Goal: Task Accomplishment & Management: Use online tool/utility

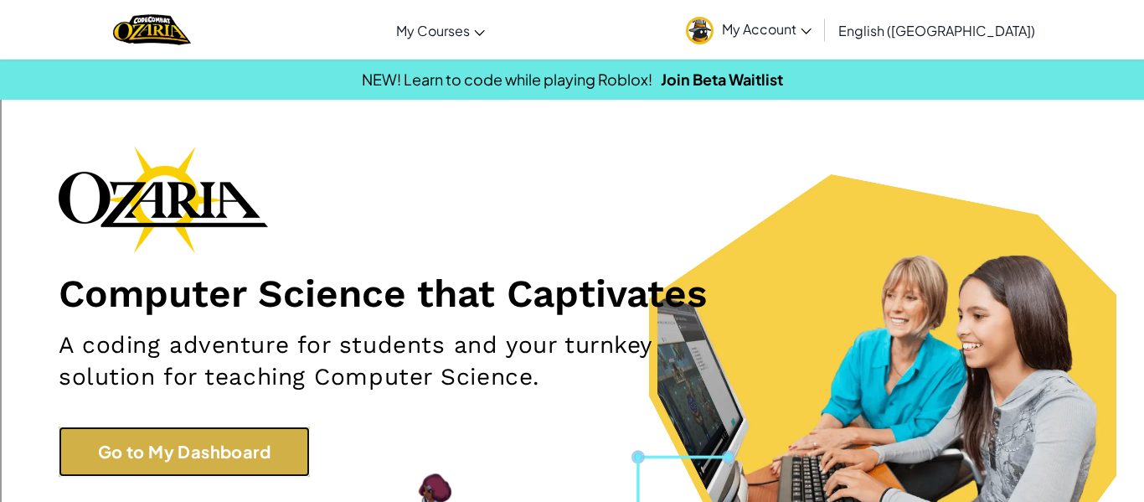
click at [160, 453] on link "Go to My Dashboard" at bounding box center [184, 451] width 251 height 50
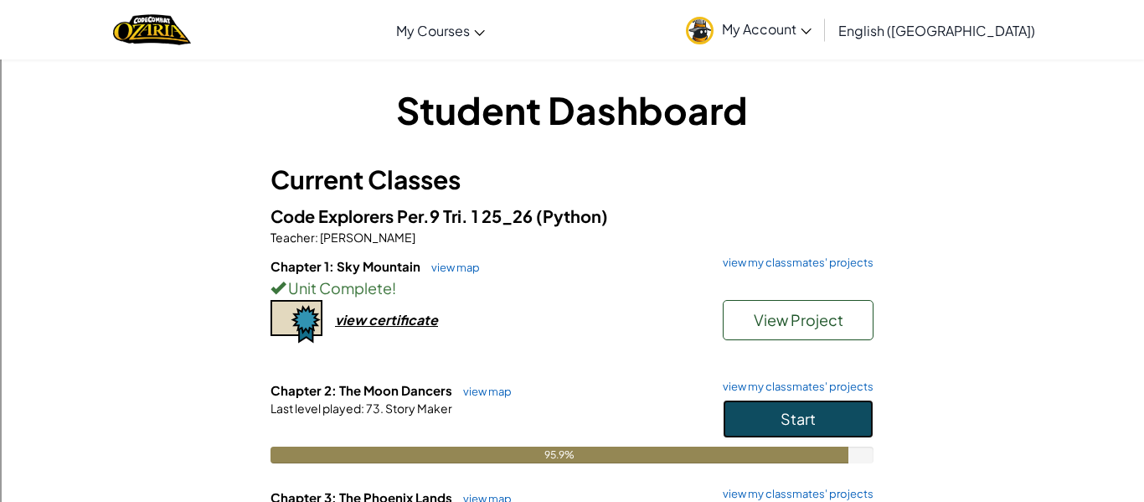
click at [822, 406] on button "Start" at bounding box center [798, 418] width 151 height 39
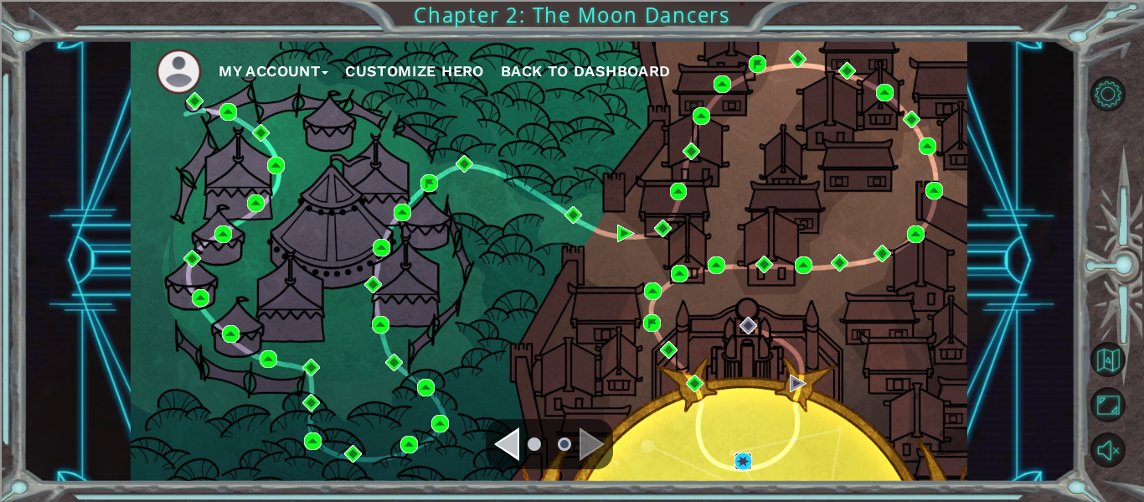
click at [745, 458] on img at bounding box center [744, 461] width 18 height 18
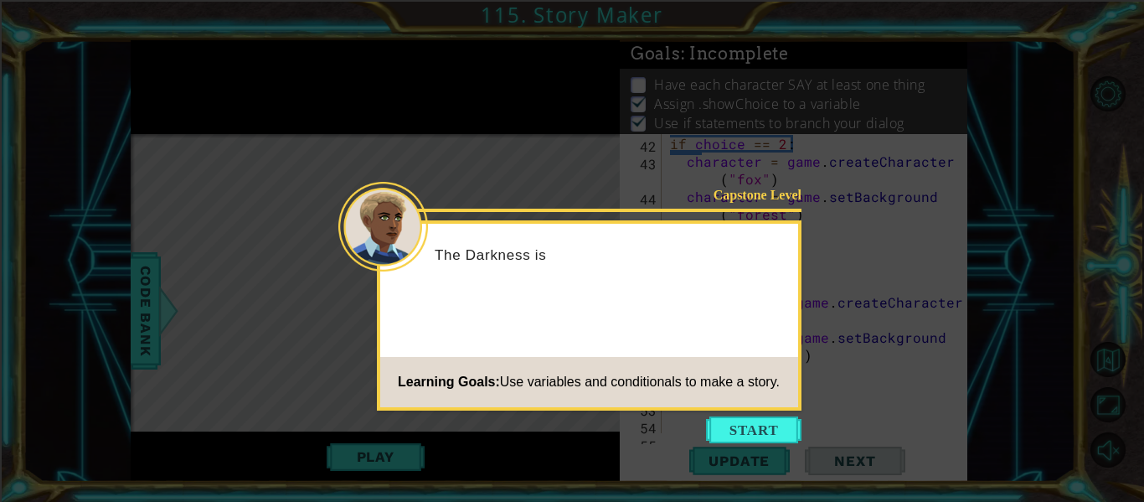
scroll to position [1073, 0]
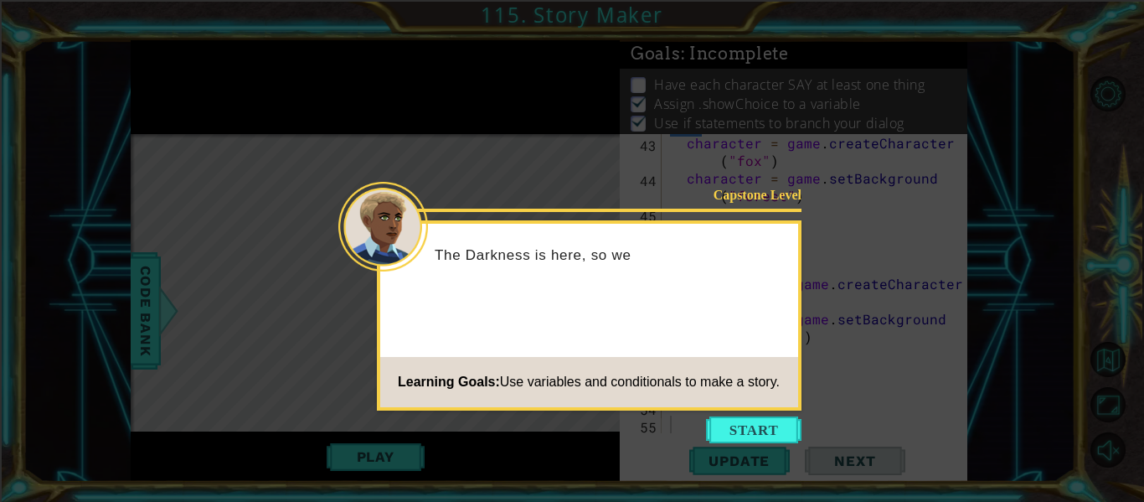
click at [744, 413] on icon at bounding box center [572, 251] width 1144 height 502
click at [747, 425] on button "Start" at bounding box center [753, 429] width 95 height 27
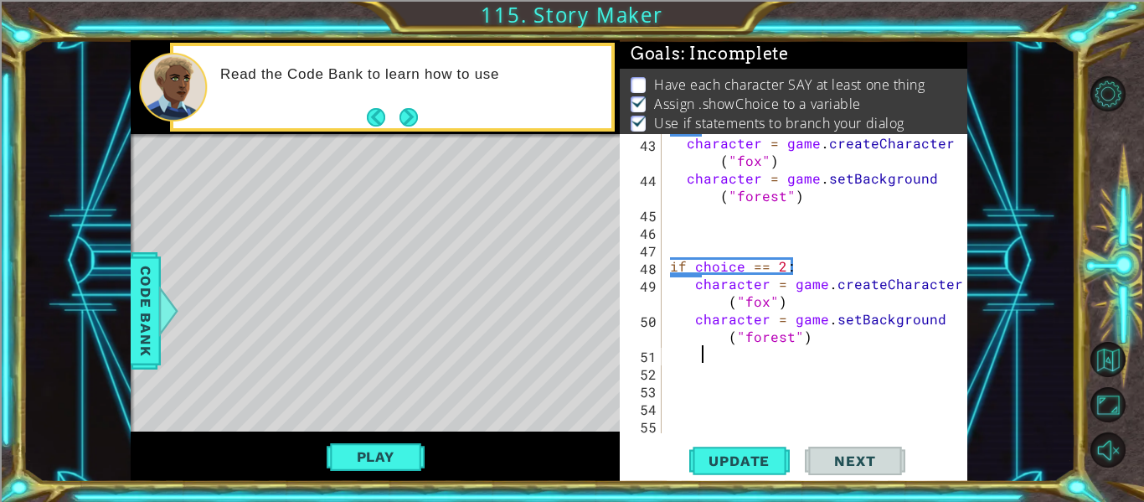
click at [716, 356] on div "character = game . createCharacter ( "fox" ) character = game . setBackground (…" at bounding box center [820, 310] width 306 height 352
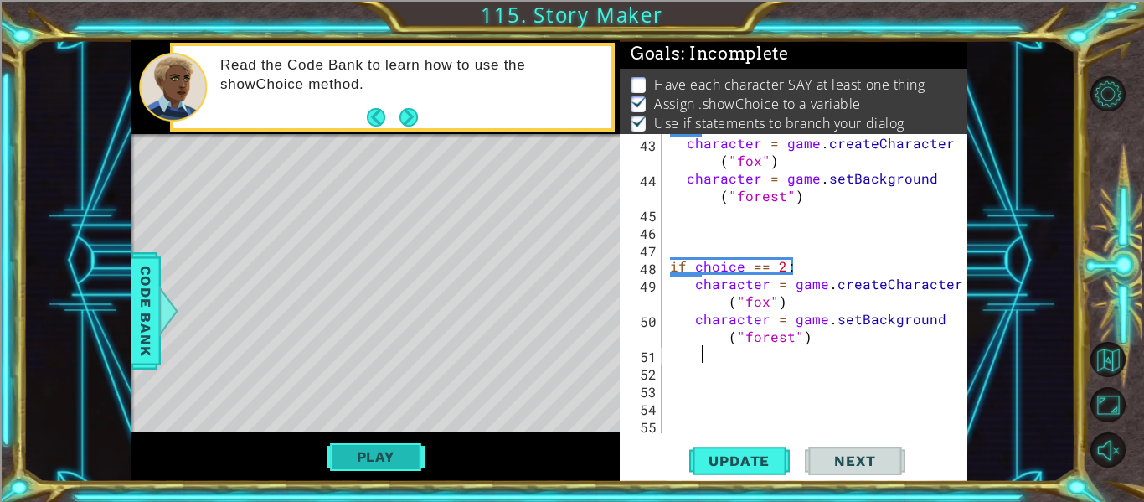
click at [410, 447] on button "Play" at bounding box center [376, 457] width 98 height 32
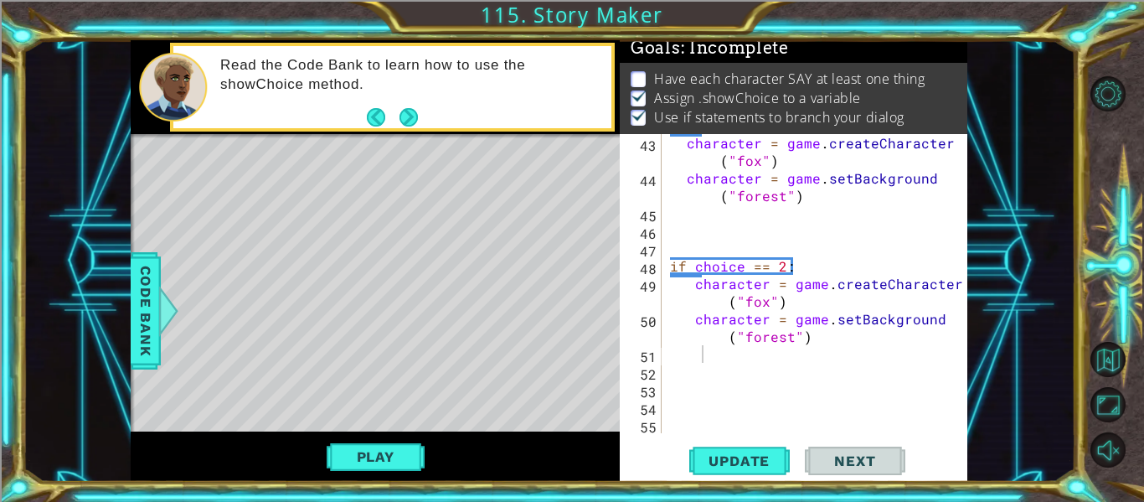
scroll to position [4, 0]
click at [709, 383] on div "character = game . createCharacter ( "fox" ) character = game . setBackground (…" at bounding box center [820, 310] width 306 height 352
click at [702, 366] on div "character = game . createCharacter ( "fox" ) character = game . setBackground (…" at bounding box center [820, 310] width 306 height 352
type textarea "e"
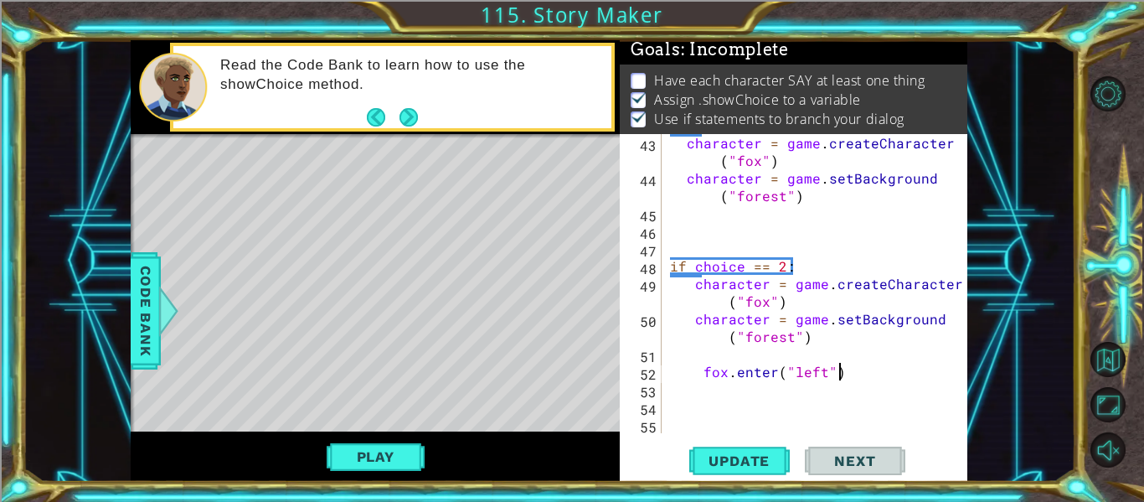
scroll to position [0, 10]
click at [725, 457] on span "Update" at bounding box center [739, 460] width 95 height 17
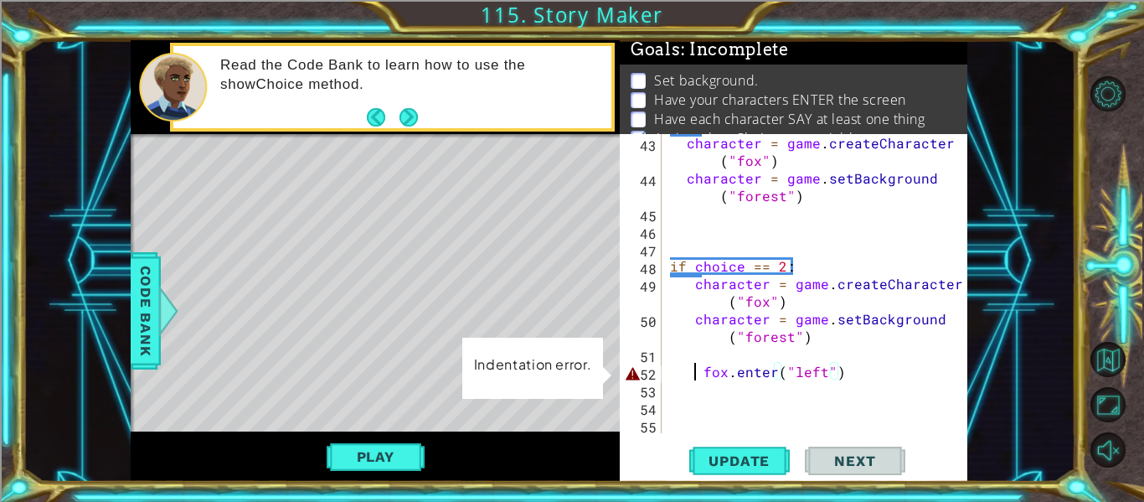
click at [698, 377] on div "character = game . createCharacter ( "fox" ) character = game . setBackground (…" at bounding box center [820, 310] width 306 height 352
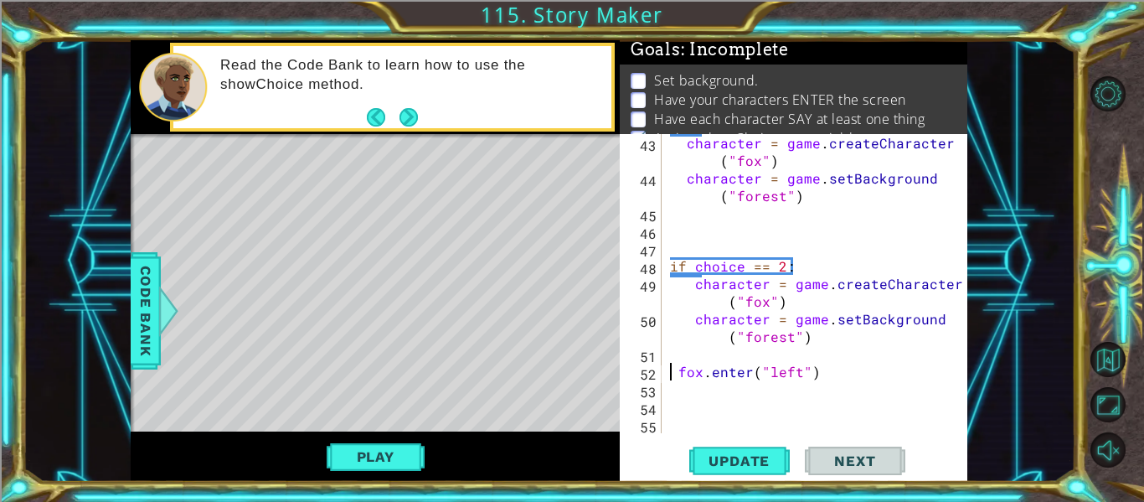
scroll to position [1055, 0]
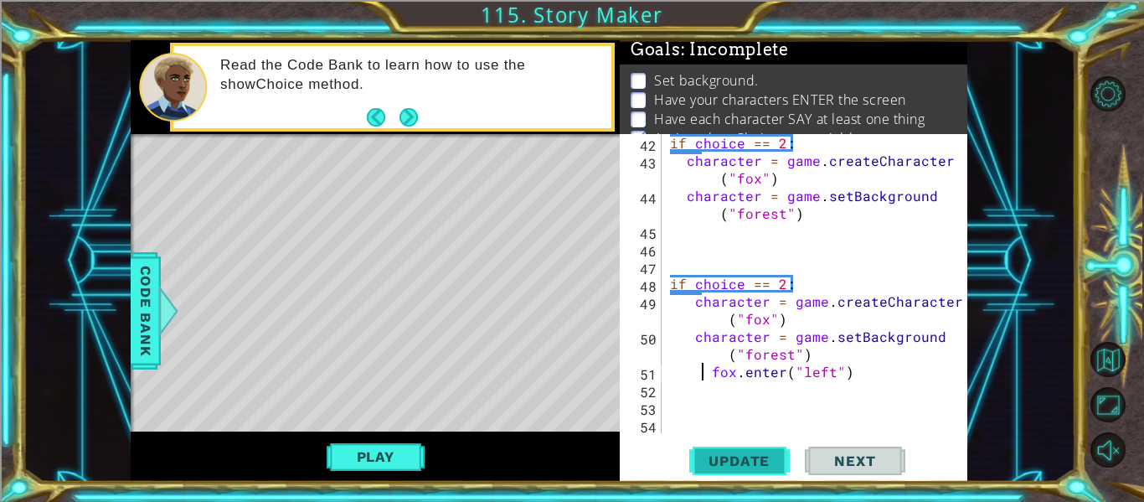
click at [740, 452] on span "Update" at bounding box center [739, 460] width 95 height 17
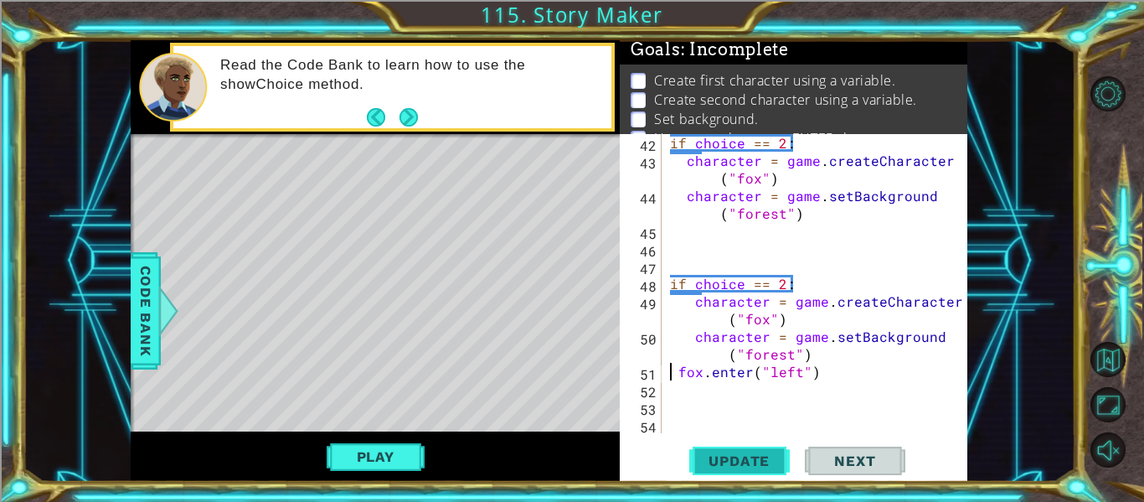
click at [755, 459] on span "Update" at bounding box center [739, 460] width 95 height 17
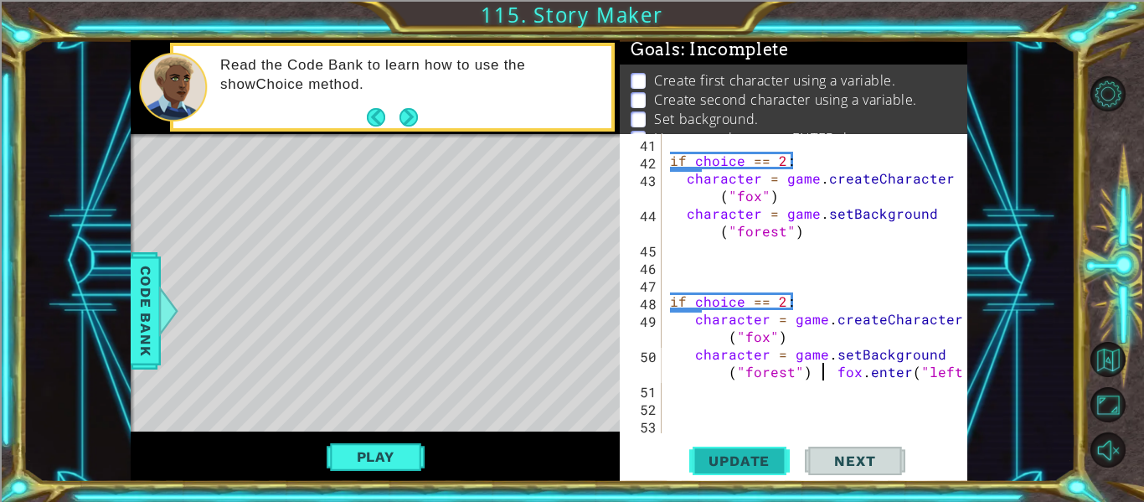
scroll to position [1038, 0]
click at [750, 459] on span "Update" at bounding box center [739, 460] width 95 height 17
click at [719, 461] on span "Update" at bounding box center [739, 460] width 95 height 17
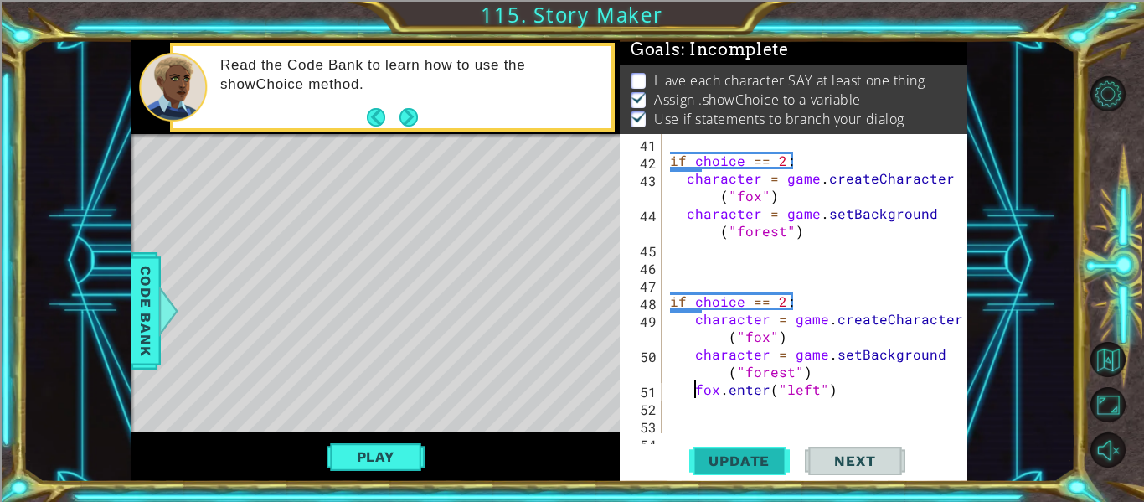
scroll to position [8, 0]
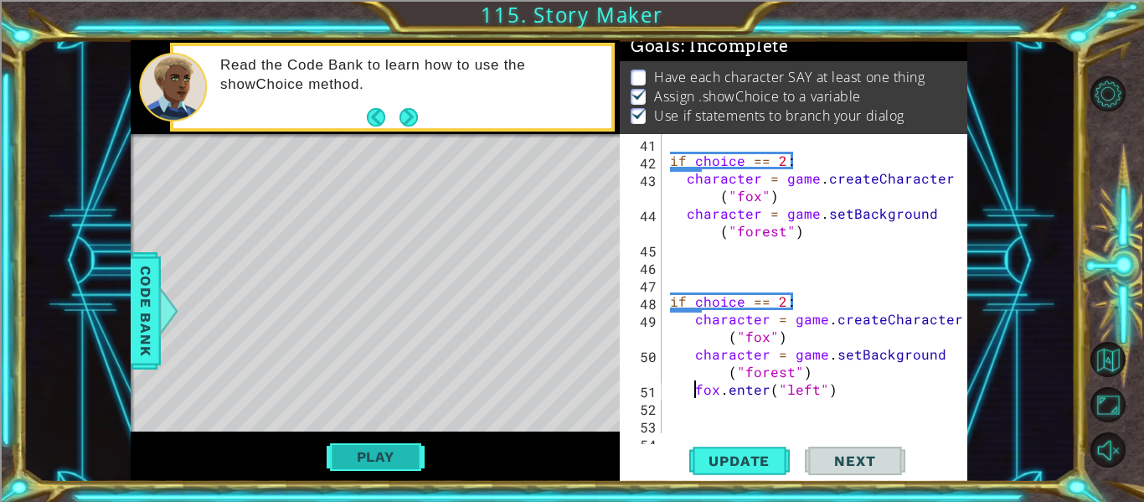
click at [349, 454] on button "Play" at bounding box center [376, 457] width 98 height 32
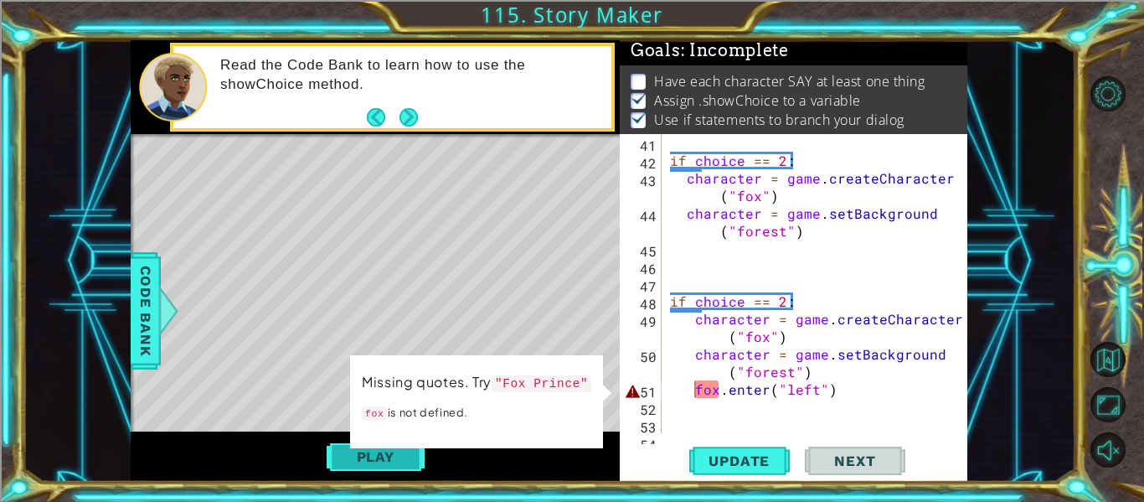
scroll to position [4, 0]
click at [705, 386] on div "if choice == 2 : character = game . createCharacter ( "fox" ) character = game …" at bounding box center [820, 301] width 306 height 334
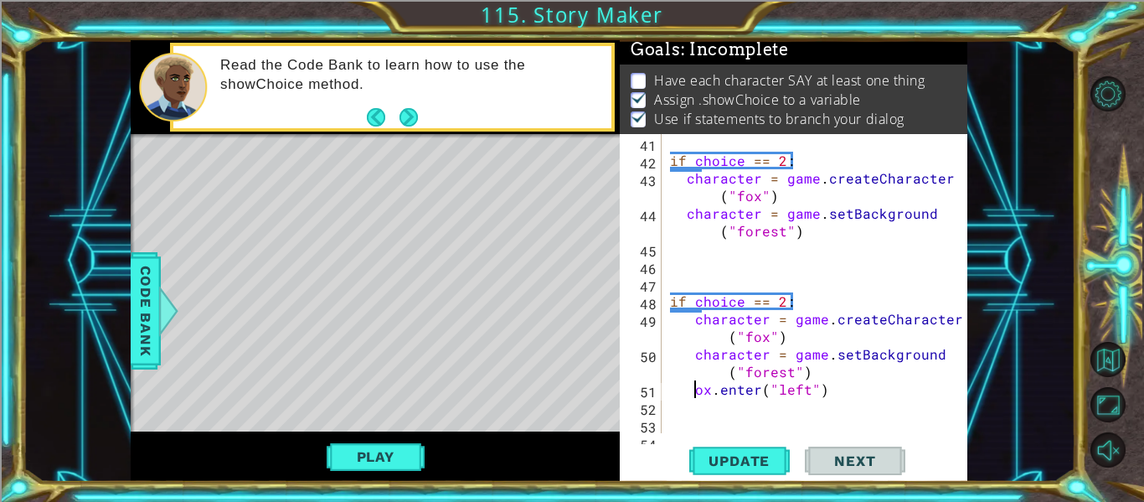
scroll to position [0, 3]
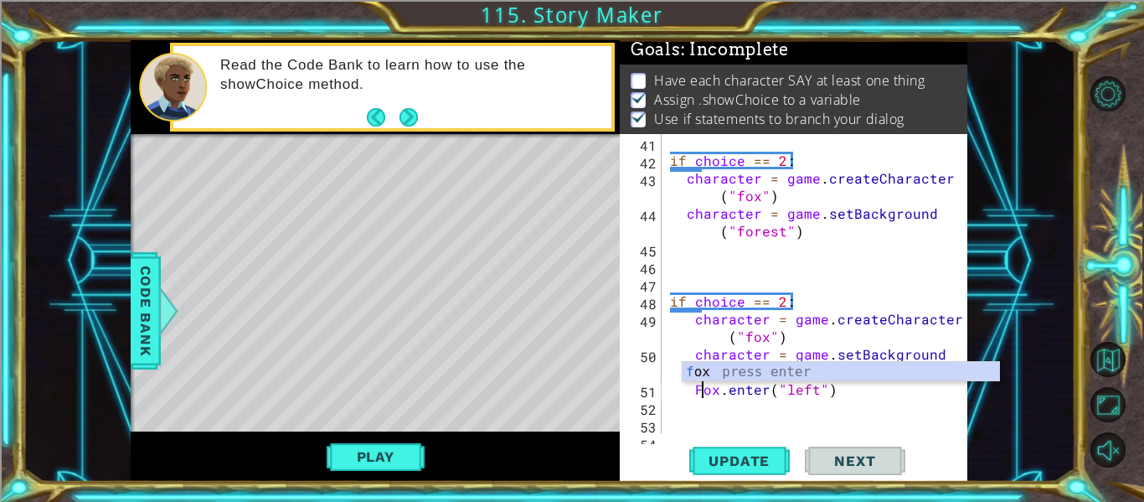
click at [784, 354] on div "if choice == 2 : character = game . createCharacter ( "fox" ) character = game …" at bounding box center [820, 301] width 306 height 334
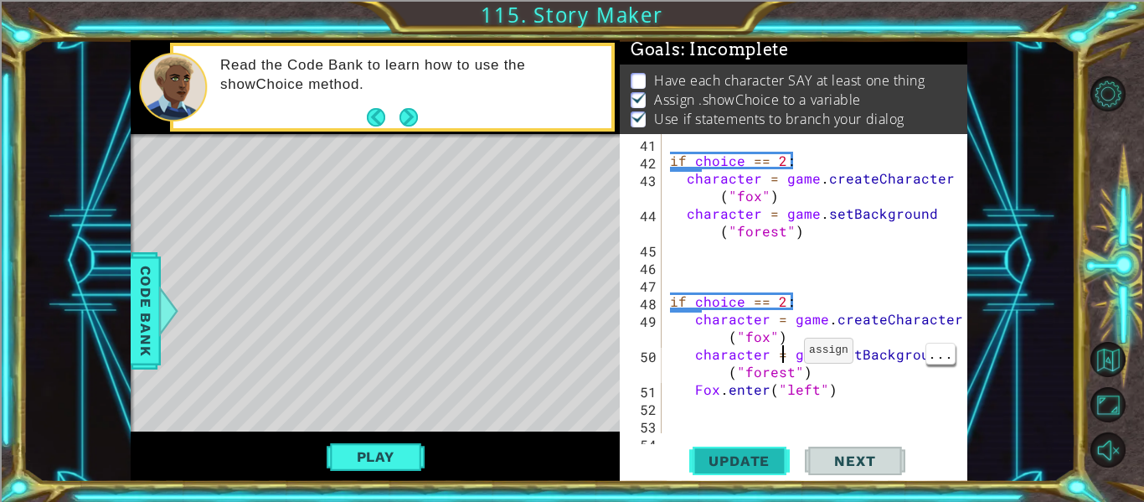
click at [744, 453] on span "Update" at bounding box center [739, 460] width 95 height 17
click at [698, 388] on div "if choice == 2 : character = game . createCharacter ( "fox" ) character = game …" at bounding box center [820, 301] width 306 height 334
click at [699, 389] on div "if choice == 2 : character = game . createCharacter ( "fox" ) character = game …" at bounding box center [820, 301] width 306 height 334
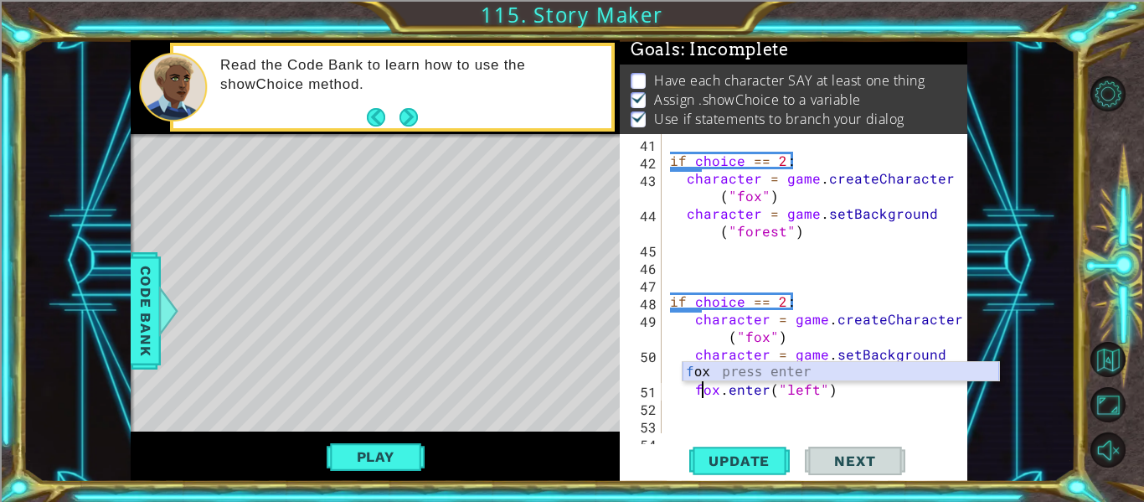
click at [771, 365] on div "f ox press enter" at bounding box center [841, 392] width 317 height 60
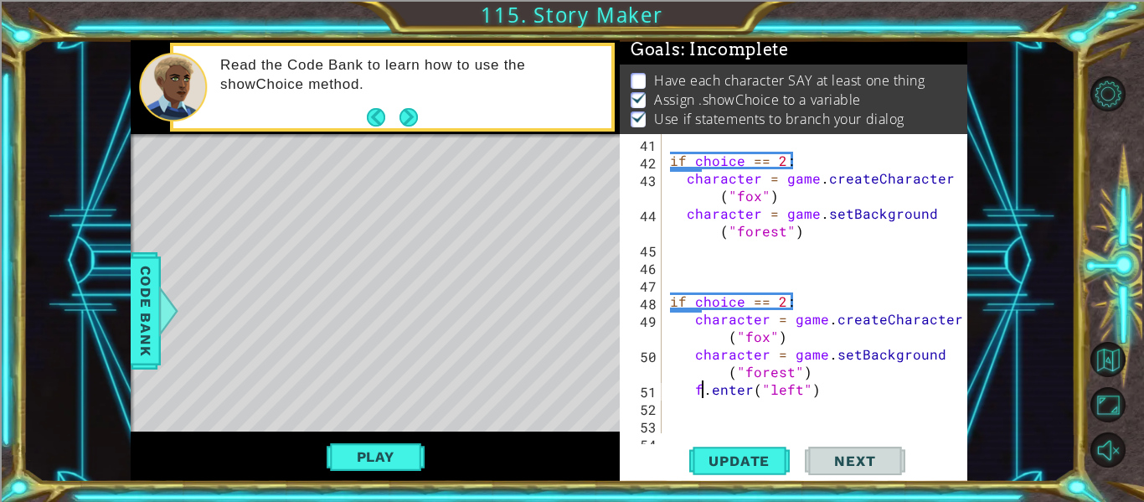
scroll to position [0, 3]
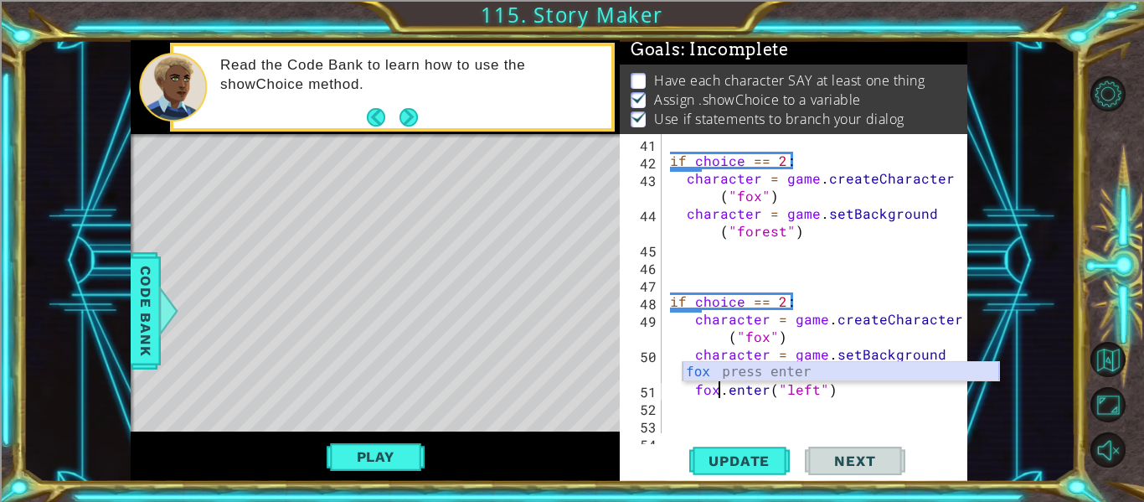
click at [826, 375] on div "fox press enter" at bounding box center [841, 392] width 317 height 60
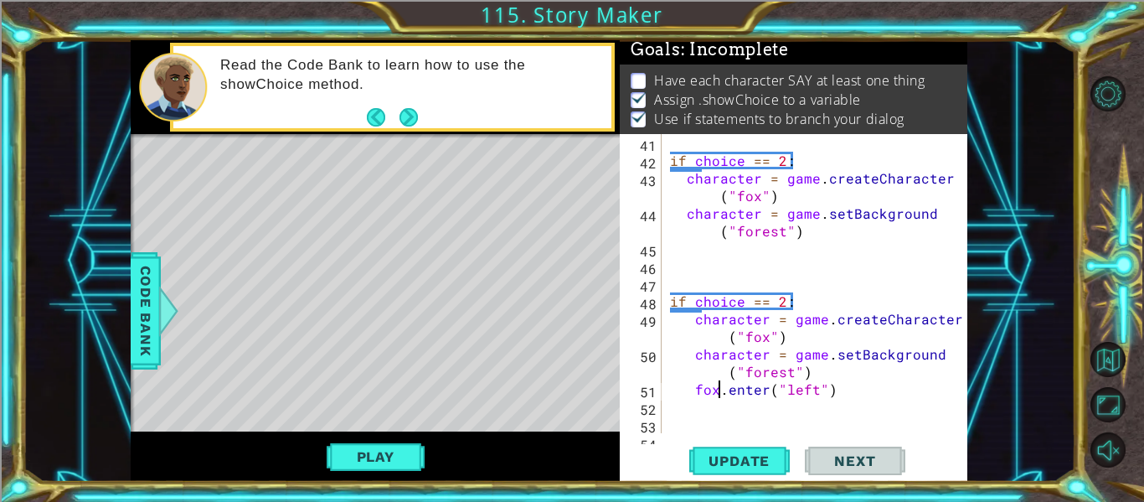
type textarea "fox.enter("left")"
click at [428, 441] on div "Play" at bounding box center [375, 456] width 489 height 50
click at [408, 453] on button "Play" at bounding box center [376, 457] width 98 height 32
click at [676, 412] on div "if choice == 2 : character = game . createCharacter ( "fox" ) character = game …" at bounding box center [820, 301] width 306 height 334
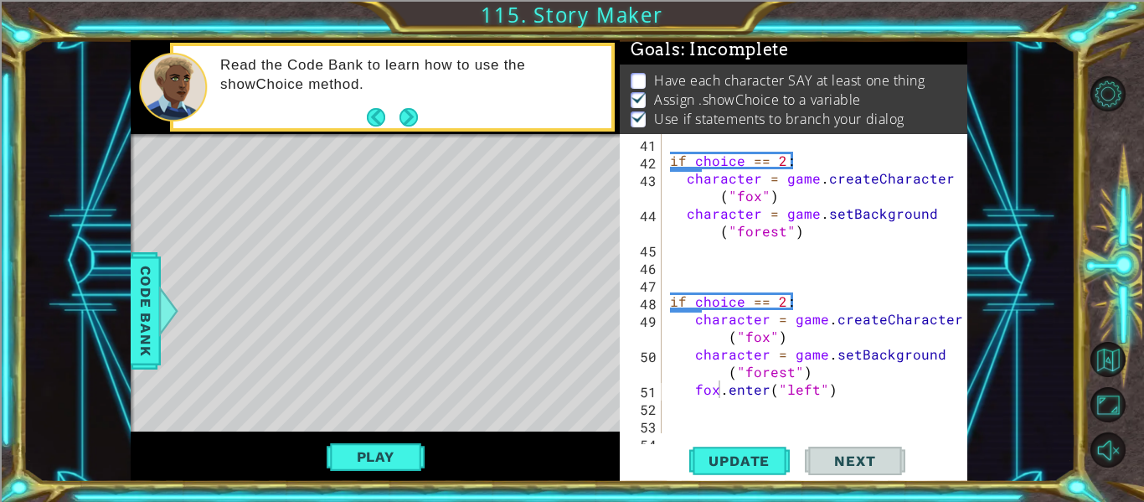
scroll to position [0, 1]
click at [729, 415] on div "if choice == 2 : character = game . createCharacter ( "fox" ) character = game …" at bounding box center [820, 301] width 306 height 334
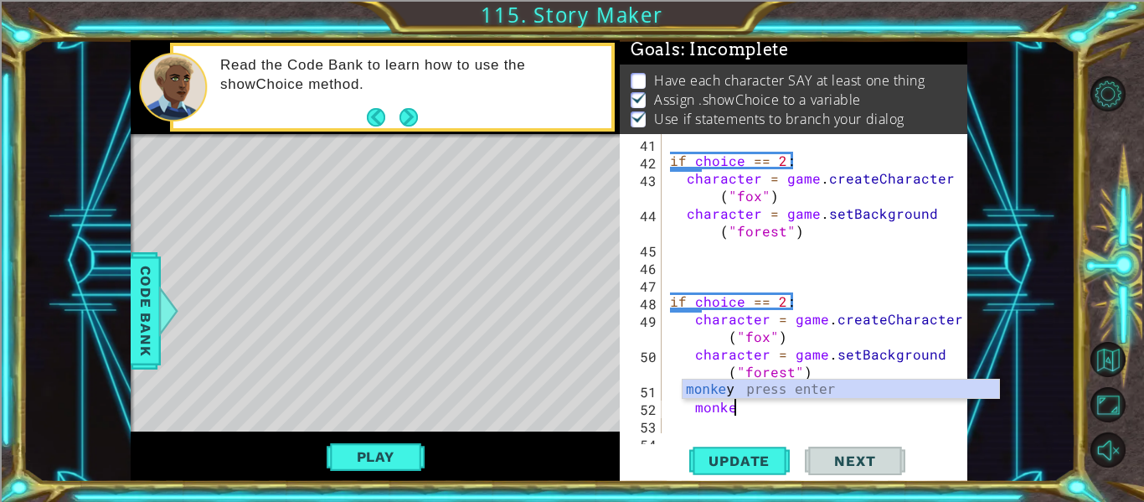
scroll to position [0, 3]
click at [818, 392] on div "monkey press enter" at bounding box center [841, 409] width 317 height 60
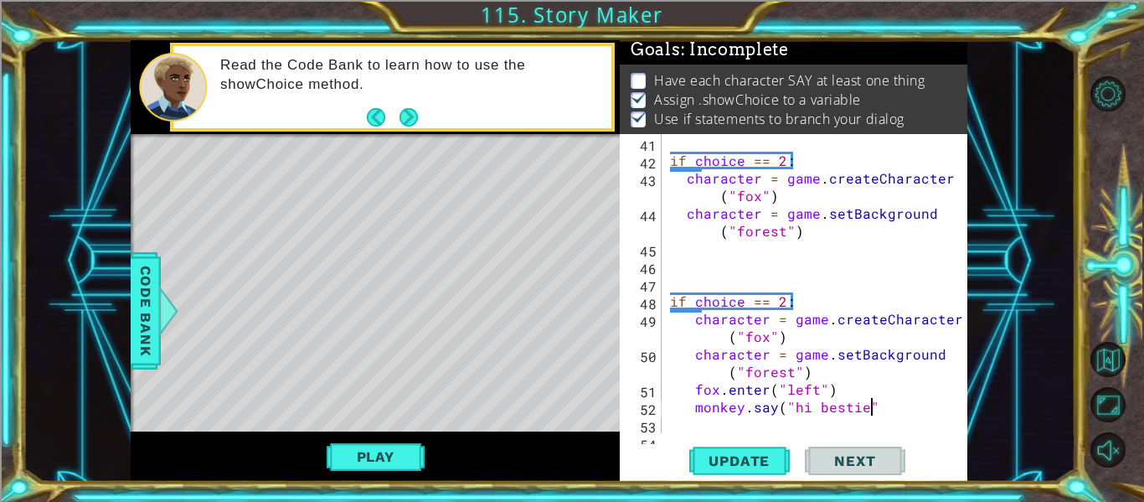
scroll to position [0, 13]
type textarea "monkey.say("hi bestie")"
click at [775, 448] on button "Update" at bounding box center [739, 461] width 101 height 34
click at [346, 462] on button "Play" at bounding box center [376, 457] width 98 height 32
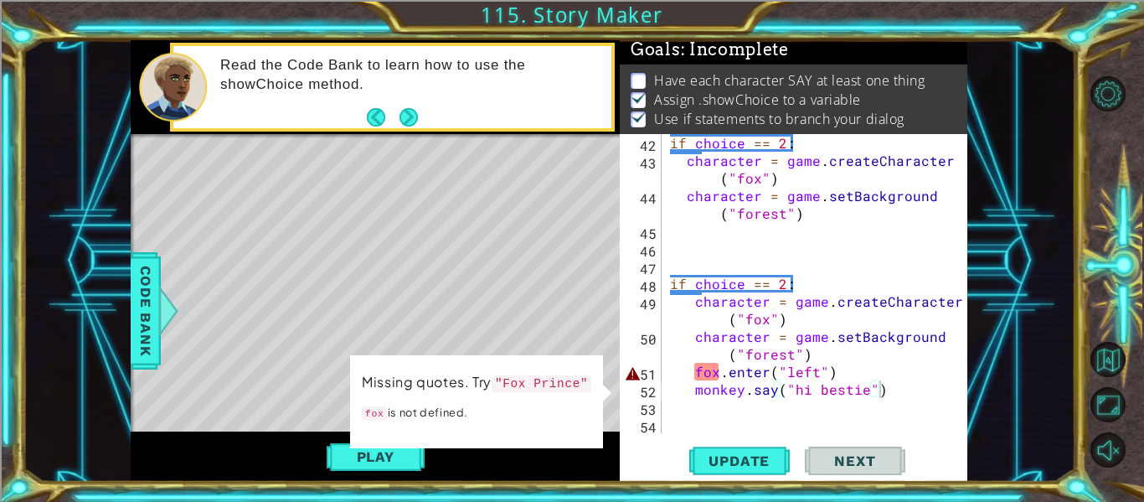
scroll to position [1055, 0]
click at [135, 307] on span "Code Bank" at bounding box center [145, 311] width 27 height 102
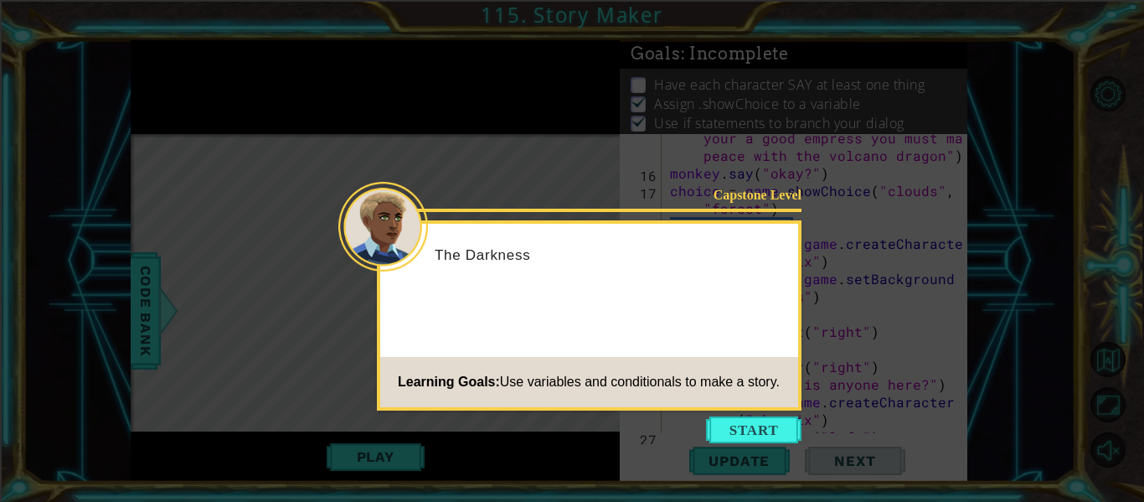
scroll to position [1055, 0]
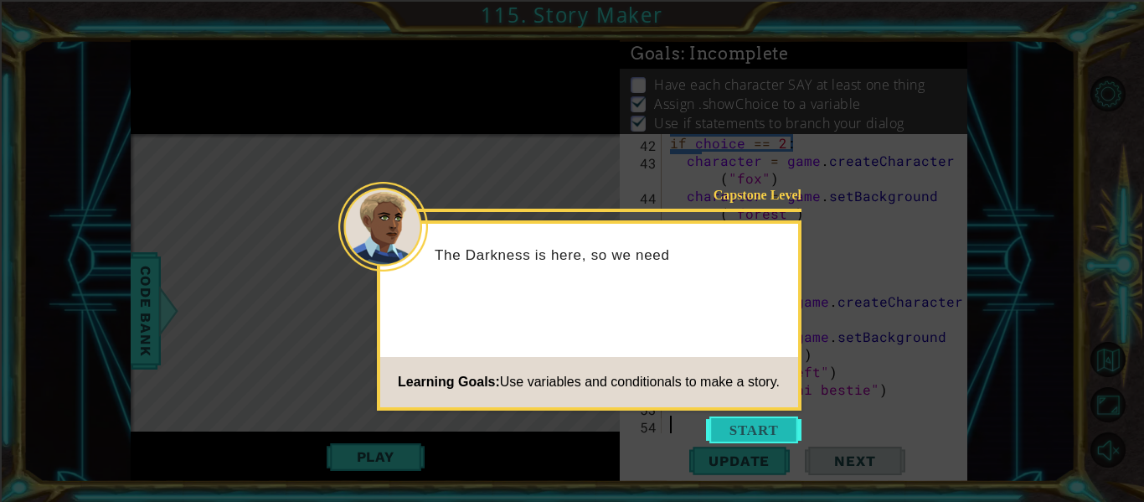
click at [755, 422] on button "Start" at bounding box center [753, 429] width 95 height 27
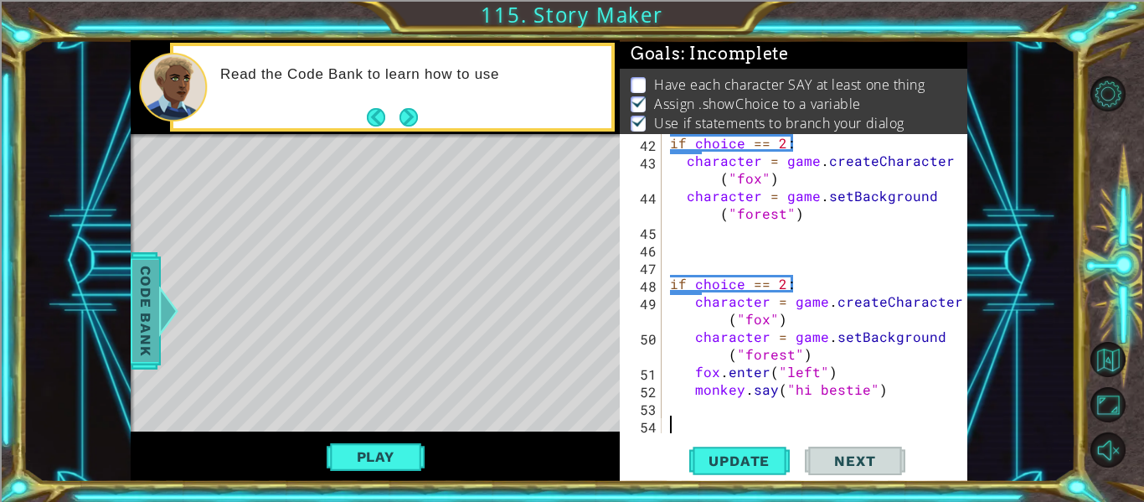
click at [151, 293] on span "Code Bank" at bounding box center [145, 311] width 27 height 102
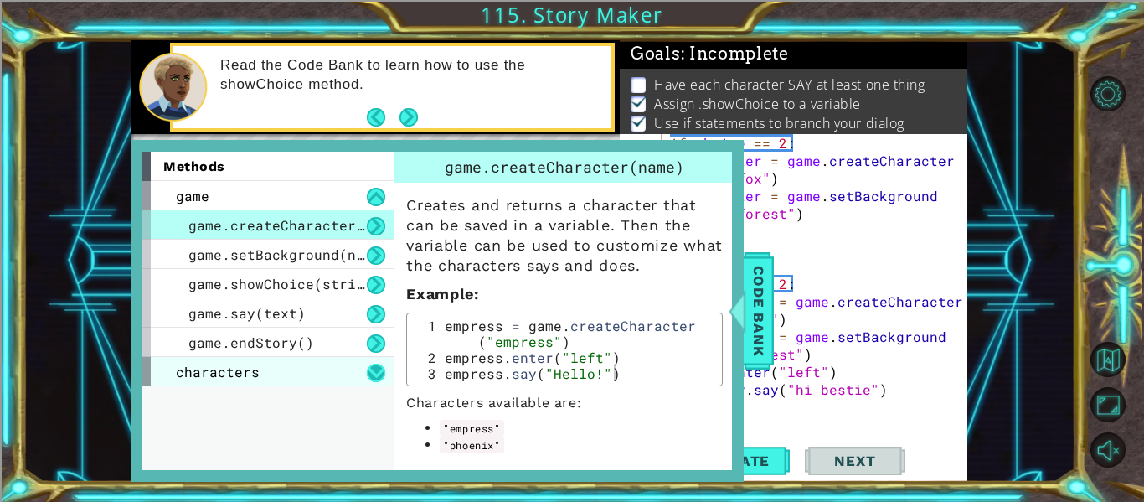
click at [371, 374] on button at bounding box center [376, 372] width 18 height 18
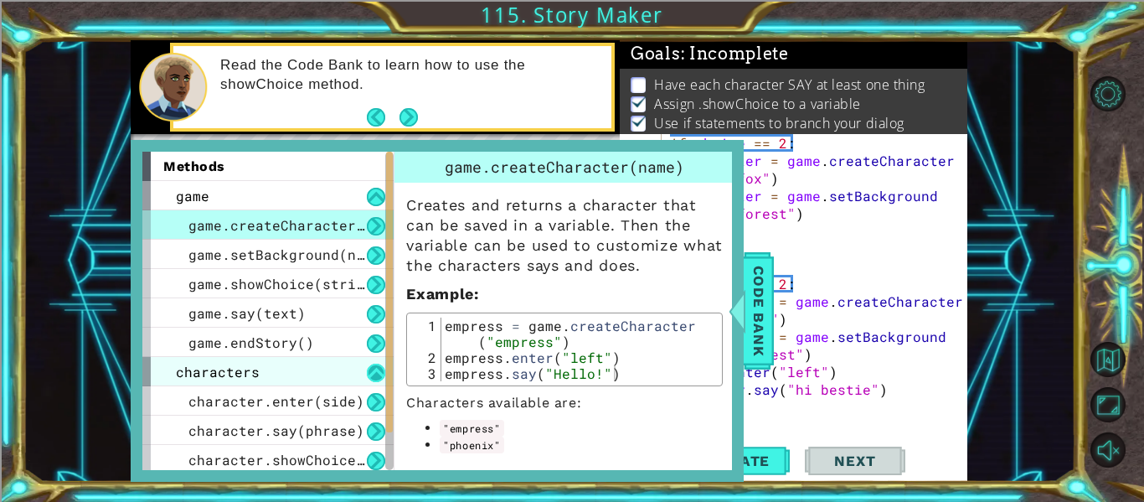
click at [371, 374] on button at bounding box center [376, 372] width 18 height 18
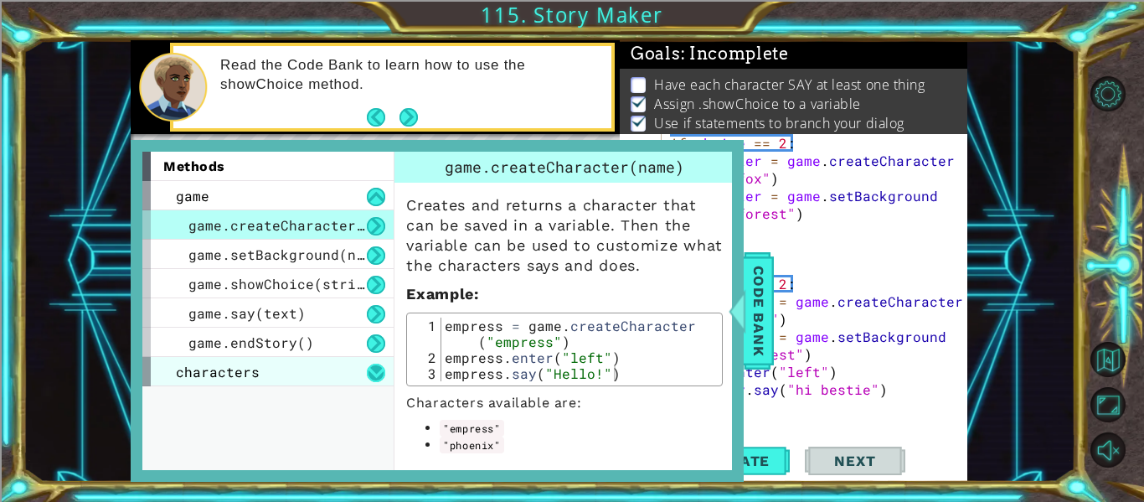
click at [371, 374] on button at bounding box center [376, 372] width 18 height 18
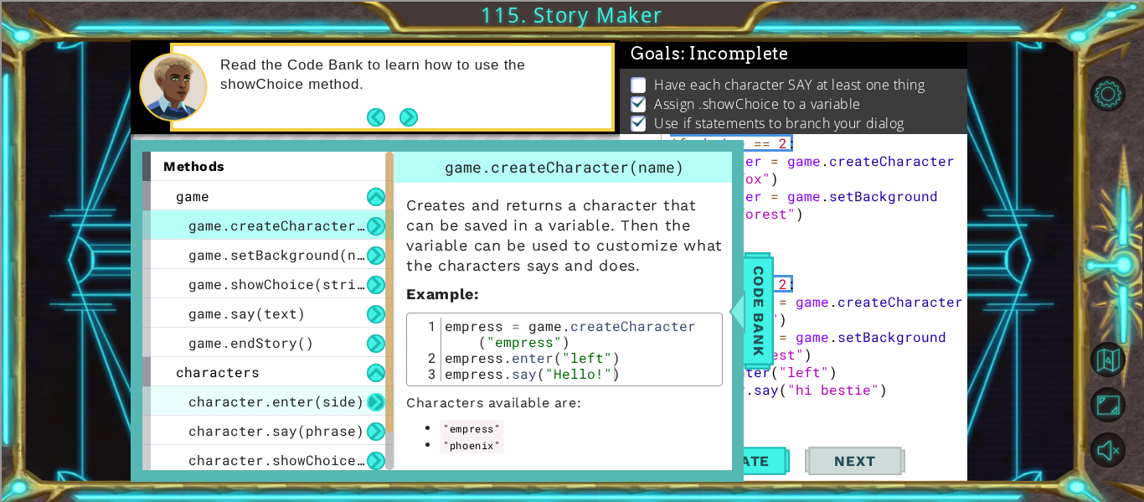
click at [377, 399] on button at bounding box center [376, 402] width 18 height 18
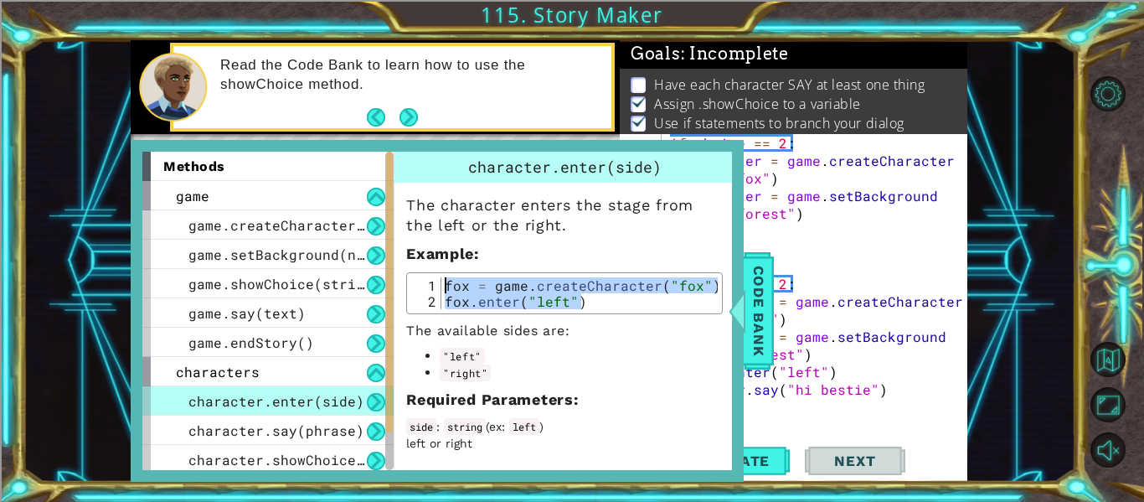
drag, startPoint x: 595, startPoint y: 301, endPoint x: 456, endPoint y: 264, distance: 144.6
click at [456, 264] on div "The character enters the stage from the left or the right. Example : fox.enter(…" at bounding box center [564, 317] width 340 height 269
type textarea "fox = game.createCharacter("fox") fox.enter("left")"
click at [879, 360] on div "if choice == 2 : character = game . createCharacter ( "fox" ) character = game …" at bounding box center [820, 301] width 306 height 334
drag, startPoint x: 905, startPoint y: 394, endPoint x: 812, endPoint y: 371, distance: 95.9
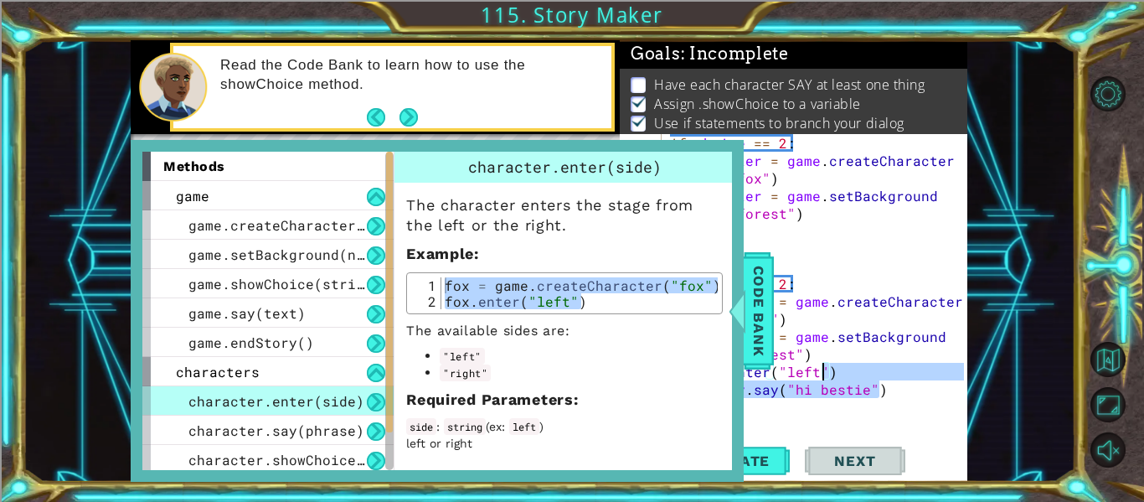
click at [812, 371] on div "if choice == 2 : character = game . createCharacter ( "fox" ) character = game …" at bounding box center [820, 301] width 306 height 334
type textarea "fox.enter("left") monkey.say("hi bestie")"
click at [742, 343] on div "methods game game.createCharacter(name) game.setBackground(name) game.showChoic…" at bounding box center [437, 311] width 613 height 342
click at [753, 345] on span "Code Bank" at bounding box center [758, 311] width 27 height 102
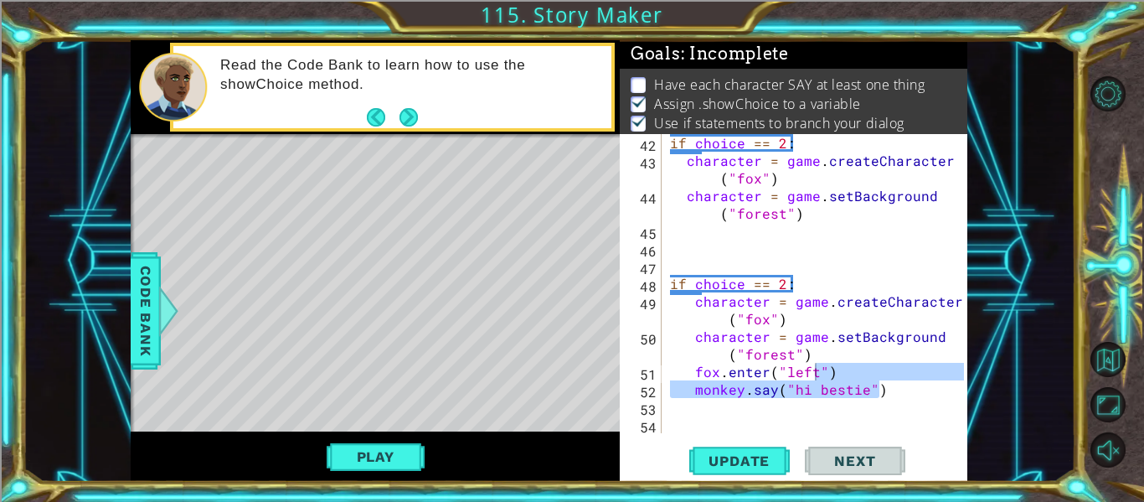
click at [899, 400] on div "if choice == 2 : character = game . createCharacter ( "fox" ) character = game …" at bounding box center [820, 301] width 306 height 334
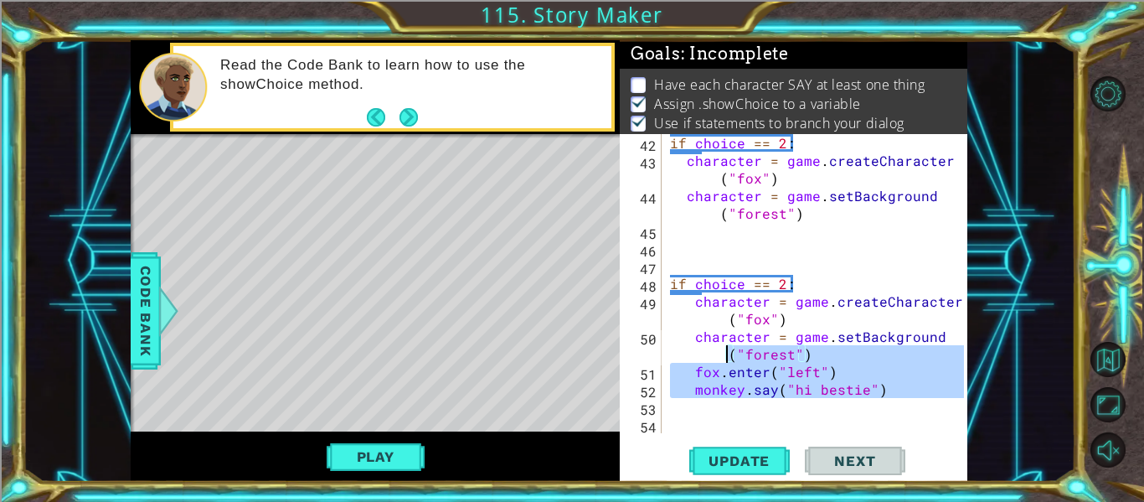
drag, startPoint x: 899, startPoint y: 400, endPoint x: 684, endPoint y: 353, distance: 219.7
click at [684, 353] on div "if choice == 2 : character = game . createCharacter ( "fox" ) character = game …" at bounding box center [820, 301] width 306 height 334
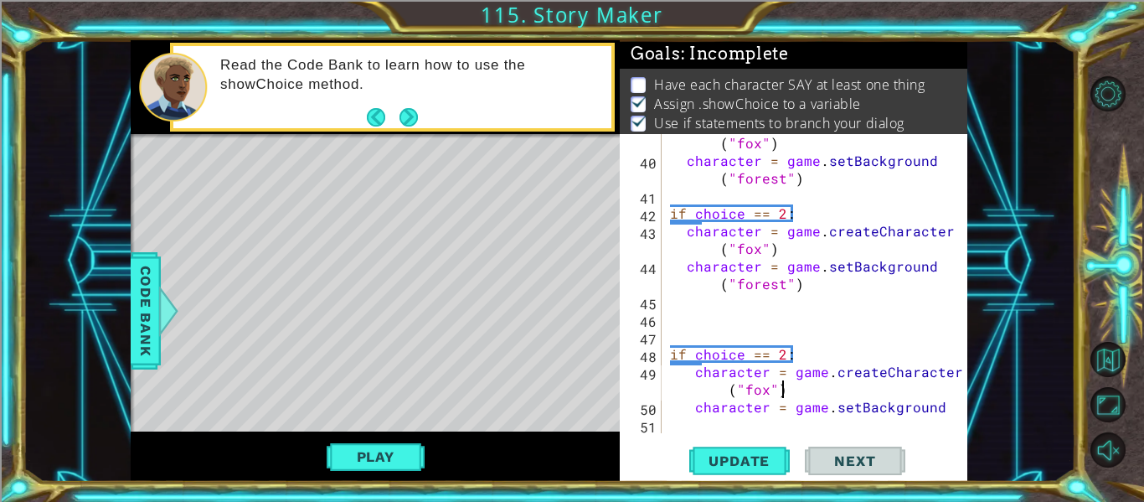
click at [833, 385] on div "character = game . createCharacter ( "fox" ) character = game . setBackground (…" at bounding box center [820, 292] width 306 height 352
type textarea "character = game.createCharacter("fox")"
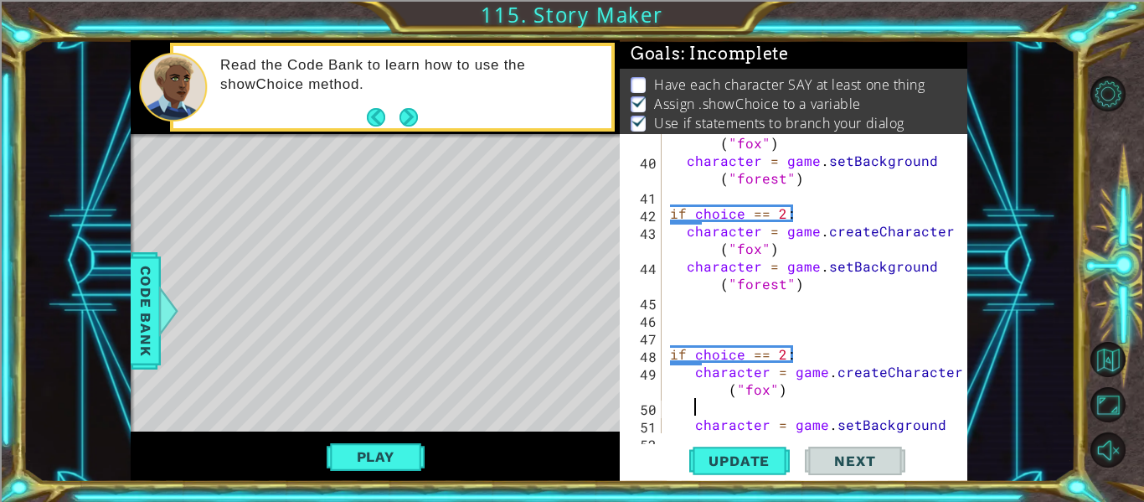
paste textarea "fox.enter("left")"
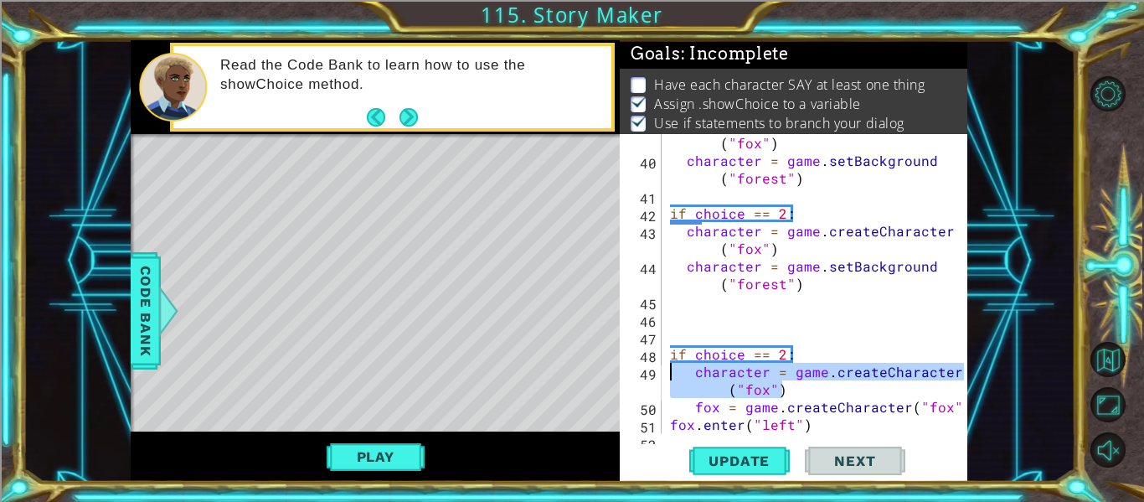
drag, startPoint x: 800, startPoint y: 394, endPoint x: 669, endPoint y: 372, distance: 132.6
click at [669, 372] on div "character = game . createCharacter ( "fox" ) character = game . setBackground (…" at bounding box center [820, 292] width 306 height 352
type textarea "character = game.createCharacter("fox")"
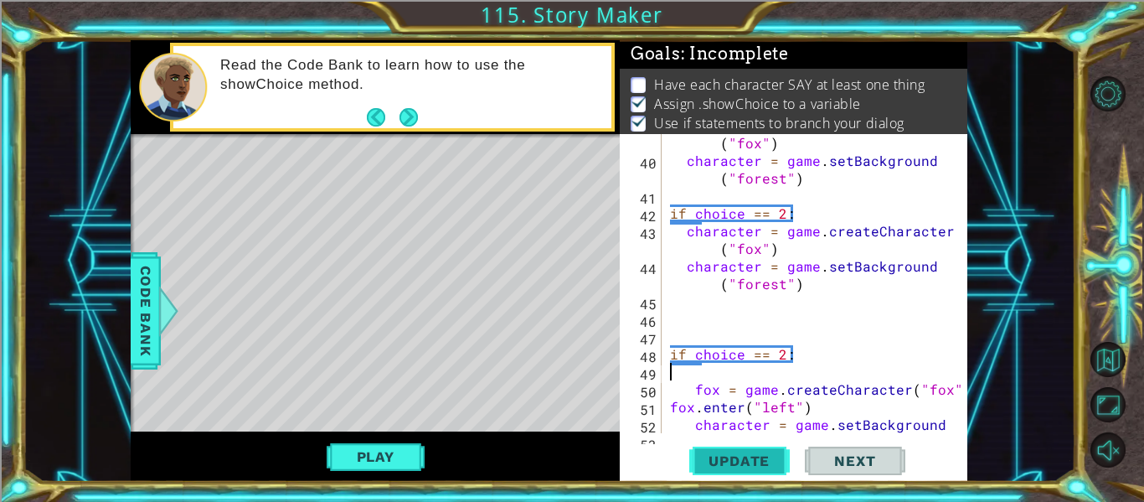
click at [731, 461] on span "Update" at bounding box center [739, 460] width 95 height 17
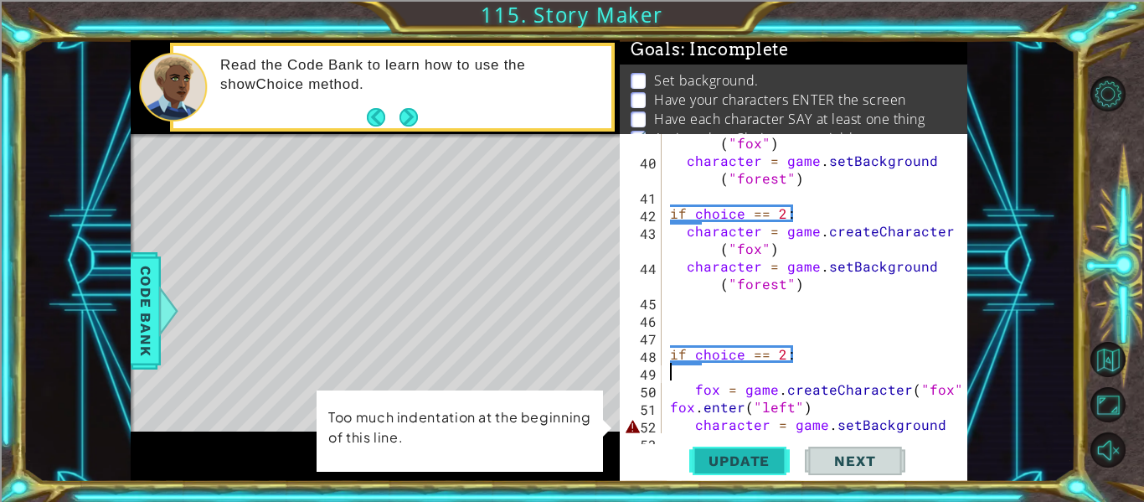
scroll to position [1003, 0]
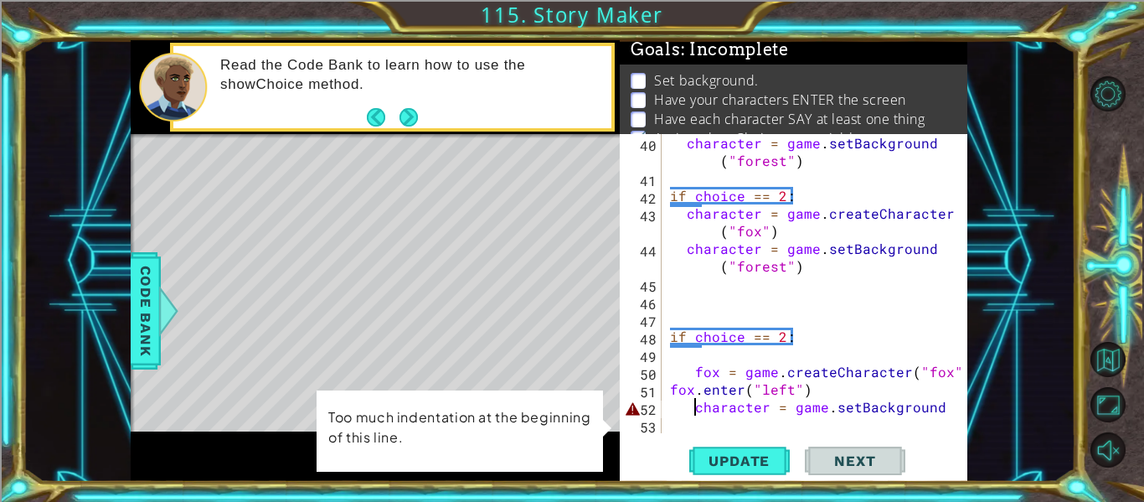
click at [693, 408] on div "character = game . setBackground ( "forest" ) if choice == 2 : character = game…" at bounding box center [820, 310] width 306 height 352
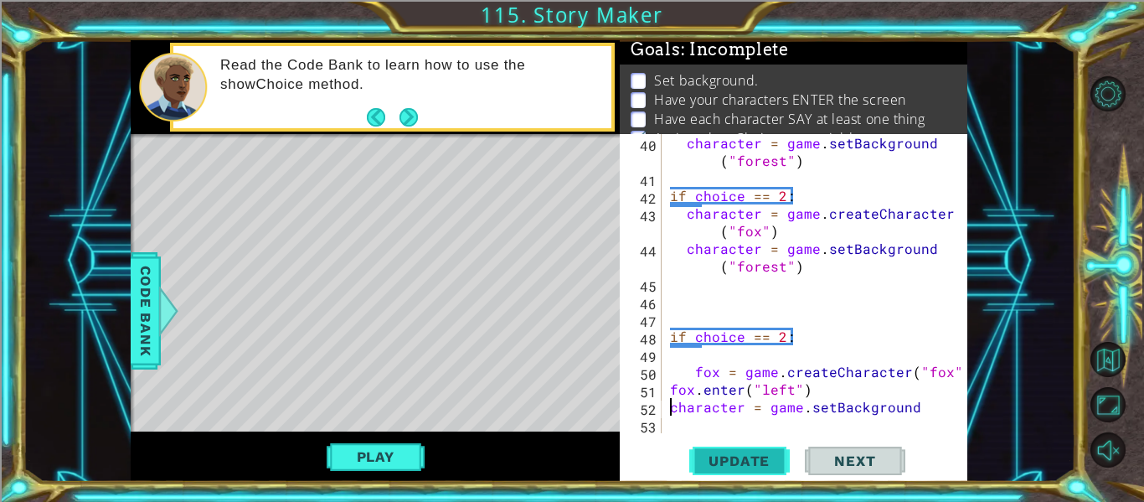
click at [722, 456] on span "Update" at bounding box center [739, 460] width 95 height 17
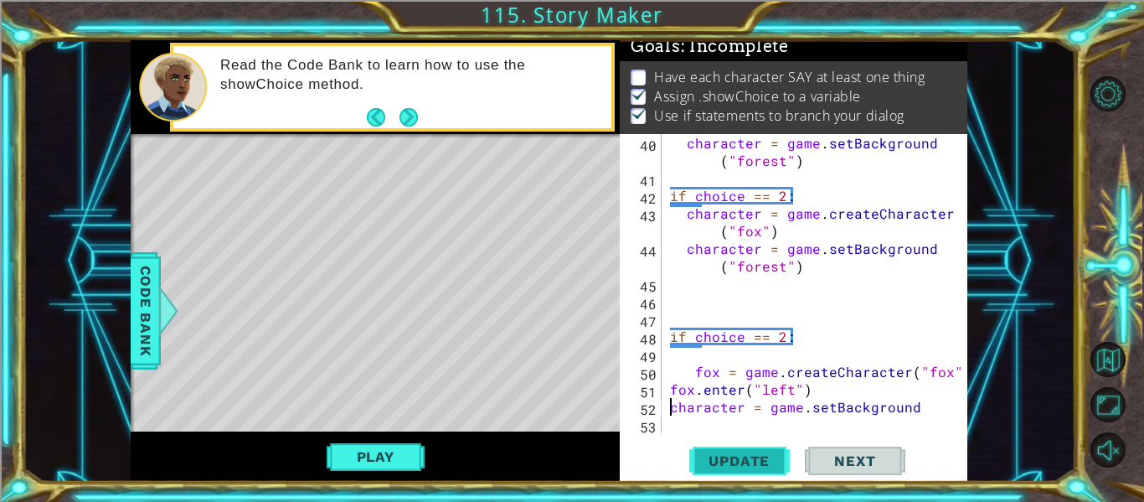
click at [751, 463] on span "Update" at bounding box center [739, 460] width 95 height 17
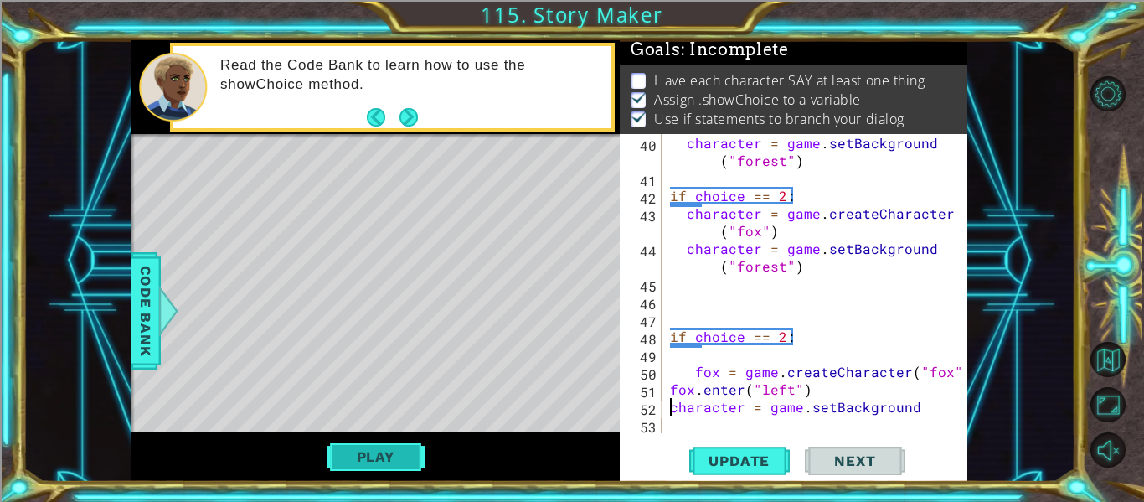
click at [422, 445] on button "Play" at bounding box center [376, 457] width 98 height 32
click at [933, 410] on div "character = game . setBackground ( "forest" ) if choice == 2 : character = game…" at bounding box center [820, 310] width 306 height 352
click at [934, 413] on div "character = game . setBackground ( "forest" ) if choice == 2 : character = game…" at bounding box center [820, 310] width 306 height 352
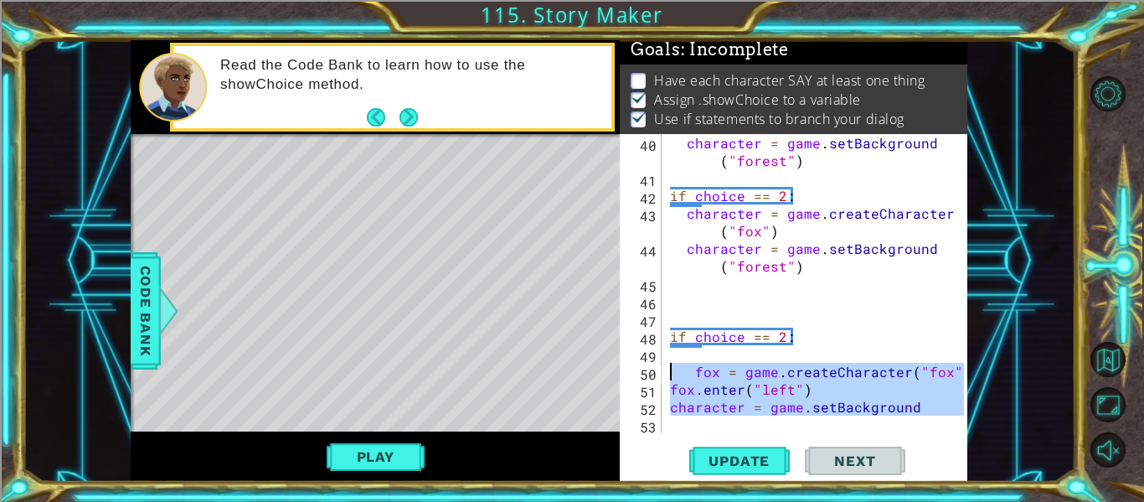
drag, startPoint x: 929, startPoint y: 419, endPoint x: 665, endPoint y: 374, distance: 267.5
click at [665, 374] on div "character = game.setBackground 40 41 42 43 44 45 46 47 48 49 50 51 52 53 charac…" at bounding box center [792, 283] width 344 height 299
type textarea "fox = game.createCharacter("fox") fox.enter("left")"
click at [820, 283] on div "character = game . setBackground ( "forest" ) if choice == 2 : character = game…" at bounding box center [820, 310] width 306 height 352
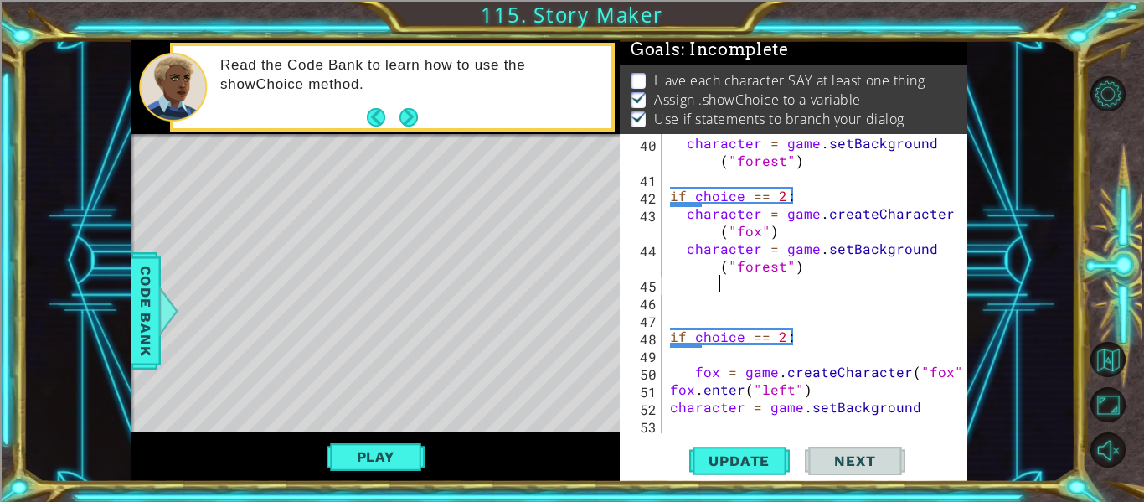
paste textarea "Code Area"
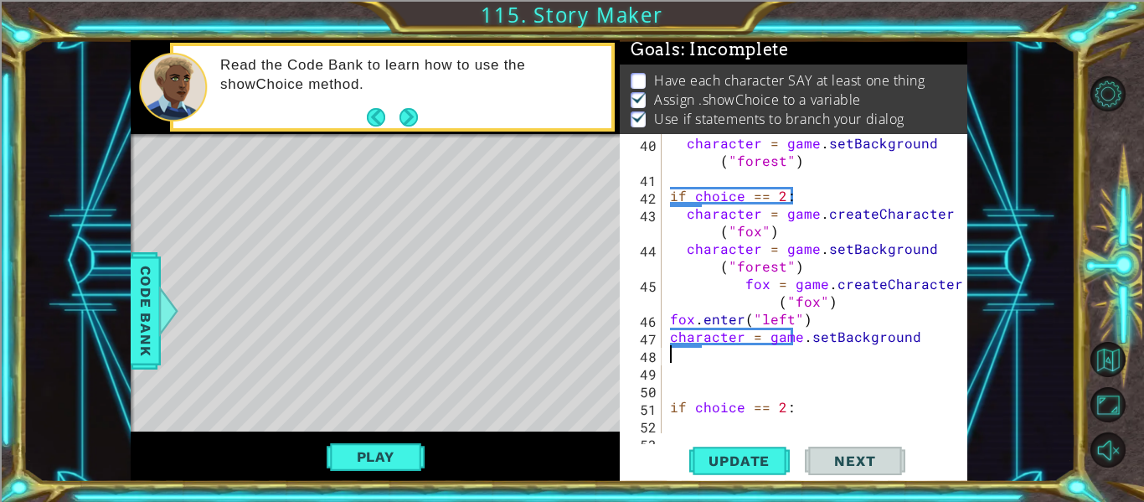
click at [732, 281] on div "character = game . setBackground ( "forest" ) if choice == 2 : character = game…" at bounding box center [820, 310] width 306 height 352
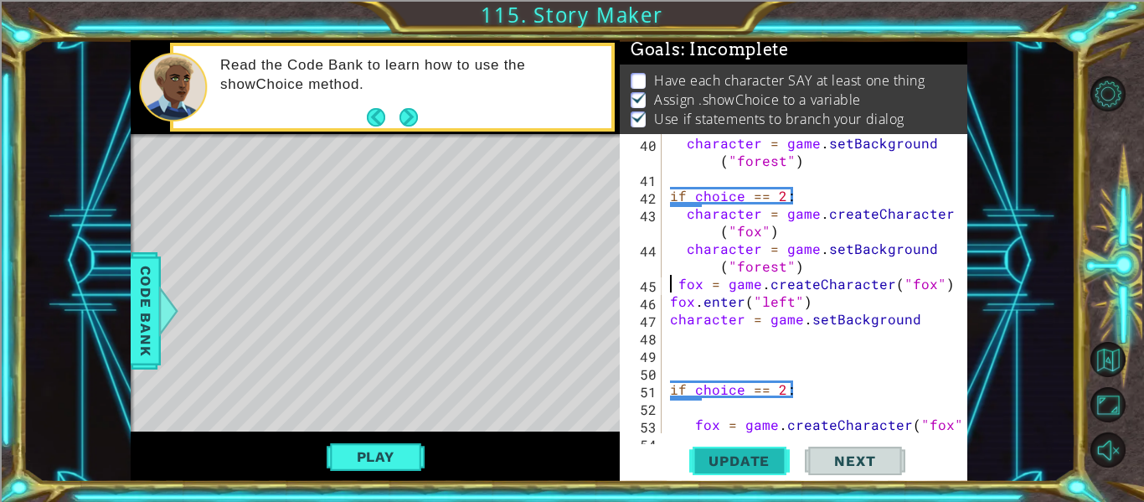
click at [725, 467] on span "Update" at bounding box center [739, 460] width 95 height 17
click at [735, 451] on button "Update" at bounding box center [739, 461] width 101 height 34
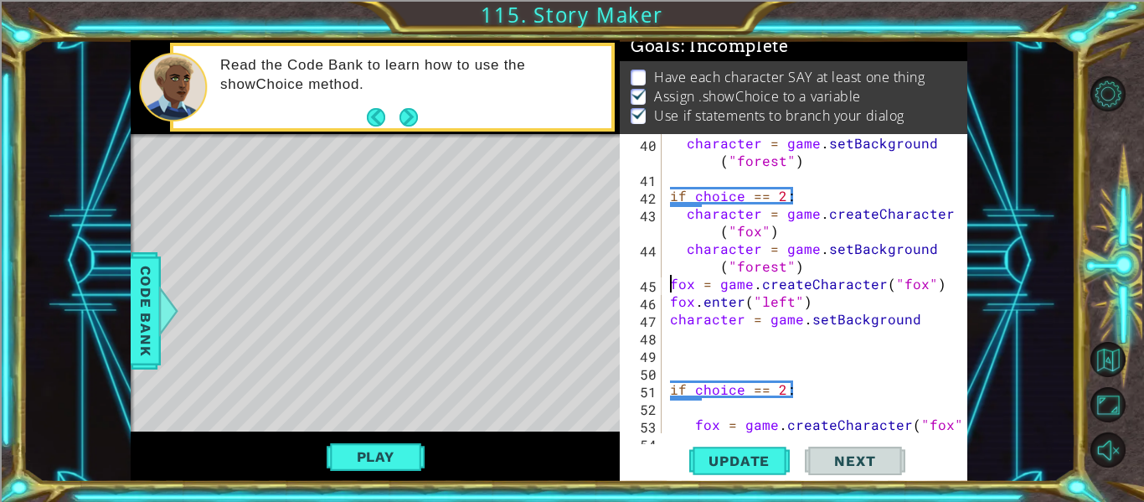
click at [371, 482] on div "1 ההההההההההההההההההההההההההההההההההההההההההההההההההההההההההההההההההההההההההההה…" at bounding box center [572, 251] width 1144 height 502
click at [367, 454] on button "Play" at bounding box center [376, 457] width 98 height 32
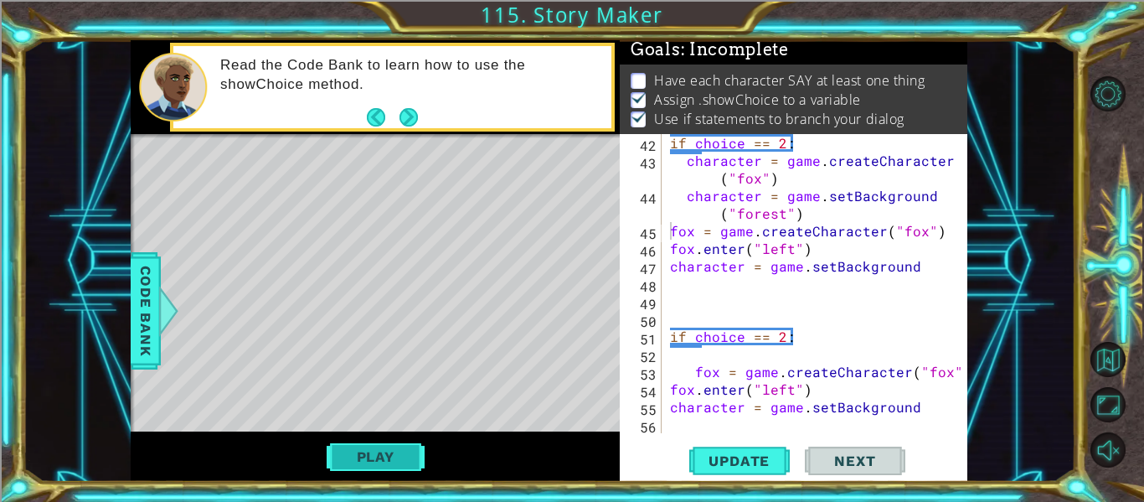
scroll to position [1055, 0]
type textarea "fox.enter("left")"
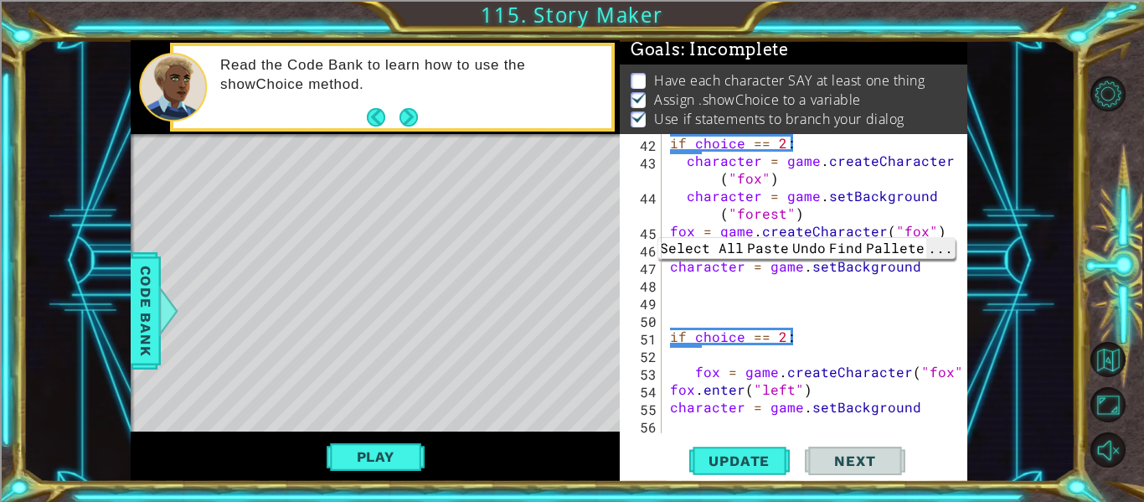
click at [940, 258] on span "..." at bounding box center [940, 247] width 28 height 21
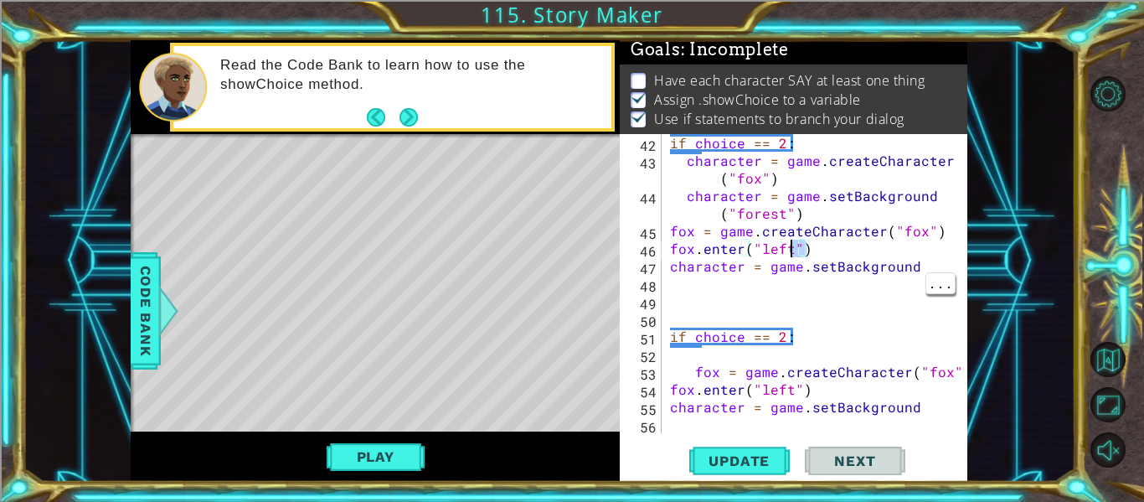
drag, startPoint x: 812, startPoint y: 247, endPoint x: 755, endPoint y: 230, distance: 60.2
click at [755, 230] on div "if choice == 2 : character = game . createCharacter ( "fox" ) character = game …" at bounding box center [820, 301] width 306 height 334
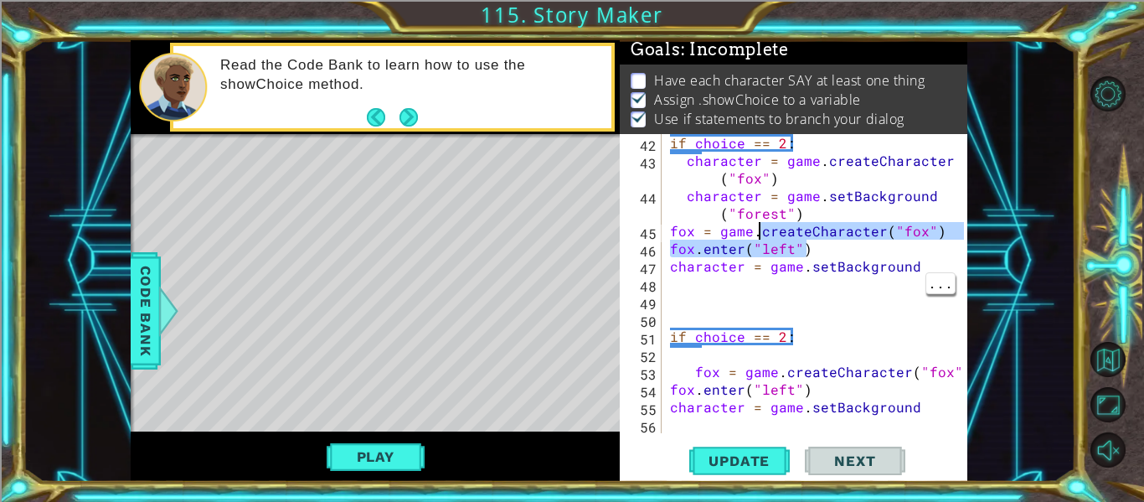
click at [787, 176] on div "if choice == 2 : character = game . createCharacter ( "fox" ) character = game …" at bounding box center [820, 301] width 306 height 334
type textarea "character = game.createCharacter("fox")"
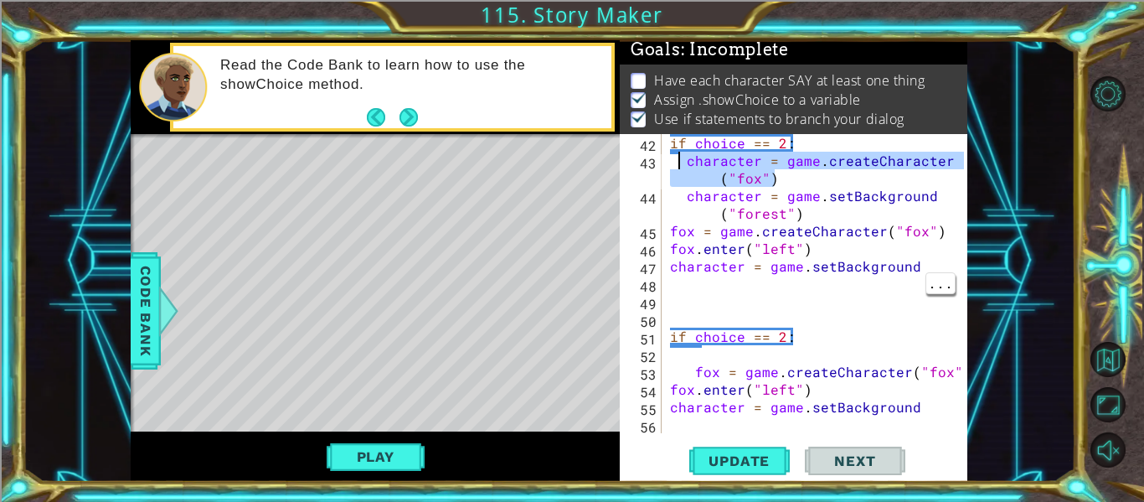
drag, startPoint x: 786, startPoint y: 176, endPoint x: 674, endPoint y: 156, distance: 114.0
click at [674, 156] on div "if choice == 2 : character = game . createCharacter ( "fox" ) character = game …" at bounding box center [820, 301] width 306 height 334
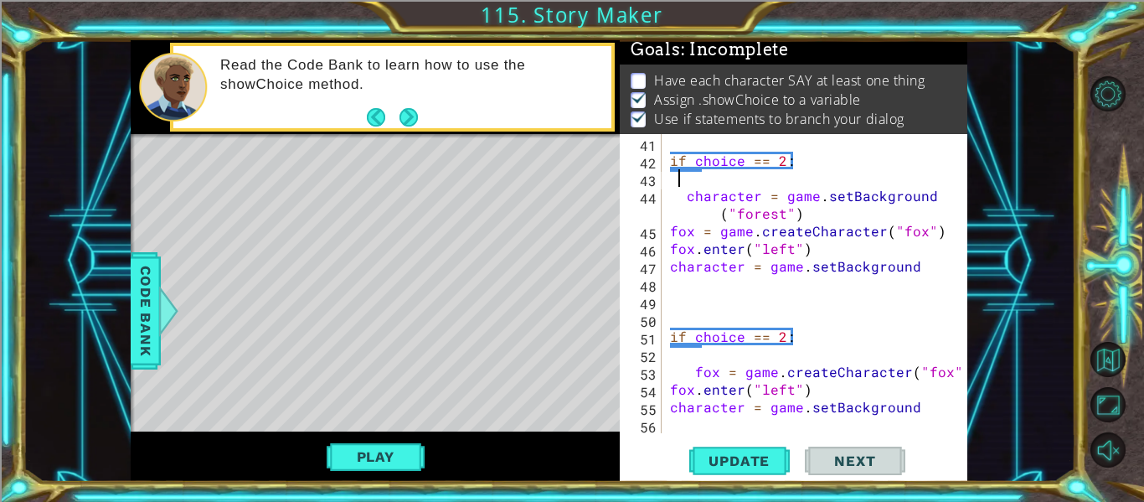
click at [781, 299] on div "if choice == 2 : character = game . setBackground ( "forest" ) fox = game . cre…" at bounding box center [820, 301] width 306 height 334
click at [660, 279] on div "48" at bounding box center [642, 286] width 39 height 18
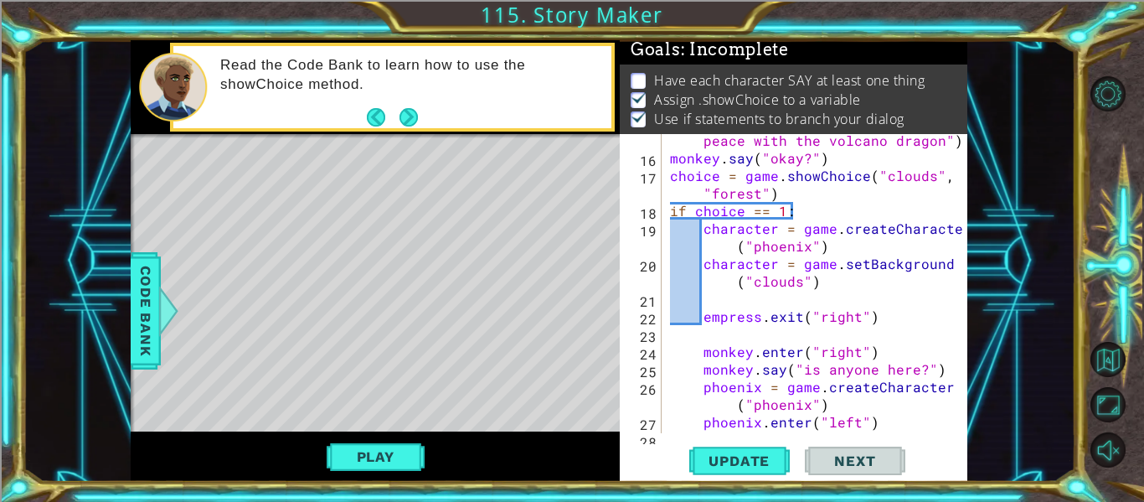
scroll to position [404, 0]
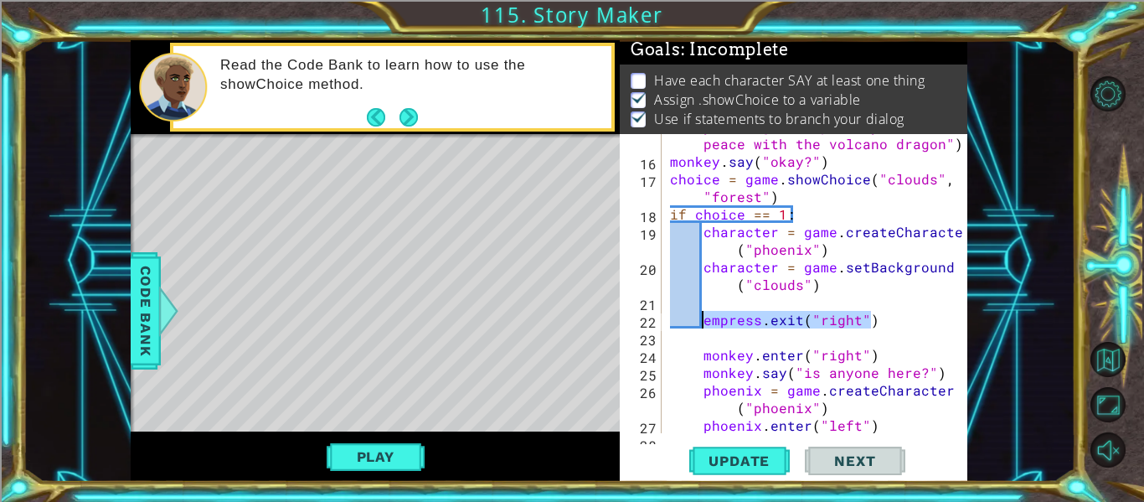
drag, startPoint x: 892, startPoint y: 316, endPoint x: 702, endPoint y: 327, distance: 190.4
click at [702, 327] on div "empress . say ( "Yes in order to prove your a good empress you must make peace …" at bounding box center [820, 284] width 306 height 369
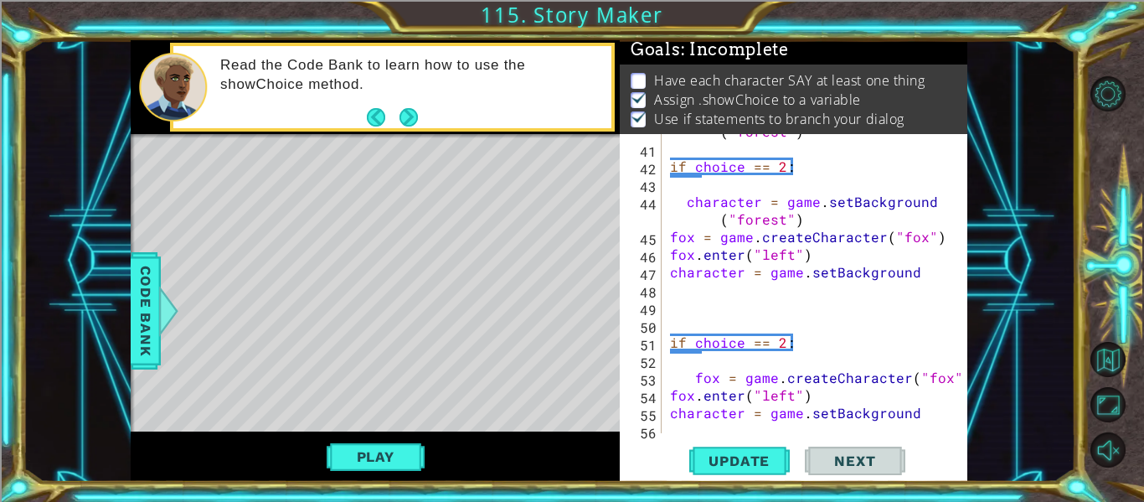
scroll to position [1038, 0]
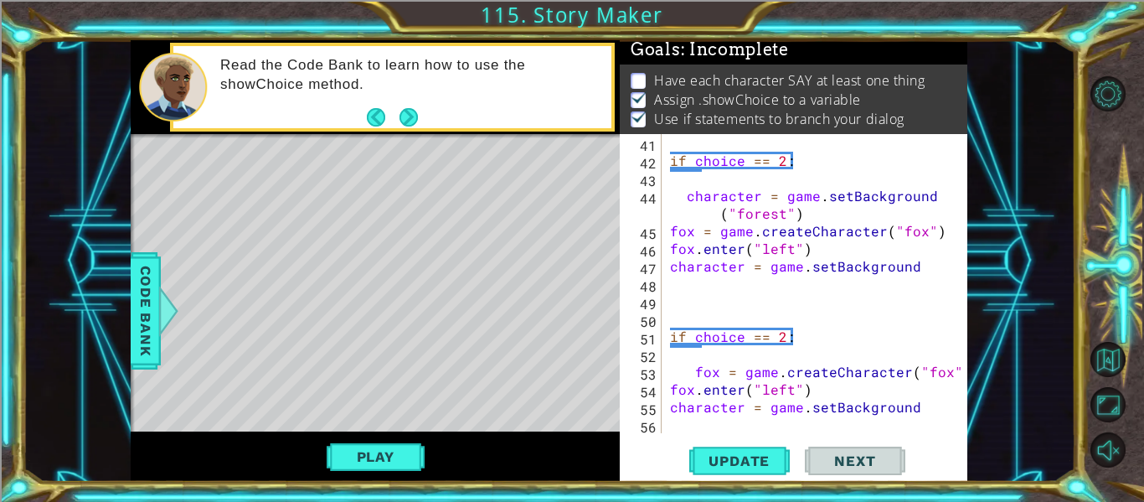
click at [925, 273] on div "character = game . setBackground ( "forest" ) if choice == 2 : character = game…" at bounding box center [820, 275] width 306 height 352
type textarea "character = game.setBackground"
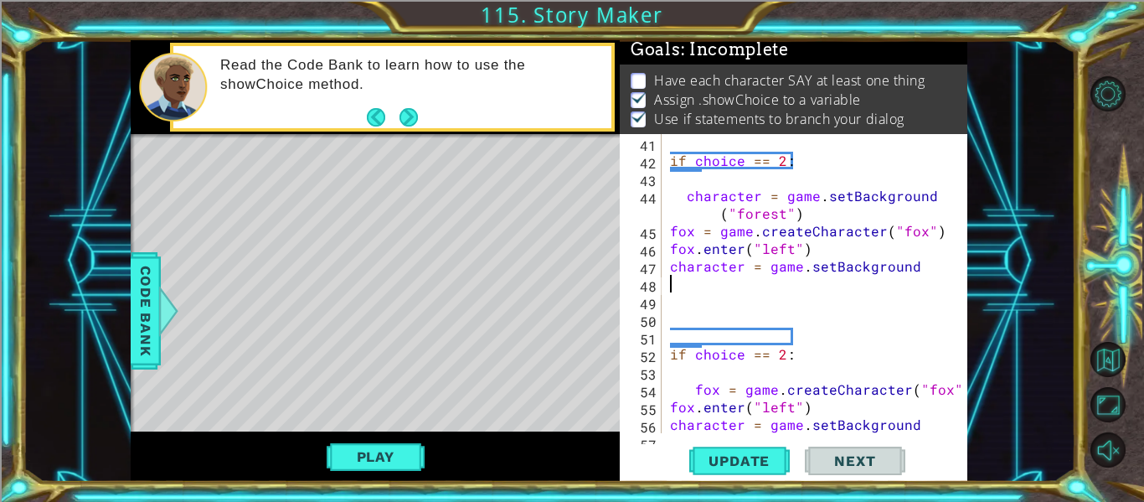
paste textarea "empress.exit("right")"
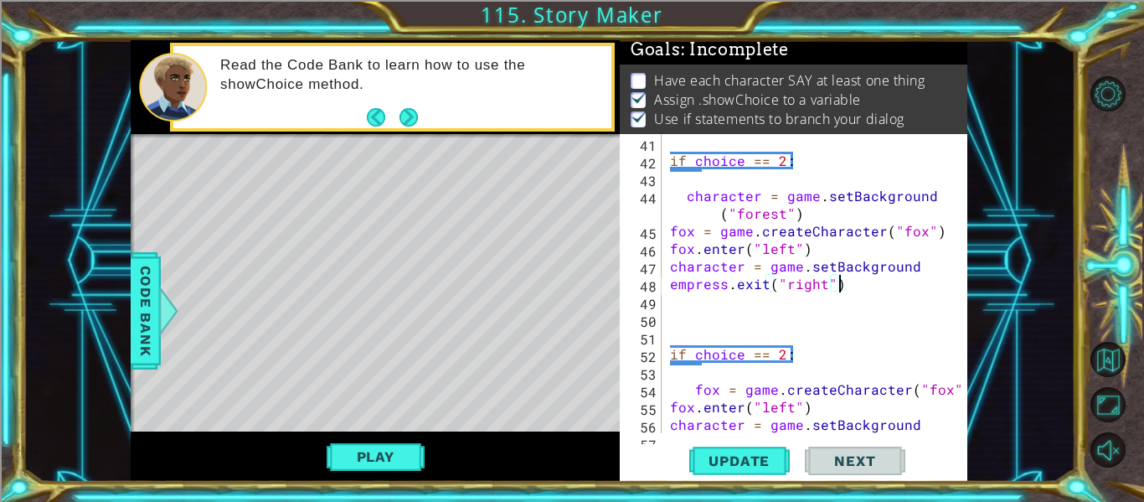
click at [884, 452] on span "Next" at bounding box center [854, 460] width 75 height 17
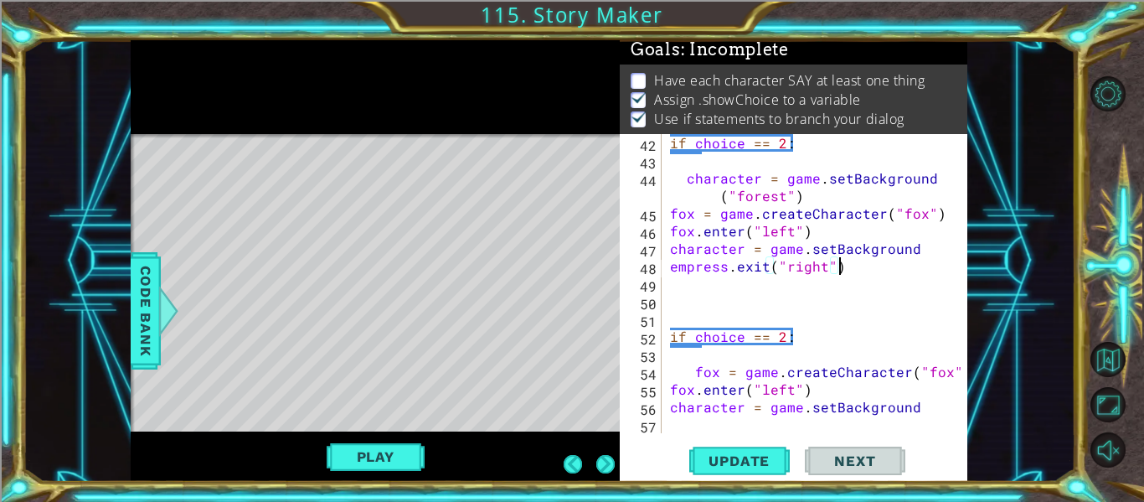
scroll to position [1055, 0]
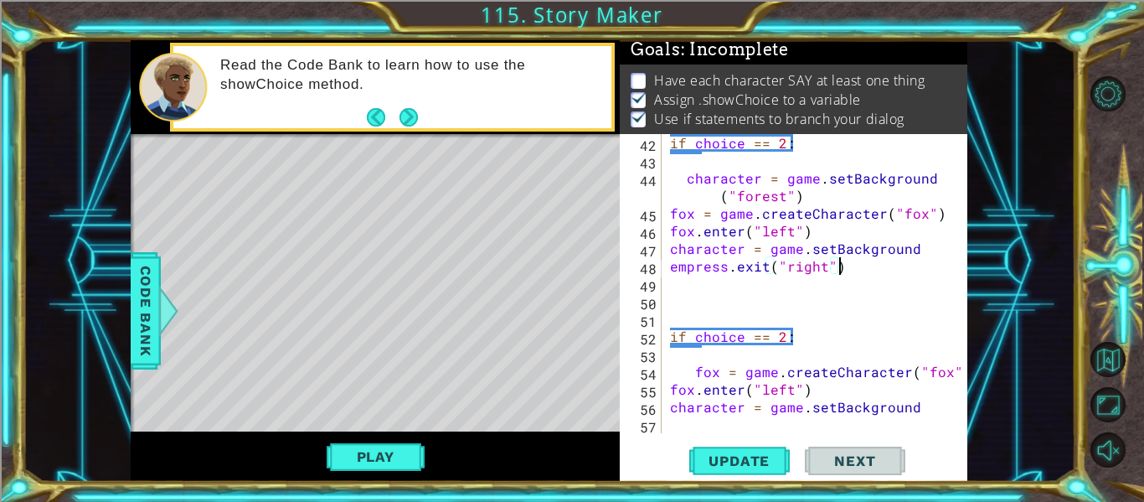
click at [936, 409] on div "if choice == 2 : character = game . setBackground ( "forest" ) fox = game . cre…" at bounding box center [820, 301] width 306 height 334
type textarea "character = game.setBackground"
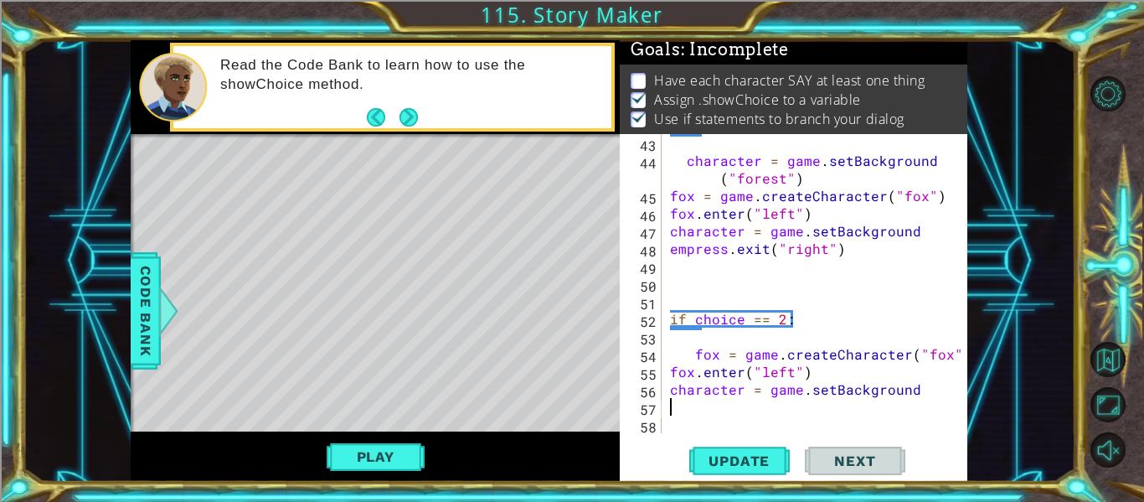
paste textarea "empress.exit("right")"
type textarea "empress.exit("right")"
click at [729, 462] on span "Update" at bounding box center [739, 460] width 95 height 17
click at [348, 451] on button "Play" at bounding box center [376, 457] width 98 height 32
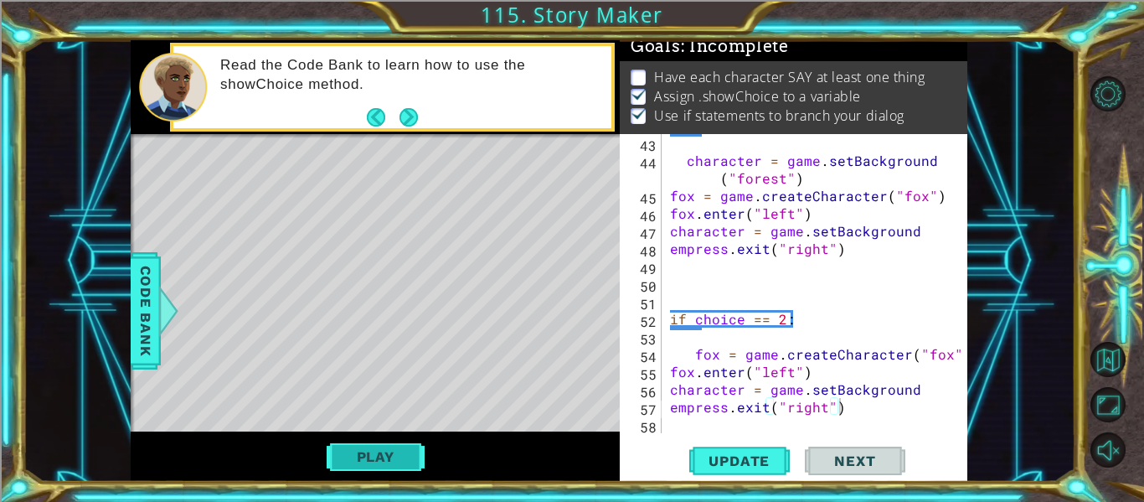
scroll to position [4, 0]
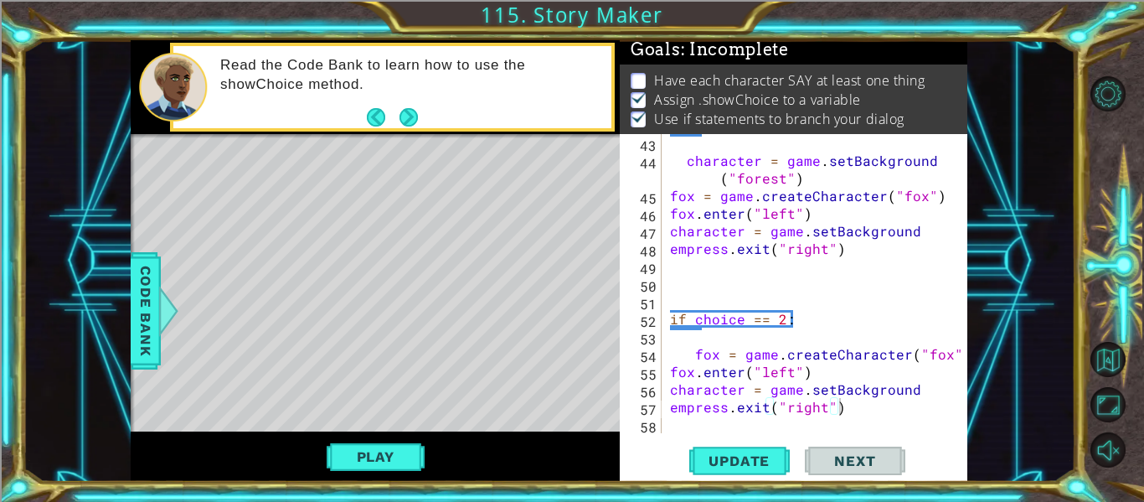
click at [840, 255] on div "character = game . setBackground ( "forest" ) fox = game . createCharacter ( "f…" at bounding box center [820, 301] width 306 height 334
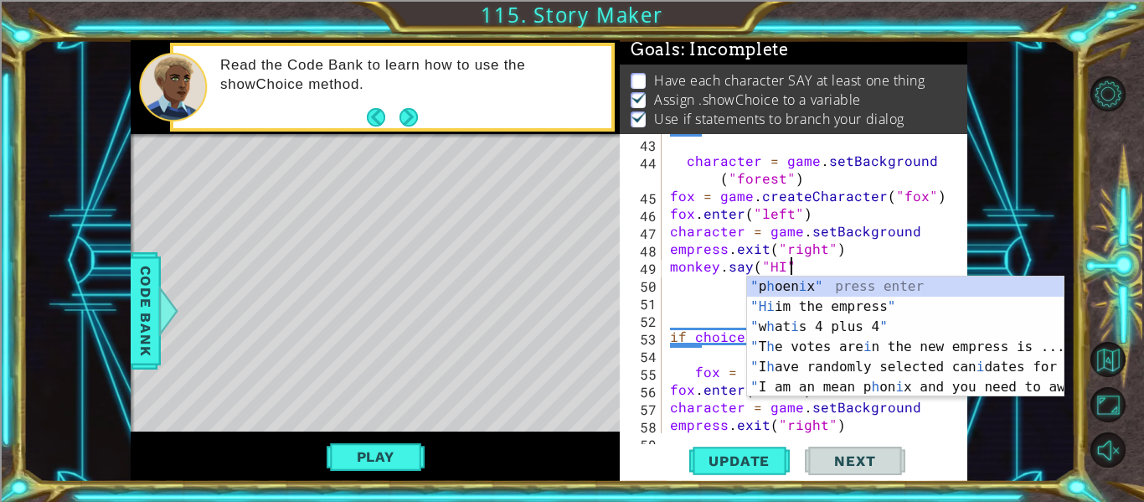
scroll to position [0, 8]
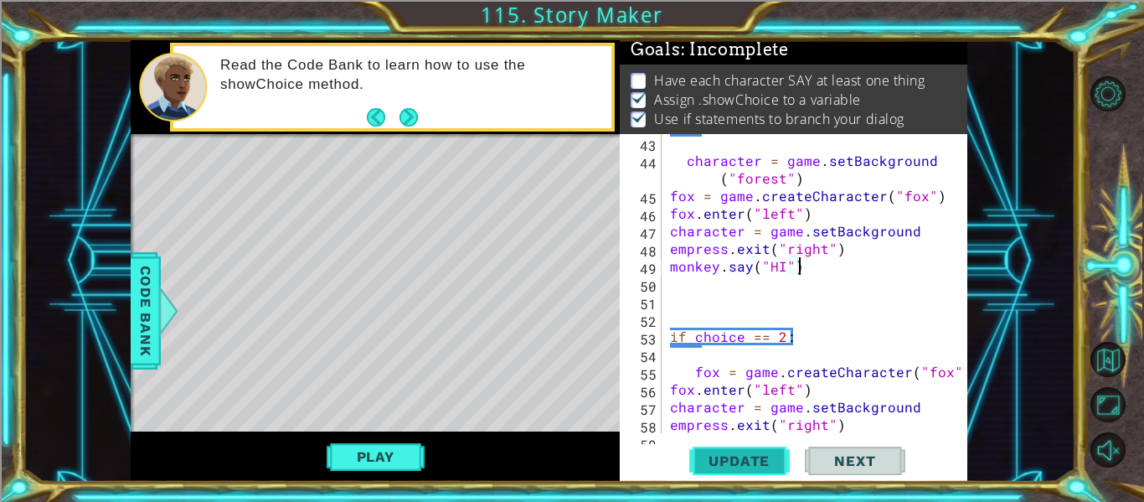
click at [728, 468] on span "Update" at bounding box center [739, 460] width 95 height 17
click at [350, 471] on button "Play" at bounding box center [376, 457] width 98 height 32
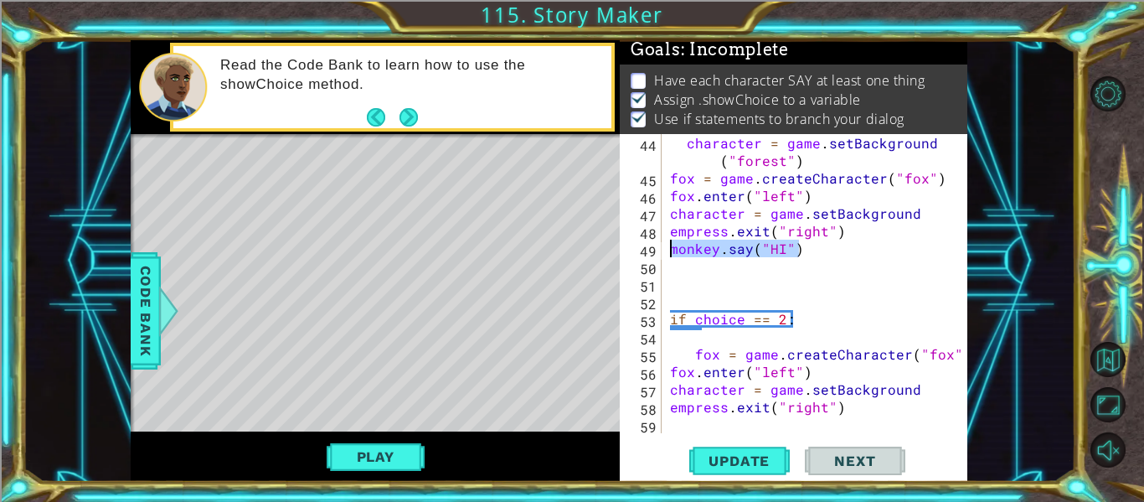
drag, startPoint x: 817, startPoint y: 250, endPoint x: 662, endPoint y: 251, distance: 155.8
click at [662, 251] on div "monkey.say("HI") 44 45 46 47 48 49 50 51 52 53 54 55 56 57 58 59 character = ga…" at bounding box center [792, 283] width 344 height 299
click at [848, 400] on div "character = game . setBackground ( "forest" ) fox = game . createCharacter ( "f…" at bounding box center [820, 310] width 306 height 352
type textarea "empress.exit("right")"
click at [673, 424] on div "character = game . setBackground ( "forest" ) fox = game . createCharacter ( "f…" at bounding box center [820, 310] width 306 height 352
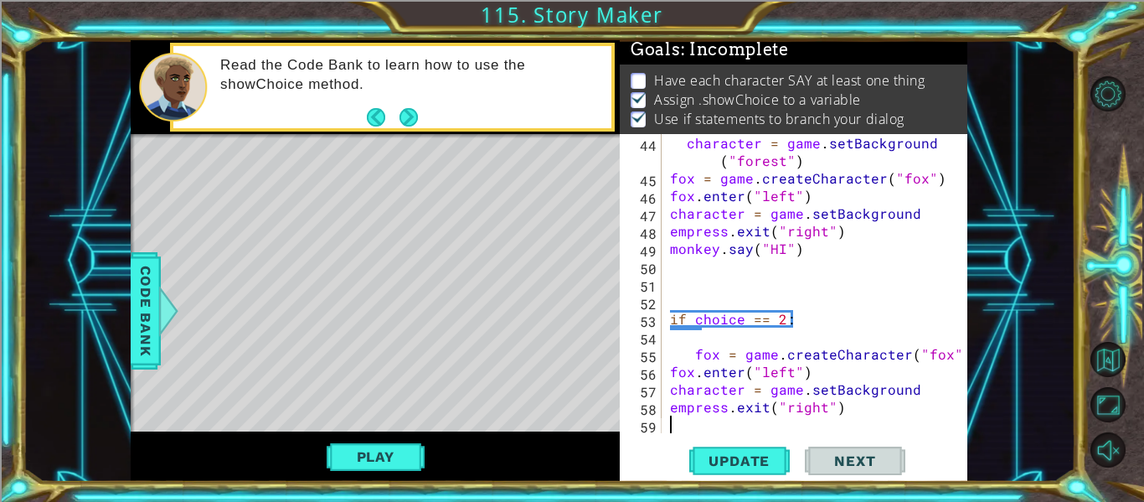
scroll to position [0, 0]
type textarea "empress.exit("right")"
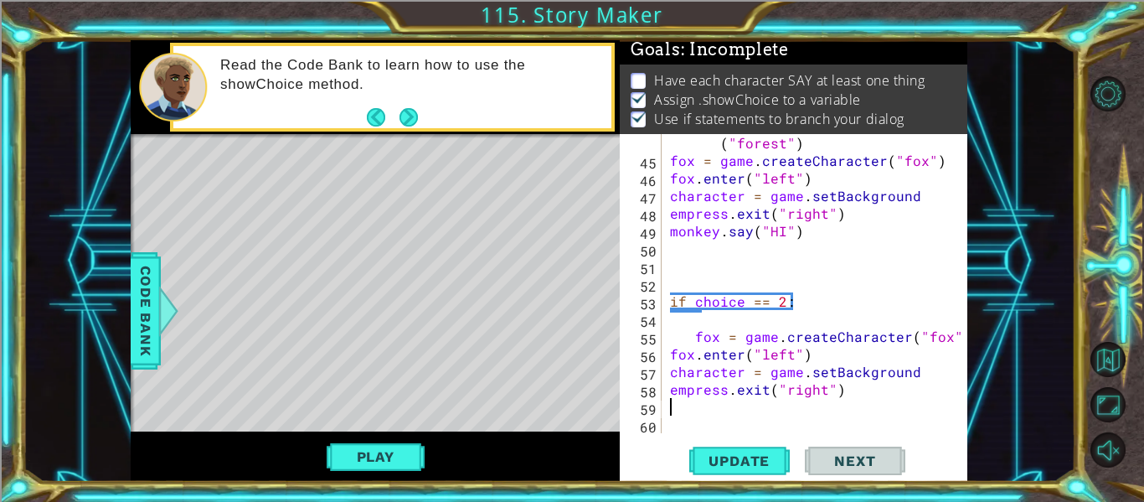
paste textarea "monkey.say("HI")"
type textarea "monkey.say("HI")"
click at [717, 468] on span "Update" at bounding box center [739, 460] width 95 height 17
click at [391, 453] on button "Play" at bounding box center [376, 457] width 98 height 32
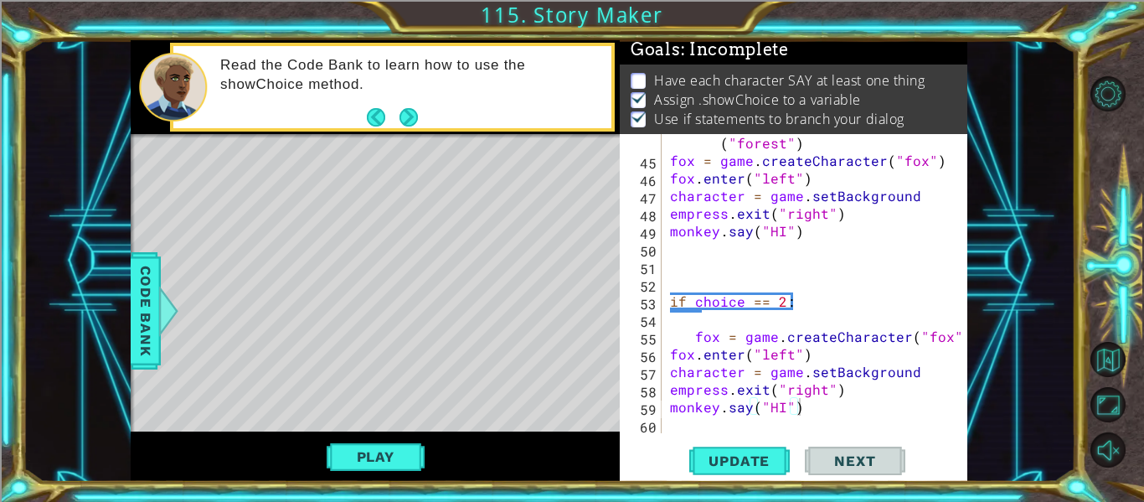
click at [824, 407] on div "character = game . setBackground ( "forest" ) fox = game . createCharacter ( "f…" at bounding box center [820, 292] width 306 height 352
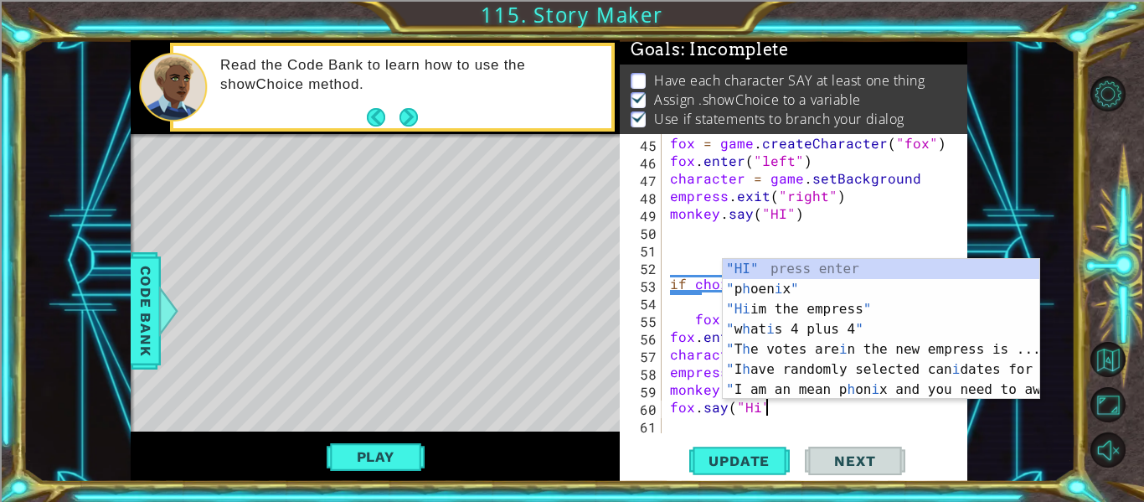
scroll to position [0, 6]
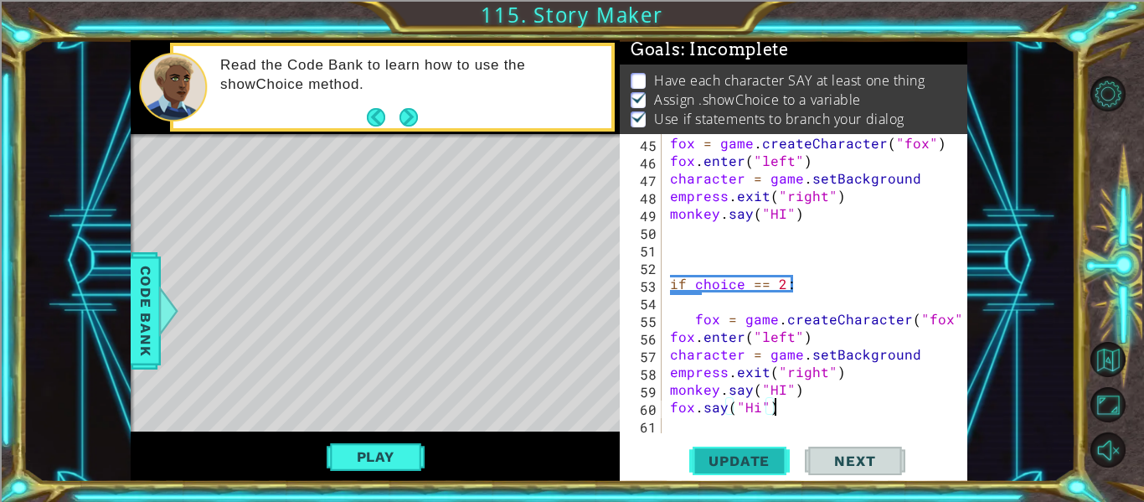
type textarea "fox.say("Hi")"
click at [724, 462] on span "Update" at bounding box center [739, 460] width 95 height 17
click at [382, 465] on button "Play" at bounding box center [376, 457] width 98 height 32
click at [869, 399] on div "fox = game . createCharacter ( "fox" ) fox . enter ( "left" ) character = game …" at bounding box center [820, 301] width 306 height 334
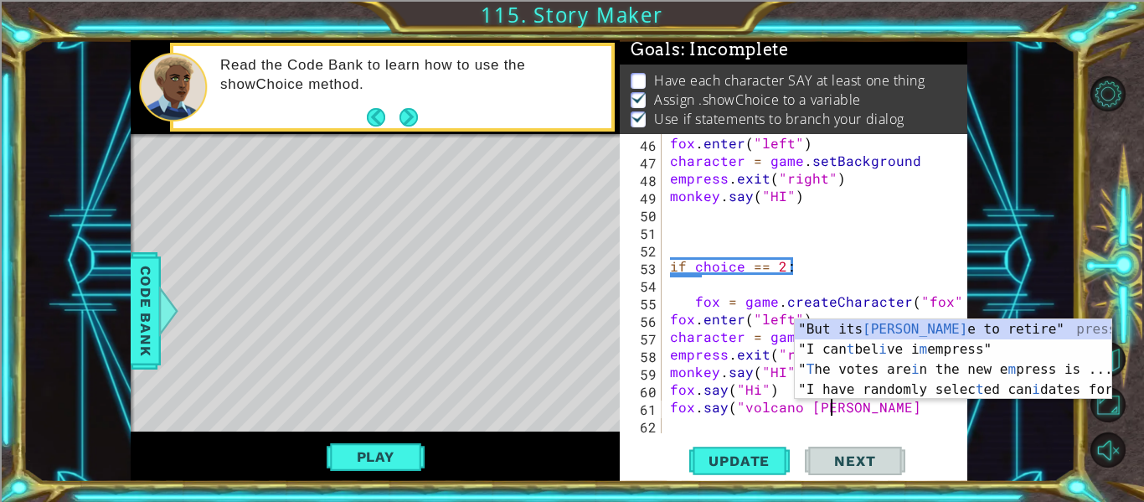
scroll to position [0, 10]
type textarea "fox.say("volcano time")"
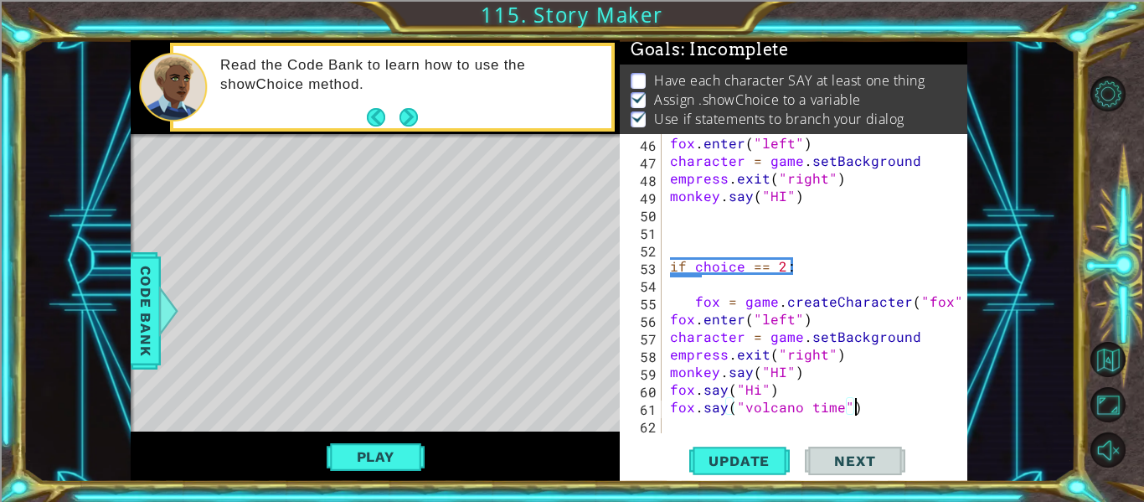
click at [683, 424] on div "fox . enter ( "left" ) character = game . setBackground empress . exit ( "right…" at bounding box center [820, 301] width 306 height 334
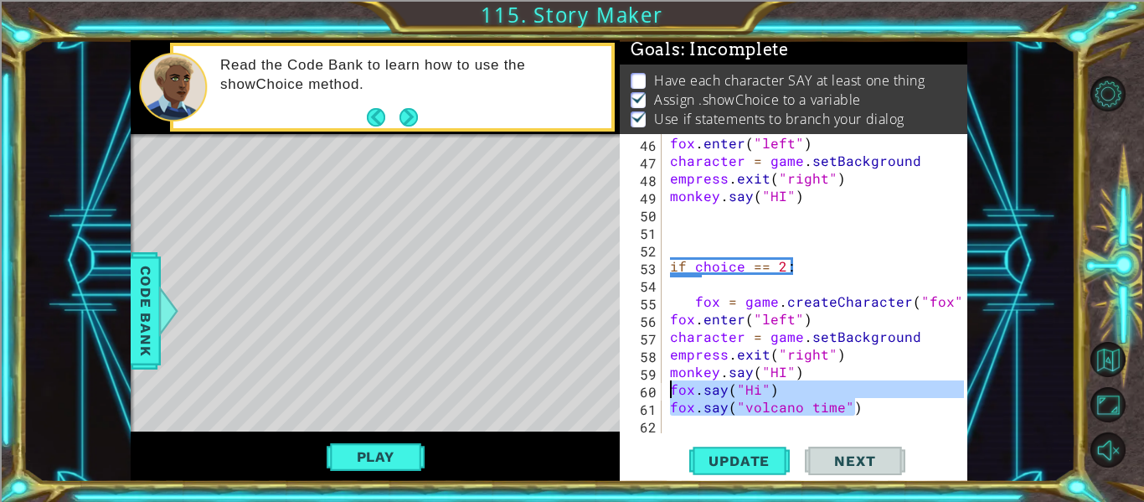
drag, startPoint x: 904, startPoint y: 404, endPoint x: 663, endPoint y: 387, distance: 241.0
click at [663, 387] on div "46 47 48 49 50 51 52 53 54 55 56 57 58 59 60 61 62 fox . enter ( "left" ) chara…" at bounding box center [792, 283] width 344 height 299
click at [765, 415] on div "fox . enter ( "left" ) character = game . setBackground empress . exit ( "right…" at bounding box center [815, 283] width 297 height 299
type textarea "fox.say("volcano time")"
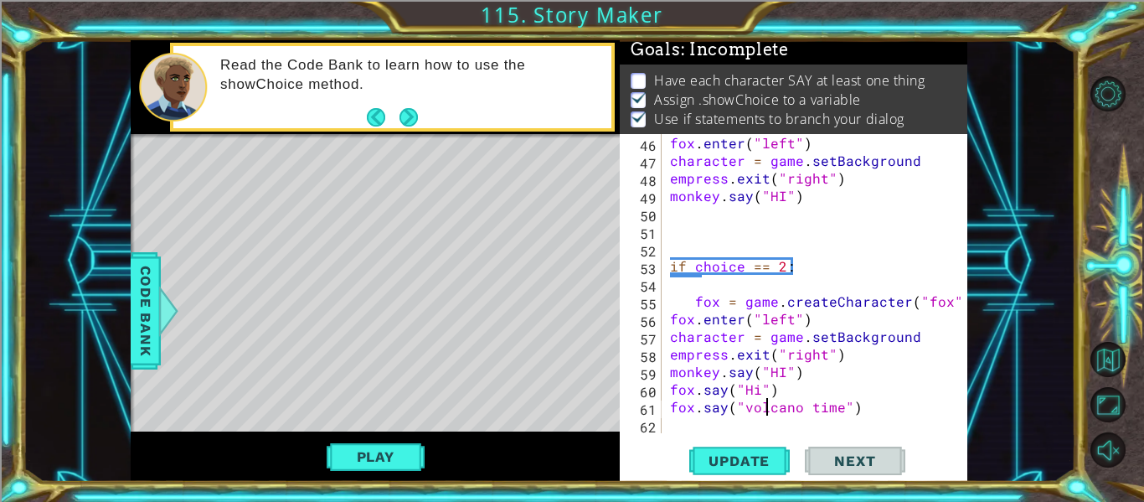
click at [695, 416] on div "fox . enter ( "left" ) character = game . setBackground empress . exit ( "right…" at bounding box center [820, 301] width 306 height 334
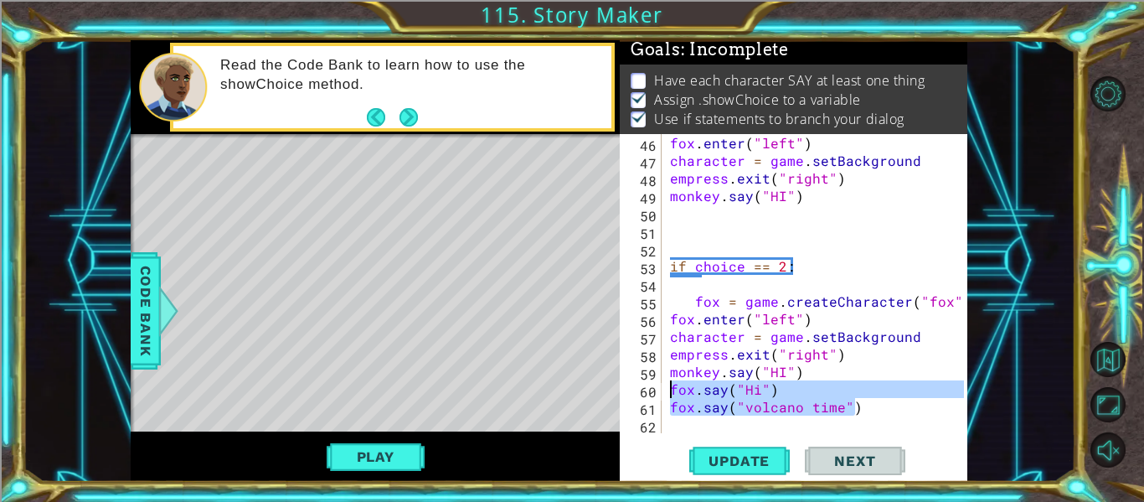
drag, startPoint x: 867, startPoint y: 410, endPoint x: 657, endPoint y: 394, distance: 210.1
click at [657, 394] on div "46 47 48 49 50 51 52 53 54 55 56 57 58 59 60 61 62 fox . enter ( "left" ) chara…" at bounding box center [792, 283] width 344 height 299
click at [814, 201] on div "fox . enter ( "left" ) character = game . setBackground empress . exit ( "right…" at bounding box center [820, 301] width 306 height 334
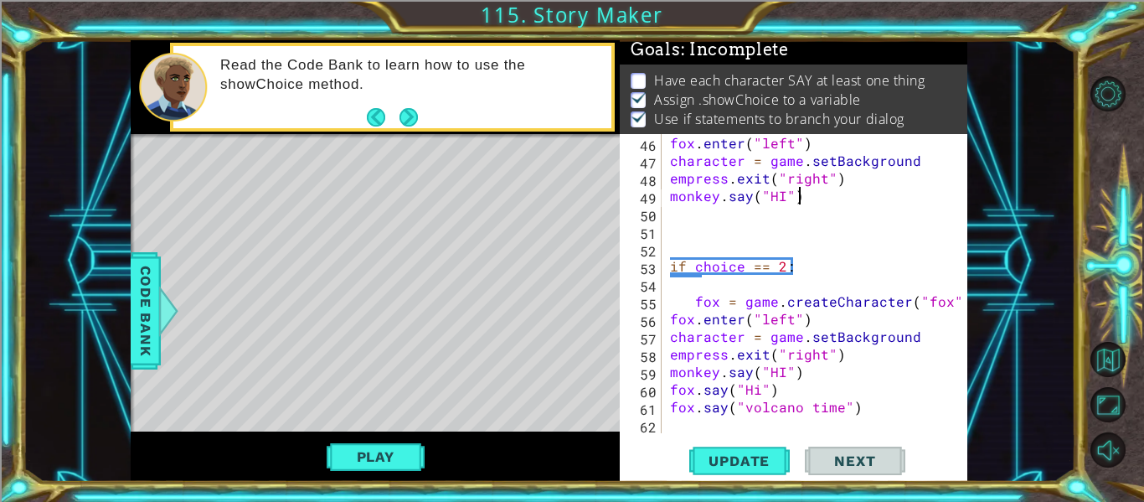
type textarea "monkey.say("HI")"
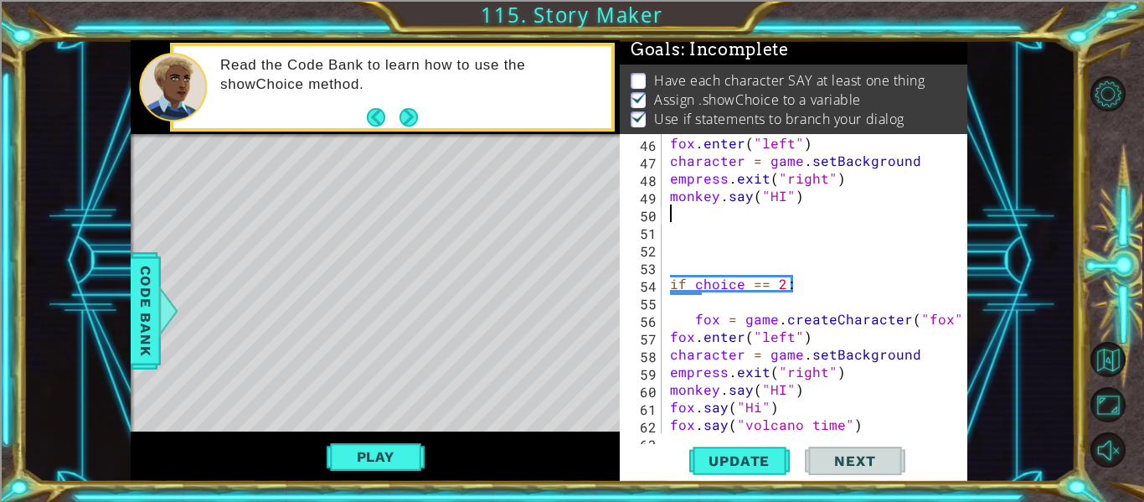
paste textarea "fox.say("volcano time")"
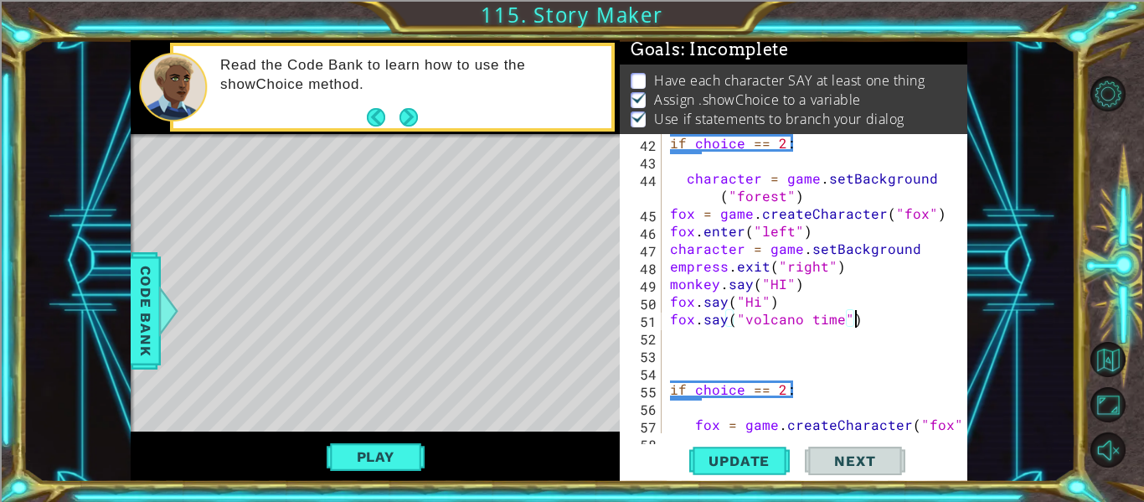
scroll to position [1056, 0]
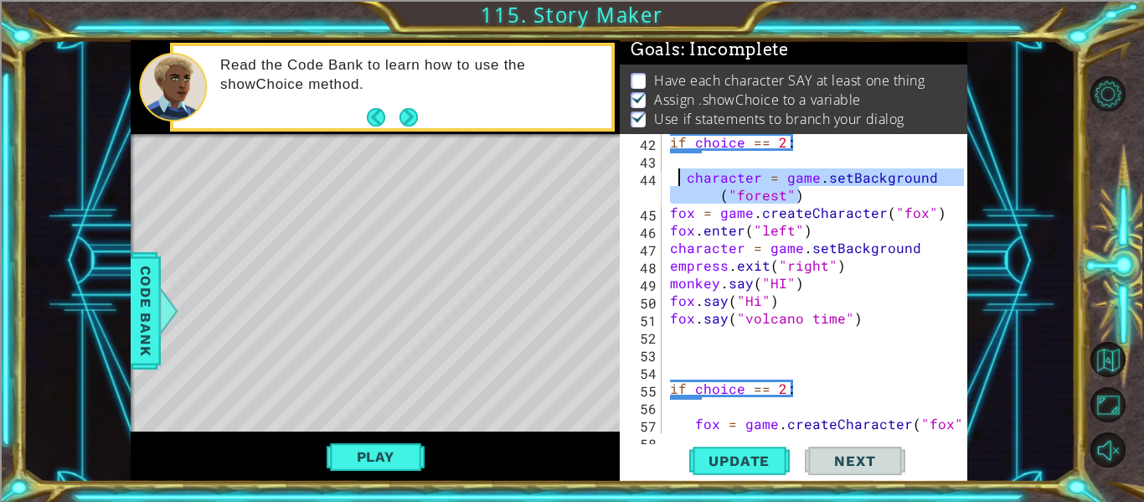
drag, startPoint x: 812, startPoint y: 196, endPoint x: 681, endPoint y: 175, distance: 133.1
click at [681, 175] on div "if choice == 2 : character = game . setBackground ( "forest" ) fox = game . cre…" at bounding box center [820, 300] width 306 height 334
type textarea "character = game.setBackground("forest")"
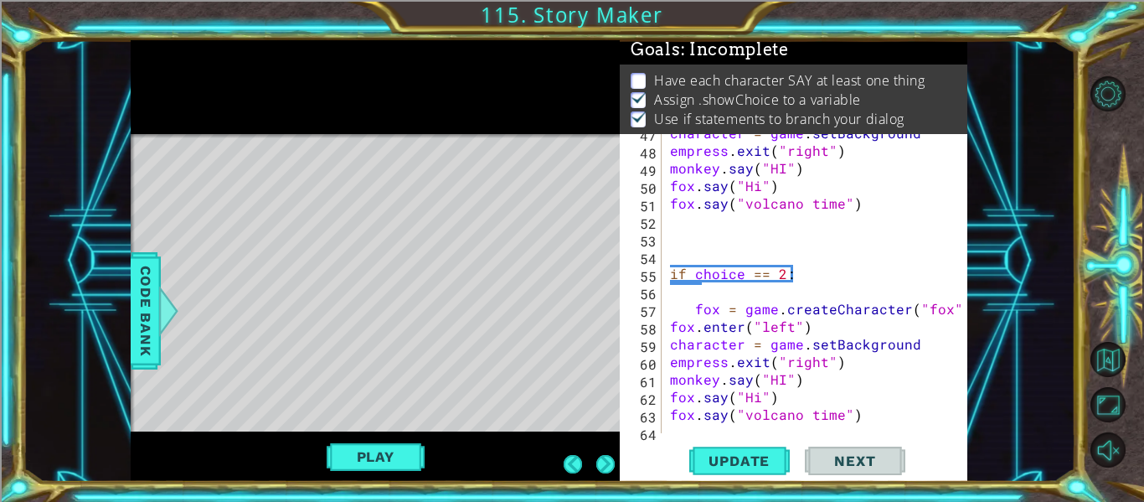
scroll to position [1161, 0]
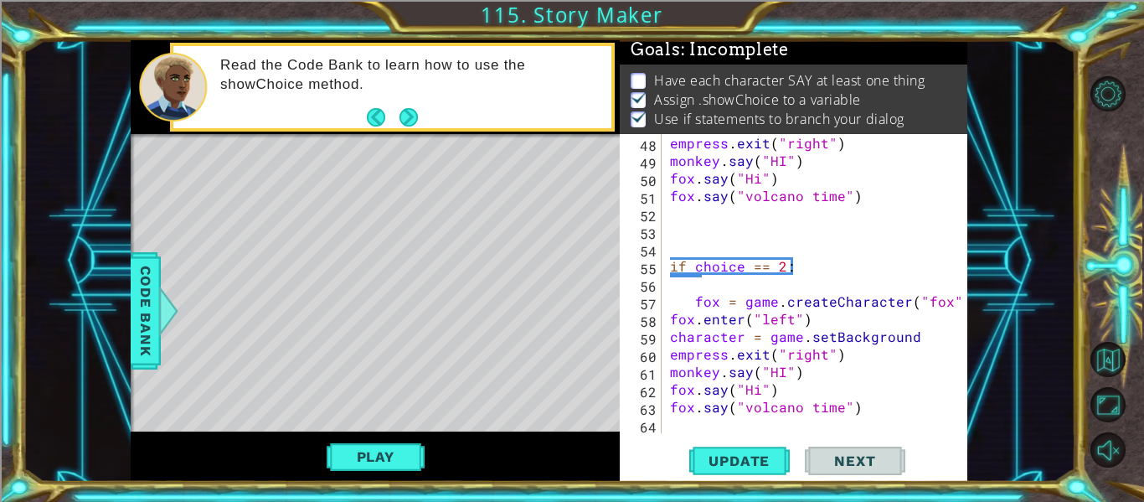
click at [902, 410] on div "empress . exit ( "right" ) monkey . say ( "HI" ) fox . say ( "Hi" ) fox . say (…" at bounding box center [820, 301] width 306 height 334
type textarea "fox.say("volcano time")"
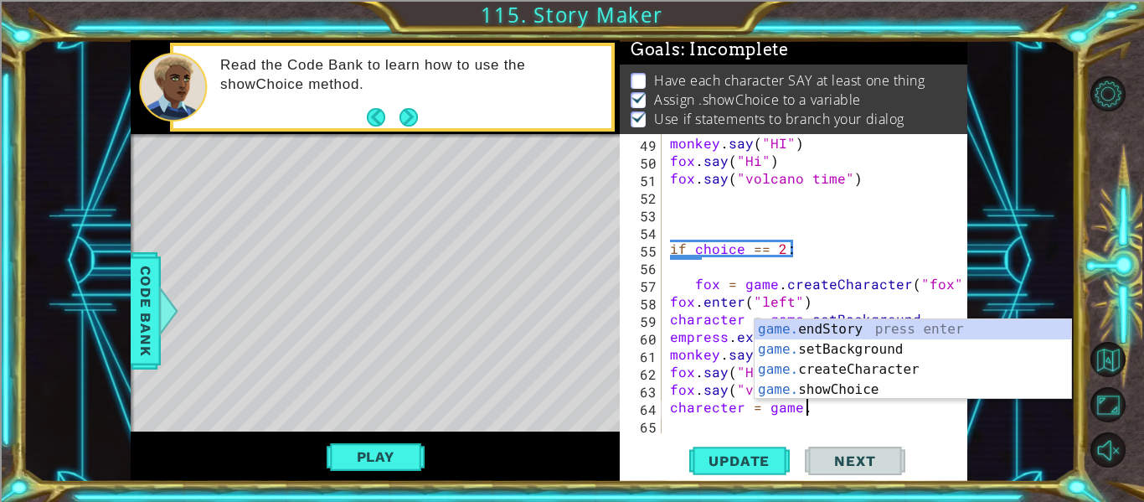
scroll to position [0, 8]
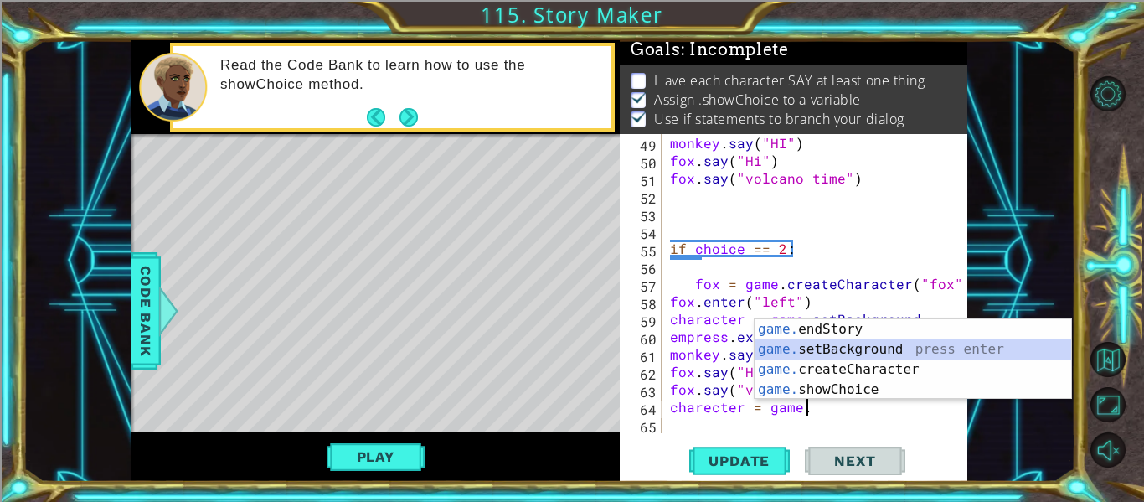
click at [882, 353] on div "game. endStory press enter game. setBackground press enter game. createCharacte…" at bounding box center [913, 379] width 317 height 121
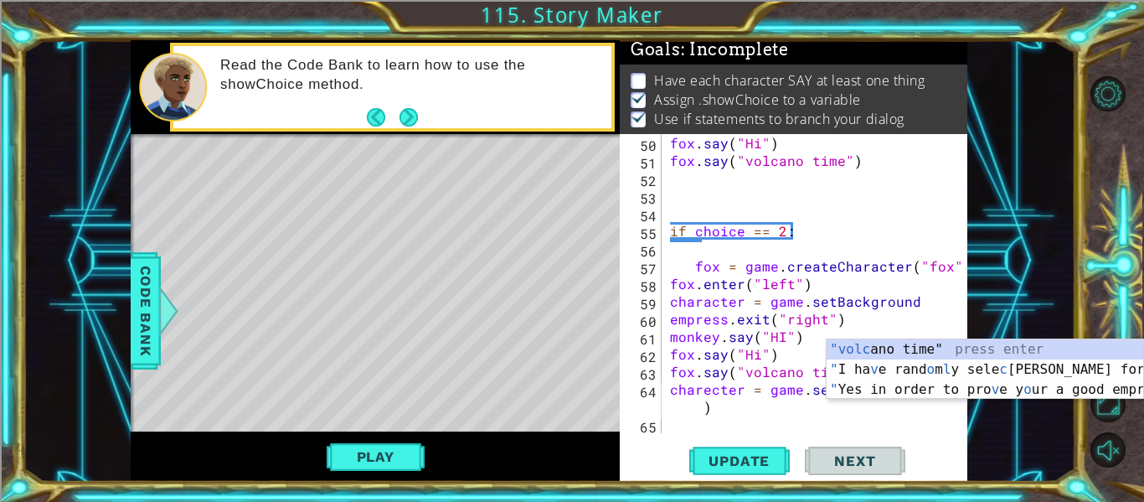
scroll to position [1196, 0]
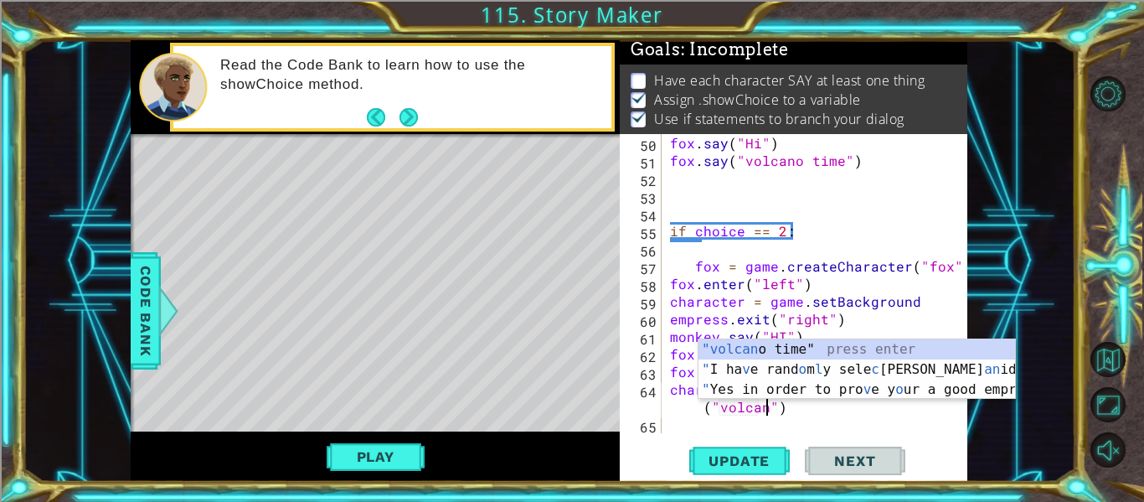
type textarea "charecter = game.setBackground("volcano")"
click at [832, 420] on div "fox . say ( "Hi" ) fox . say ( "volcano time" ) if choice == 2 : fox = game . c…" at bounding box center [820, 301] width 306 height 334
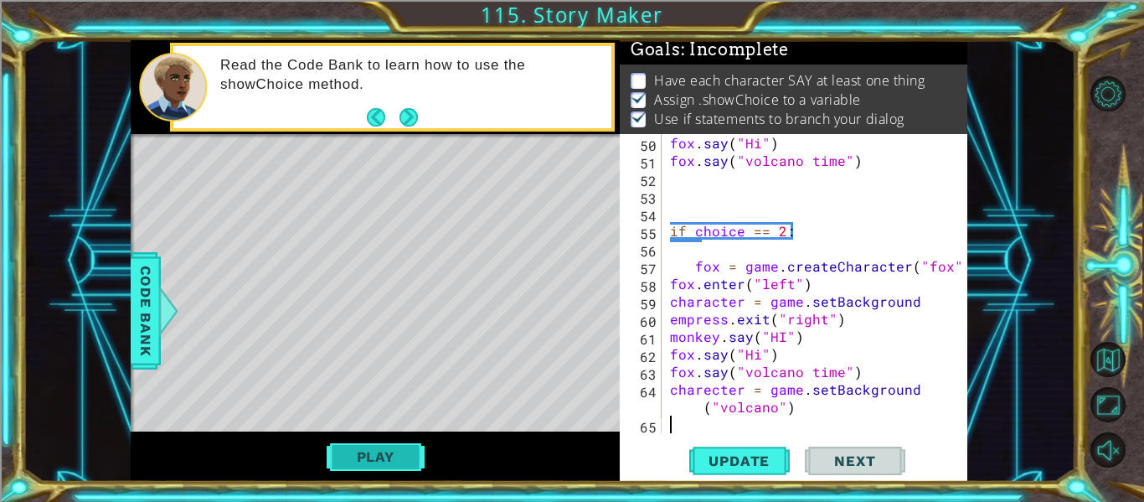
click at [405, 449] on button "Play" at bounding box center [376, 457] width 98 height 32
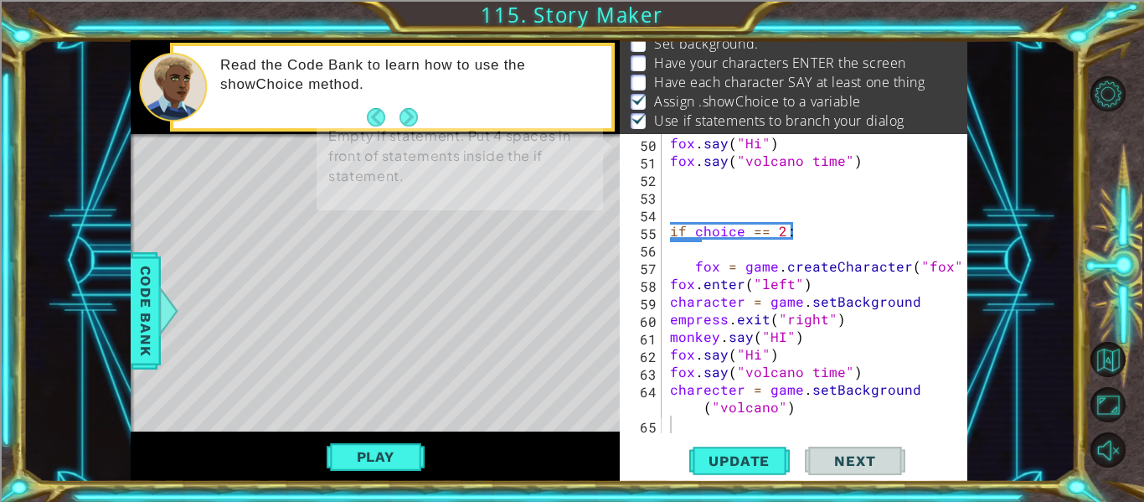
click at [914, 464] on div "Update Next" at bounding box center [797, 461] width 348 height 34
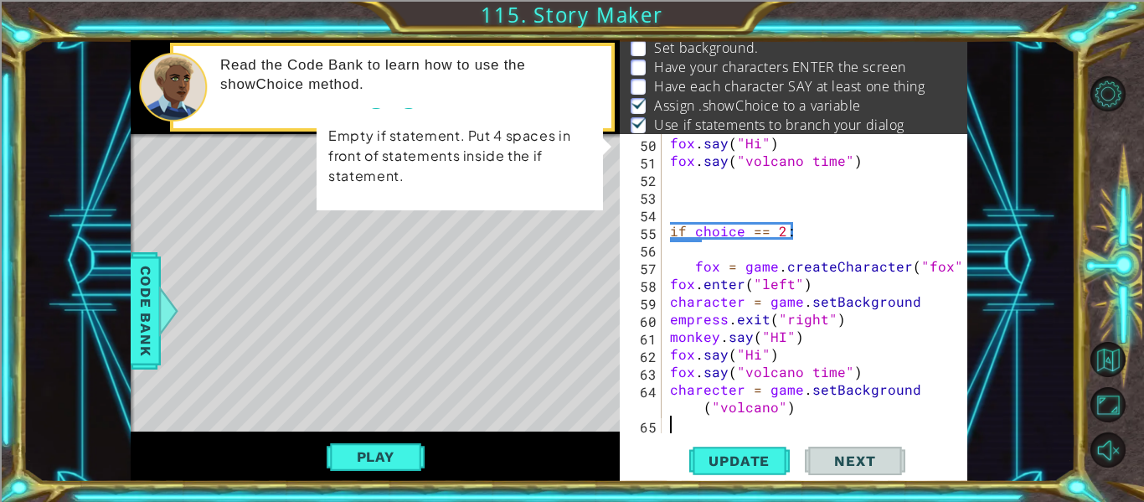
scroll to position [23, 0]
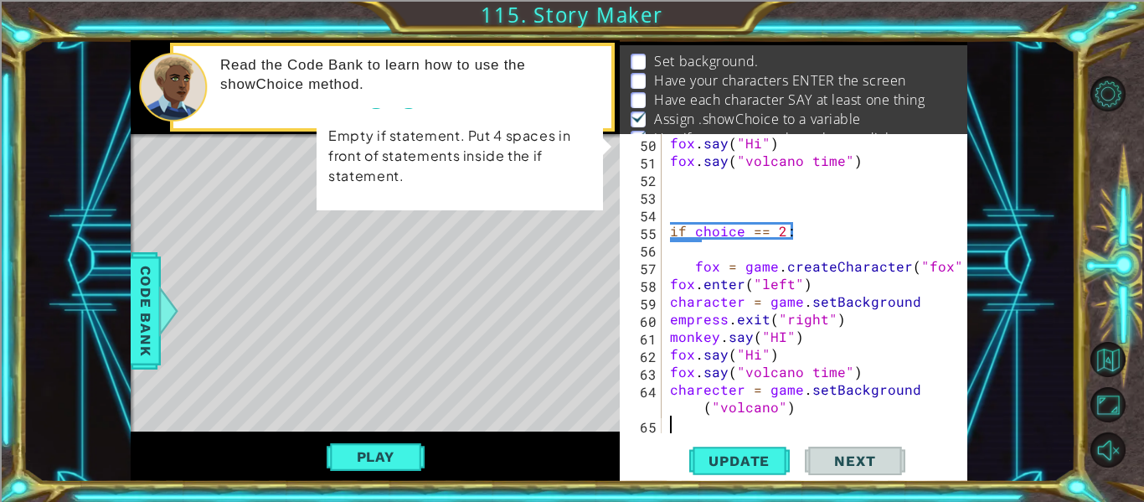
click at [858, 419] on div "fox . say ( "Hi" ) fox . say ( "volcano time" ) if choice == 2 : fox = game . c…" at bounding box center [820, 301] width 306 height 334
click at [668, 388] on div "fox . say ( "Hi" ) fox . say ( "volcano time" ) if choice == 2 : fox = game . c…" at bounding box center [820, 301] width 306 height 334
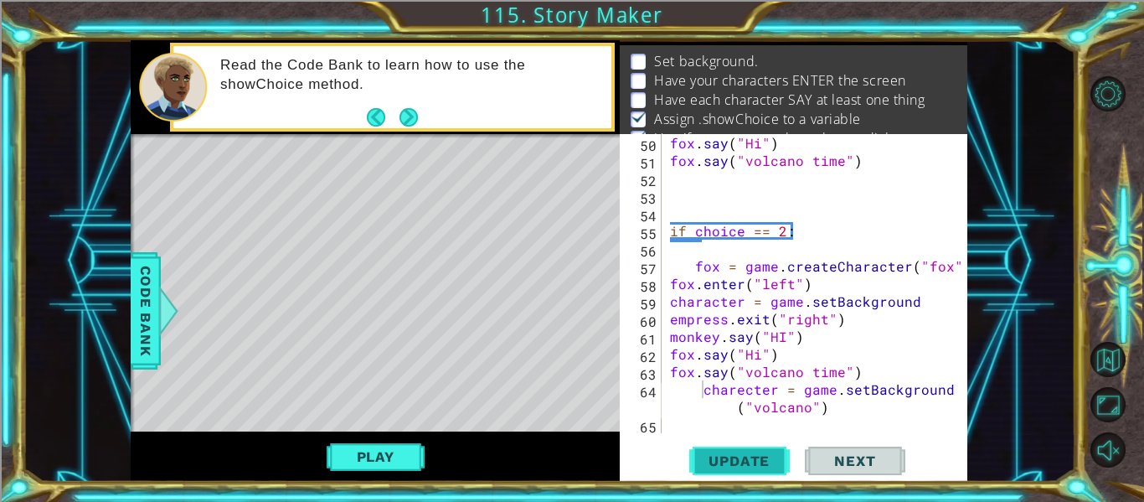
click at [740, 462] on span "Update" at bounding box center [739, 460] width 95 height 17
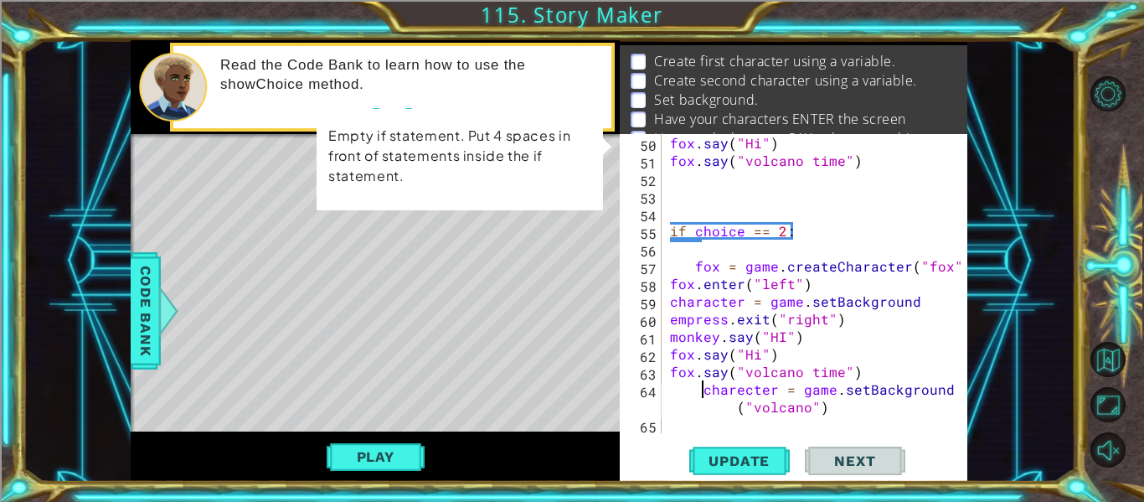
click at [673, 229] on div "fox . say ( "Hi" ) fox . say ( "volcano time" ) if choice == 2 : fox = game . c…" at bounding box center [820, 301] width 306 height 334
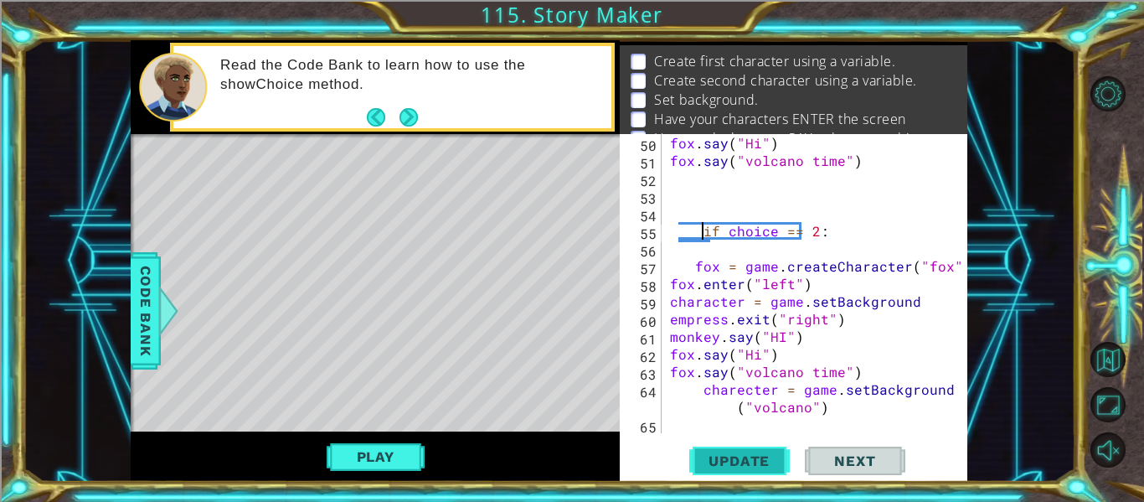
click at [739, 456] on span "Update" at bounding box center [739, 460] width 95 height 17
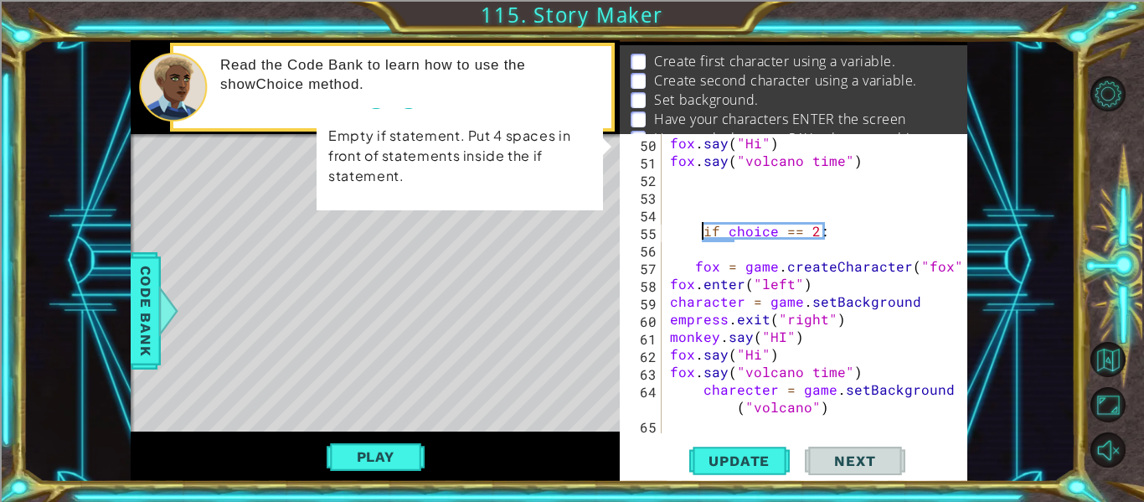
click at [698, 224] on div "fox . say ( "Hi" ) fox . say ( "volcano time" ) if choice == 2 : fox = game . c…" at bounding box center [820, 301] width 306 height 334
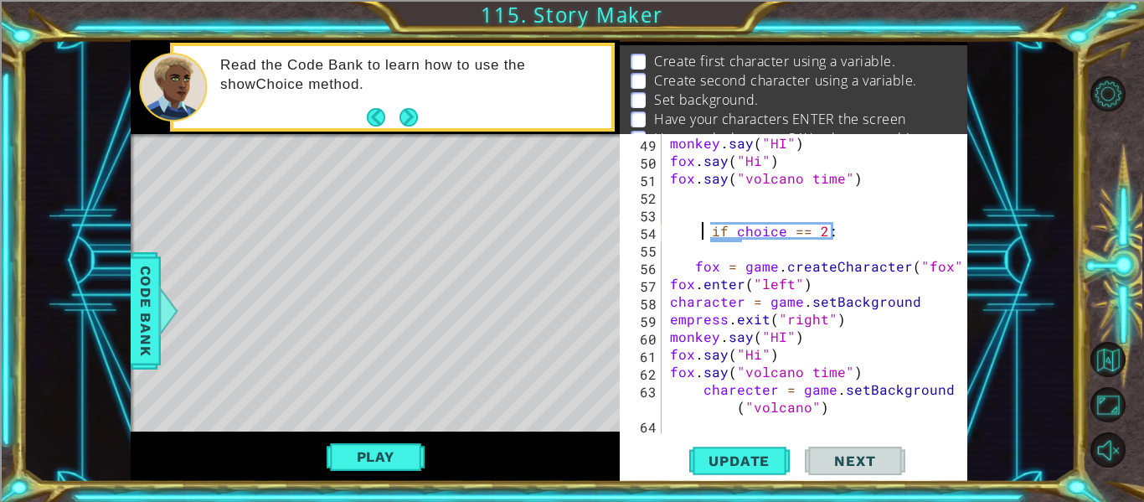
scroll to position [1178, 0]
click at [668, 283] on div "monkey . say ( "HI" ) fox . say ( "Hi" ) fox . say ( "volcano time" ) if choice…" at bounding box center [820, 301] width 306 height 334
click at [695, 265] on div "monkey . say ( "HI" ) fox . say ( "Hi" ) fox . say ( "volcano time" ) if choice…" at bounding box center [820, 301] width 306 height 334
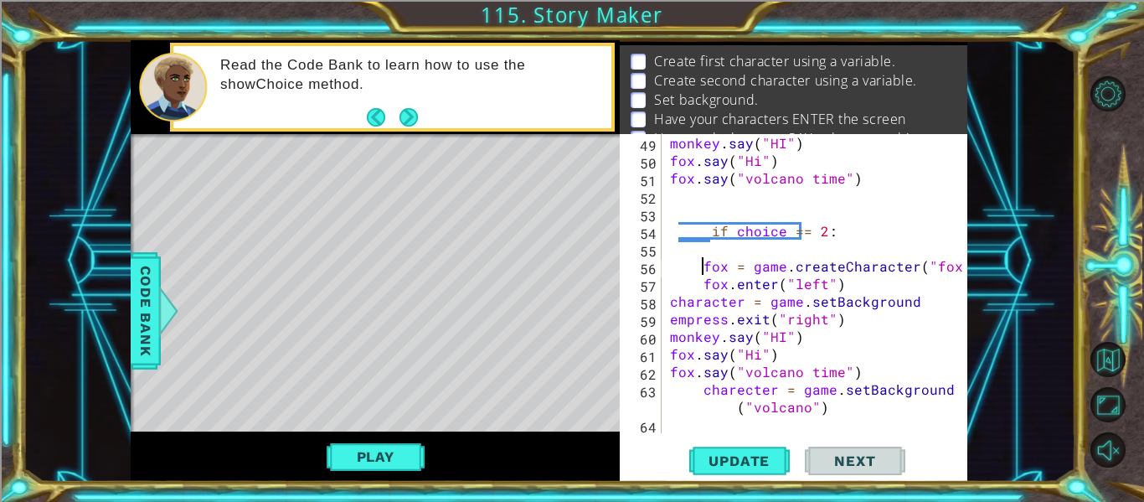
click at [669, 300] on div "monkey . say ( "HI" ) fox . say ( "Hi" ) fox . say ( "volcano time" ) if choice…" at bounding box center [820, 301] width 306 height 334
click at [668, 322] on div "monkey . say ( "HI" ) fox . say ( "Hi" ) fox . say ( "volcano time" ) if choice…" at bounding box center [820, 301] width 306 height 334
click at [668, 341] on div "monkey . say ( "HI" ) fox . say ( "Hi" ) fox . say ( "volcano time" ) if choice…" at bounding box center [820, 301] width 306 height 334
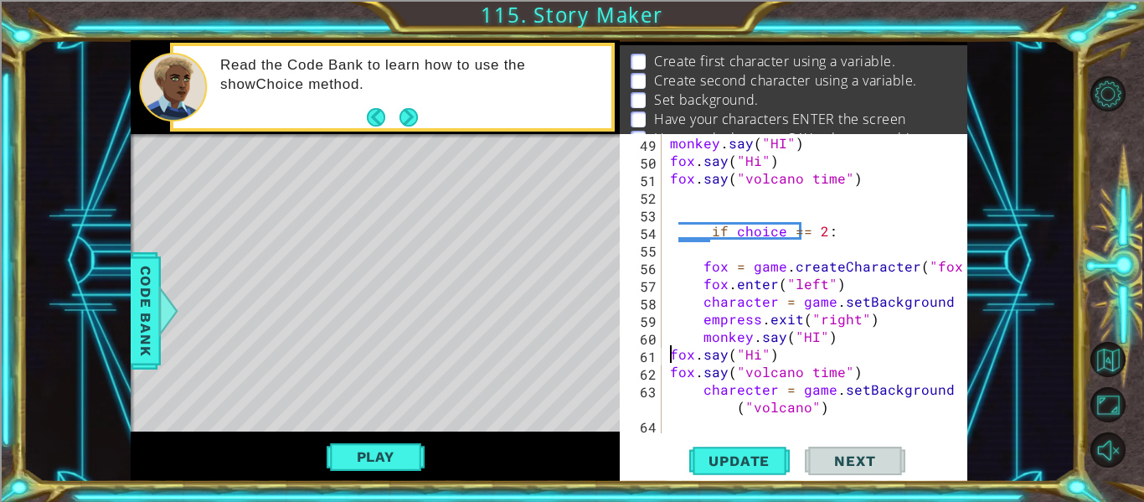
click at [673, 353] on div "monkey . say ( "HI" ) fox . say ( "Hi" ) fox . say ( "volcano time" ) if choice…" at bounding box center [820, 301] width 306 height 334
click at [672, 369] on div "monkey . say ( "HI" ) fox . say ( "Hi" ) fox . say ( "volcano time" ) if choice…" at bounding box center [820, 301] width 306 height 334
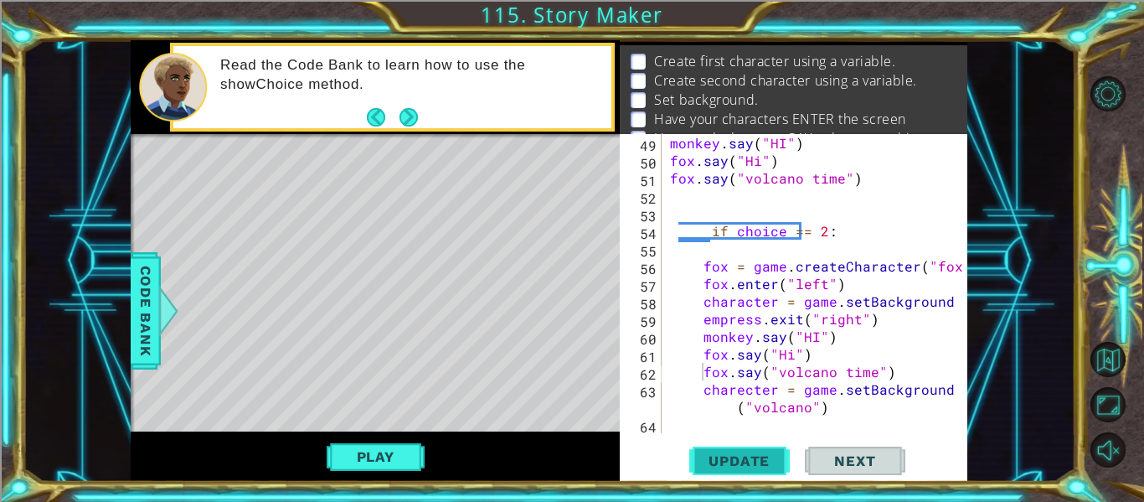
click at [741, 444] on button "Update" at bounding box center [739, 461] width 101 height 34
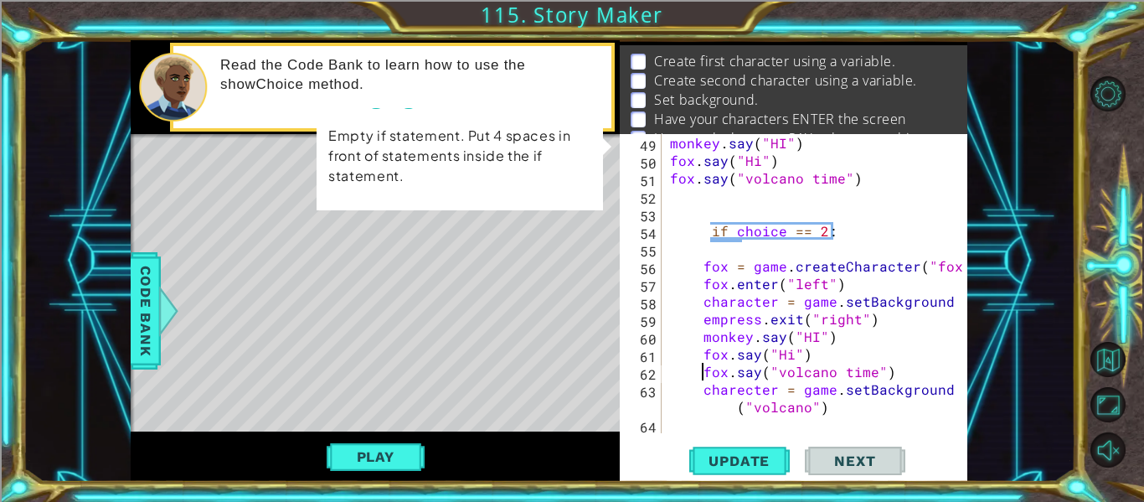
click at [706, 229] on div "monkey . say ( "HI" ) fox . say ( "Hi" ) fox . say ( "volcano time" ) if choice…" at bounding box center [820, 301] width 306 height 334
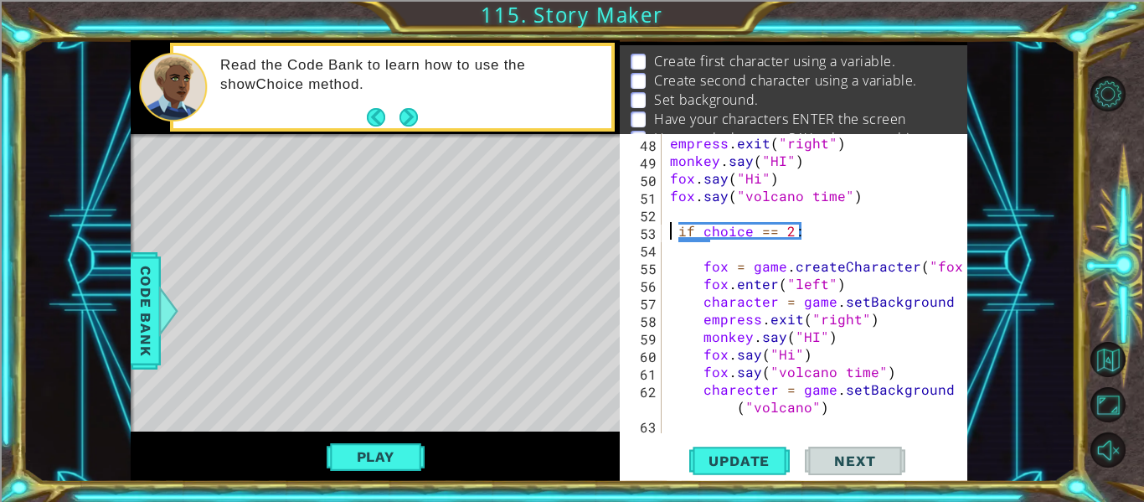
scroll to position [1161, 0]
click at [746, 461] on span "Update" at bounding box center [739, 460] width 95 height 17
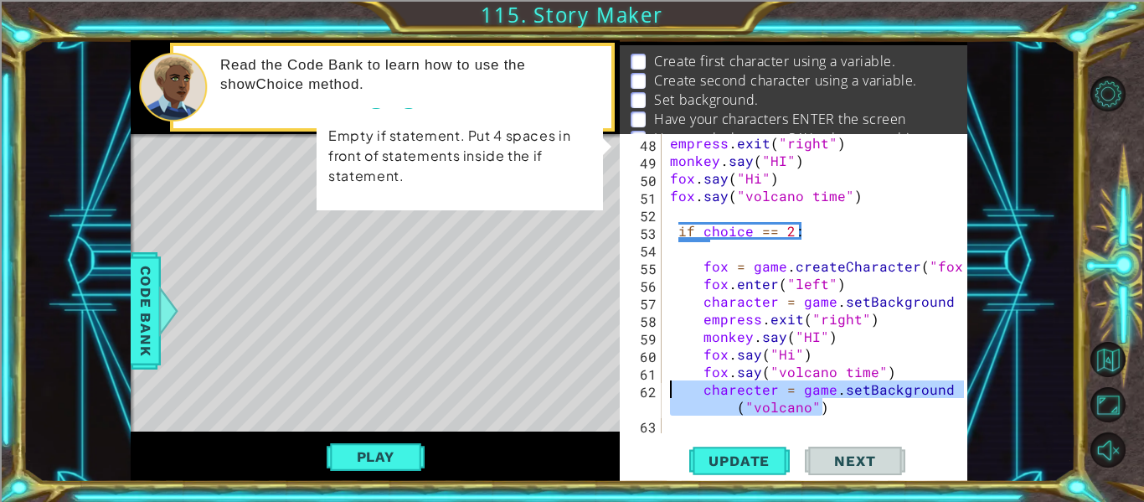
drag, startPoint x: 869, startPoint y: 405, endPoint x: 623, endPoint y: 399, distance: 245.5
click at [623, 399] on div "if choice == 2: 48 49 50 51 52 53 54 55 56 57 58 59 60 61 62 63 empress . exit …" at bounding box center [792, 283] width 344 height 299
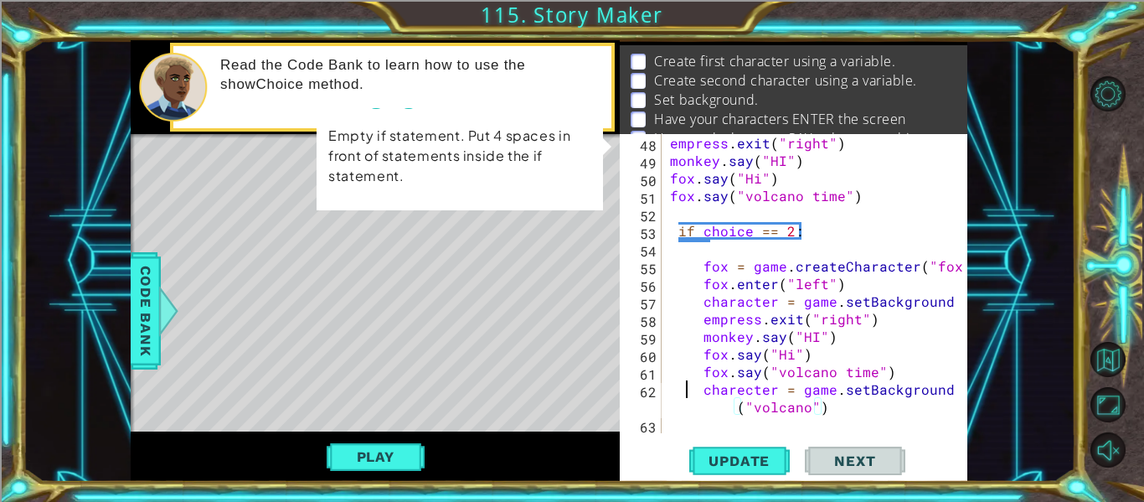
click at [688, 393] on div "empress . exit ( "right" ) monkey . say ( "HI" ) fox . say ( "Hi" ) fox . say (…" at bounding box center [820, 301] width 306 height 334
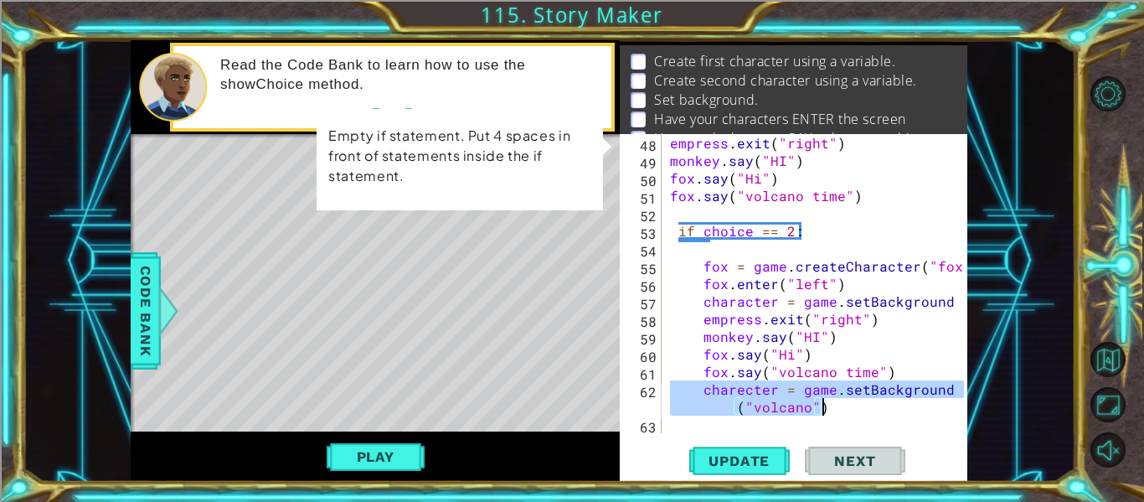
drag, startPoint x: 688, startPoint y: 393, endPoint x: 826, endPoint y: 410, distance: 139.2
click at [826, 410] on div "empress . exit ( "right" ) monkey . say ( "HI" ) fox . say ( "Hi" ) fox . say (…" at bounding box center [820, 301] width 306 height 334
click at [742, 389] on div "empress . exit ( "right" ) monkey . say ( "HI" ) fox . say ( "Hi" ) fox . say (…" at bounding box center [815, 283] width 297 height 299
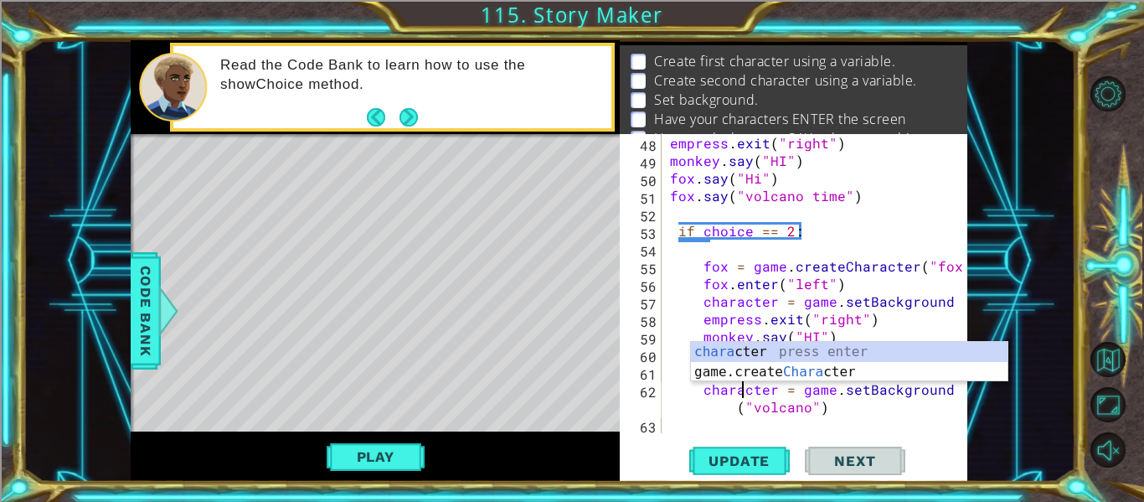
scroll to position [0, 5]
click at [753, 350] on div "chara cter press enter game.create Chara cter press enter" at bounding box center [849, 382] width 317 height 80
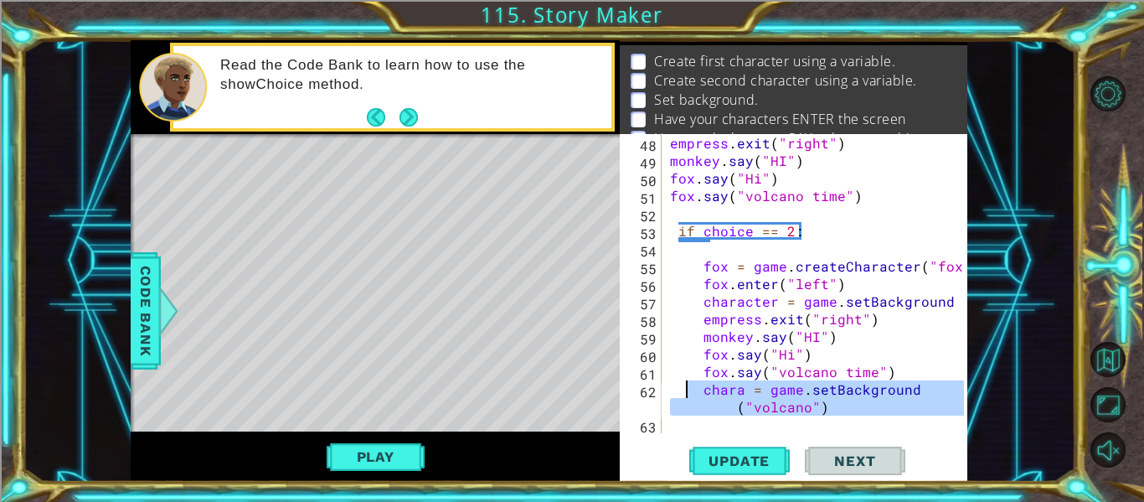
drag, startPoint x: 840, startPoint y: 419, endPoint x: 689, endPoint y: 395, distance: 152.6
click at [689, 395] on div "empress . exit ( "right" ) monkey . say ( "HI" ) fox . say ( "Hi" ) fox . say (…" at bounding box center [820, 301] width 306 height 334
type textarea "chara = game.setBackground("volcano")"
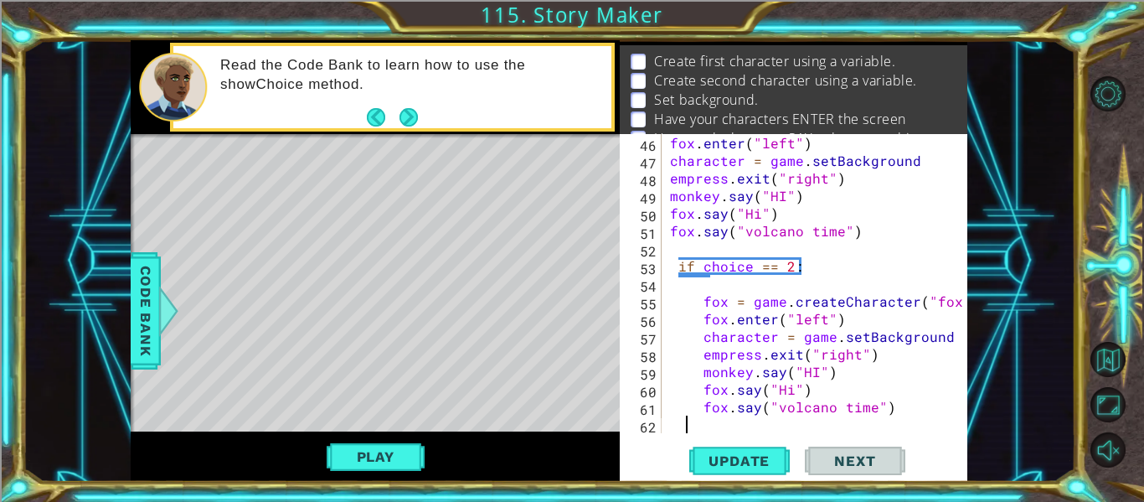
scroll to position [1126, 0]
click at [674, 262] on div "fox . enter ( "left" ) character = game . setBackground empress . exit ( "right…" at bounding box center [820, 301] width 306 height 334
click at [389, 456] on button "Play" at bounding box center [376, 457] width 98 height 32
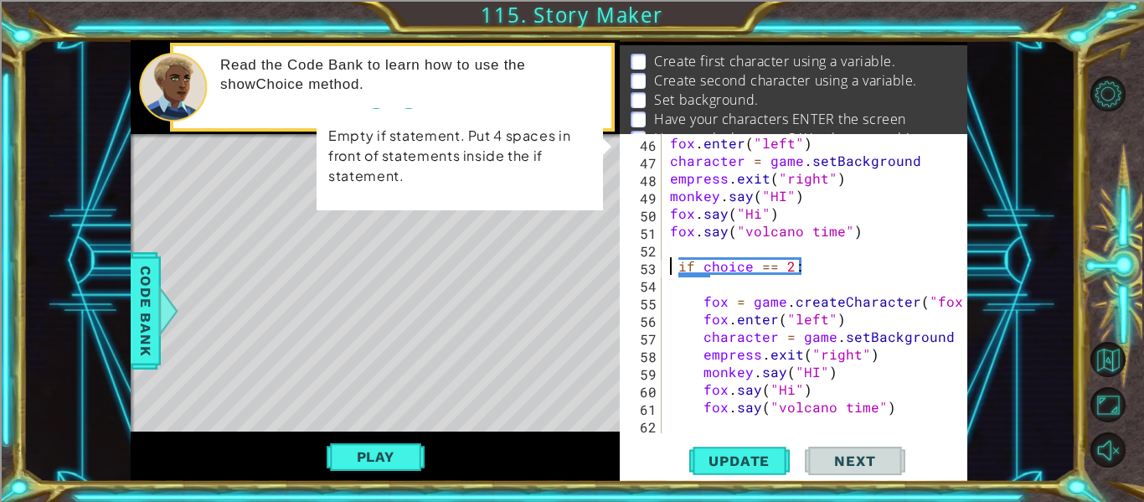
click at [673, 271] on div "fox . enter ( "left" ) character = game . setBackground empress . exit ( "right…" at bounding box center [820, 301] width 306 height 334
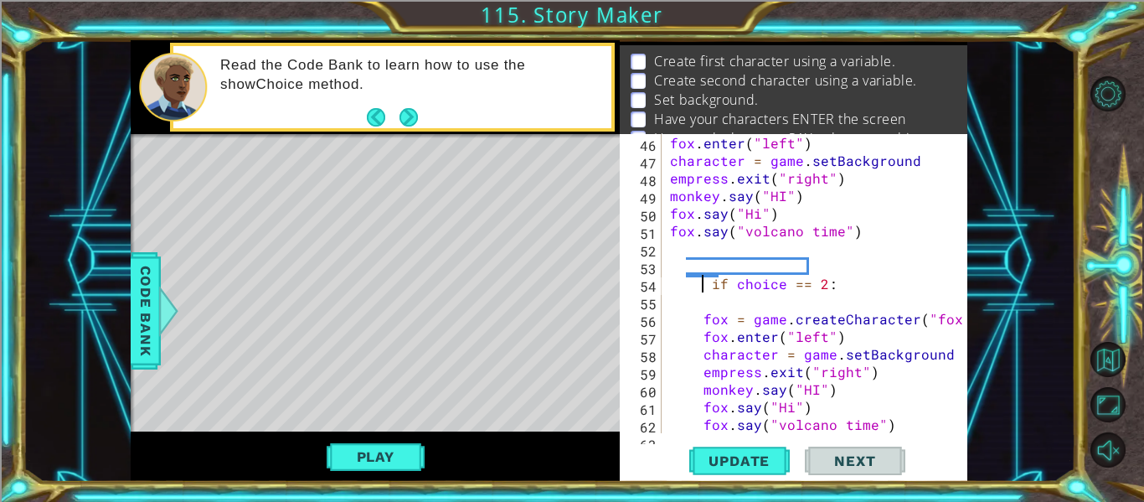
click at [738, 436] on div "if choice == 2: 46 47 48 49 50 51 52 53 54 55 56 57 58 59 60 61 62 63 fox . ent…" at bounding box center [794, 308] width 348 height 348
click at [741, 455] on span "Update" at bounding box center [739, 460] width 95 height 17
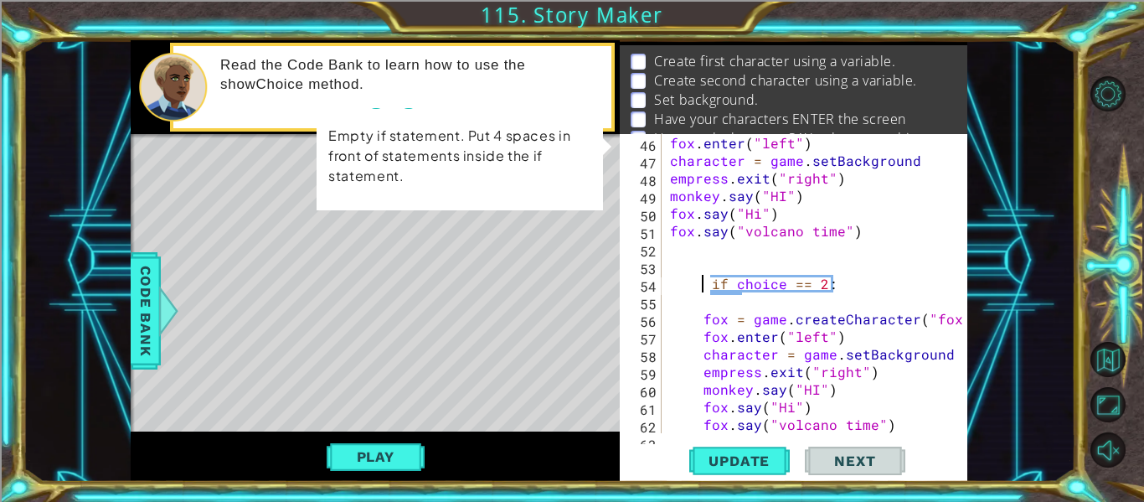
click at [686, 322] on div "fox . enter ( "left" ) character = game . setBackground empress . exit ( "right…" at bounding box center [820, 301] width 306 height 334
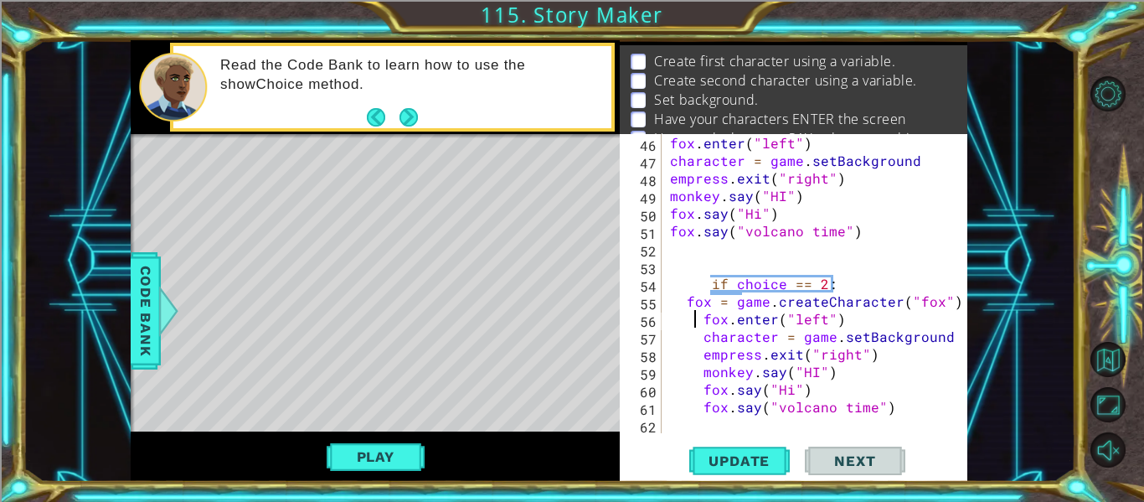
click at [693, 323] on div "fox . enter ( "left" ) character = game . setBackground empress . exit ( "right…" at bounding box center [820, 301] width 306 height 334
click at [698, 345] on div "fox . enter ( "left" ) character = game . setBackground empress . exit ( "right…" at bounding box center [820, 301] width 306 height 334
click at [694, 355] on div "fox . enter ( "left" ) character = game . setBackground empress . exit ( "right…" at bounding box center [820, 301] width 306 height 334
click at [695, 374] on div "fox . enter ( "left" ) character = game . setBackground empress . exit ( "right…" at bounding box center [820, 301] width 306 height 334
click at [696, 388] on div "fox . enter ( "left" ) character = game . setBackground empress . exit ( "right…" at bounding box center [820, 301] width 306 height 334
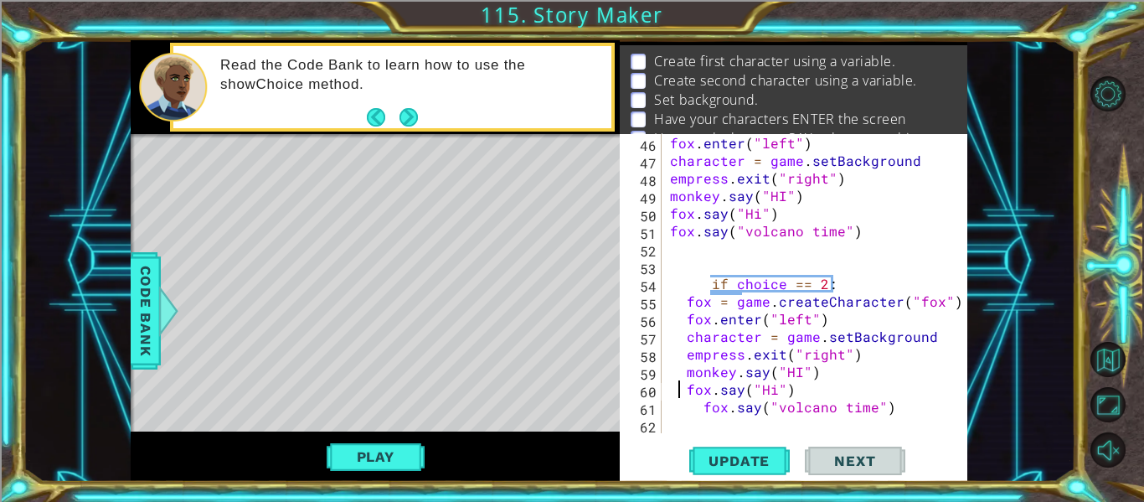
click at [701, 408] on div "fox . enter ( "left" ) character = game . setBackground empress . exit ( "right…" at bounding box center [820, 301] width 306 height 334
click at [683, 392] on div "fox . enter ( "left" ) character = game . setBackground empress . exit ( "right…" at bounding box center [820, 301] width 306 height 334
click at [689, 372] on div "fox . enter ( "left" ) character = game . setBackground empress . exit ( "right…" at bounding box center [820, 301] width 306 height 334
click at [674, 352] on div "fox . enter ( "left" ) character = game . setBackground empress . exit ( "right…" at bounding box center [820, 301] width 306 height 334
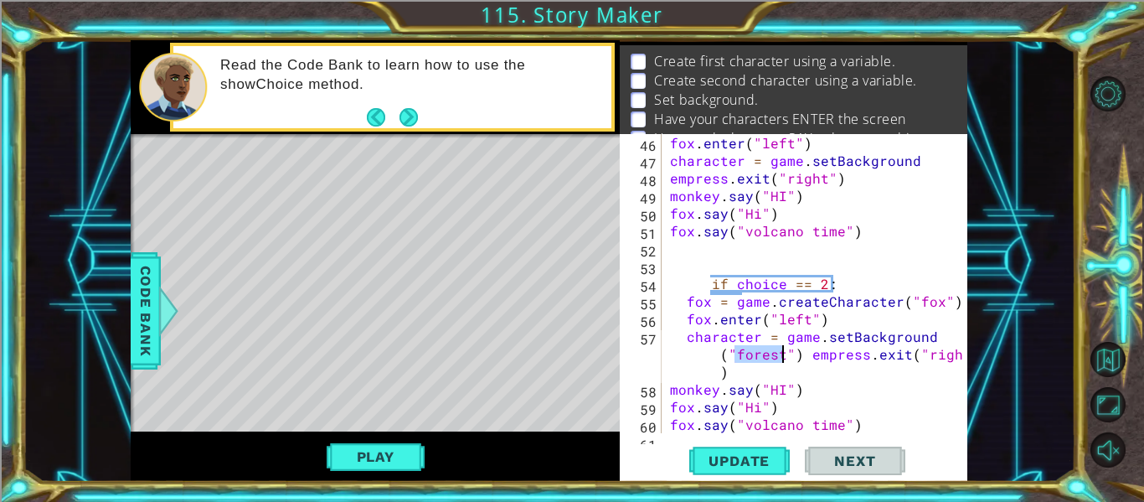
click at [803, 356] on div "fox . enter ( "left" ) character = game . setBackground empress . exit ( "right…" at bounding box center [820, 301] width 306 height 334
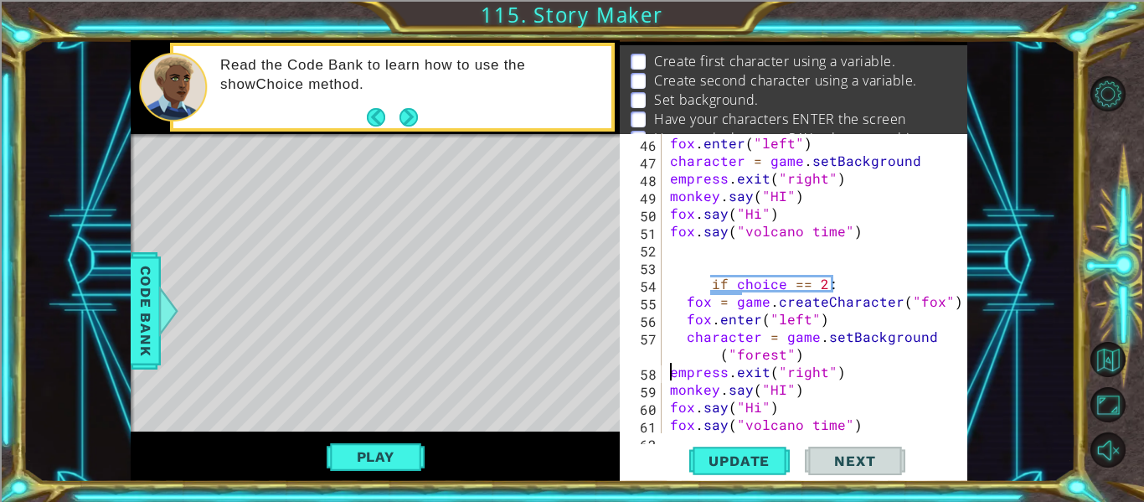
click at [687, 339] on div "fox . enter ( "left" ) character = game . setBackground empress . exit ( "right…" at bounding box center [820, 301] width 306 height 334
click at [684, 314] on div "fox . enter ( "left" ) character = game . setBackground empress . exit ( "right…" at bounding box center [820, 301] width 306 height 334
click at [680, 305] on div "fox . enter ( "left" ) character = game . setBackground empress . exit ( "right…" at bounding box center [820, 301] width 306 height 334
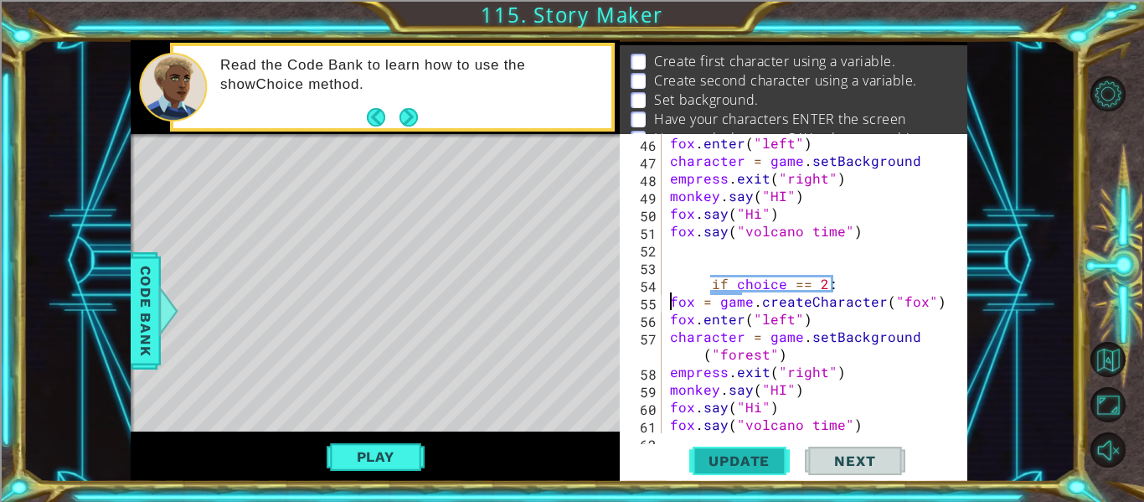
click at [735, 452] on span "Update" at bounding box center [739, 460] width 95 height 17
click at [670, 338] on div "fox . enter ( "left" ) character = game . setBackground empress . exit ( "right…" at bounding box center [820, 301] width 306 height 334
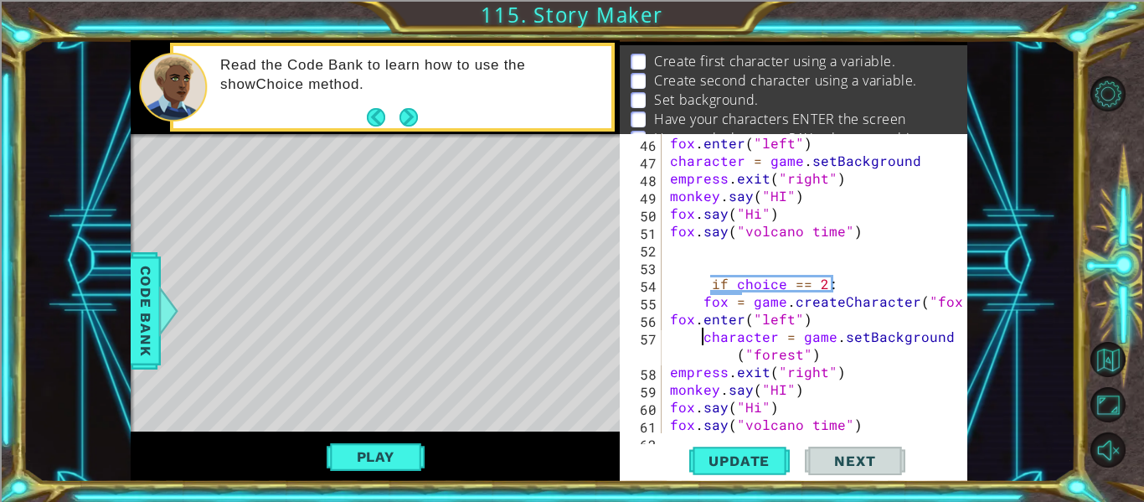
click at [669, 319] on div "fox . enter ( "left" ) character = game . setBackground empress . exit ( "right…" at bounding box center [820, 301] width 306 height 334
click at [720, 461] on span "Update" at bounding box center [739, 460] width 95 height 17
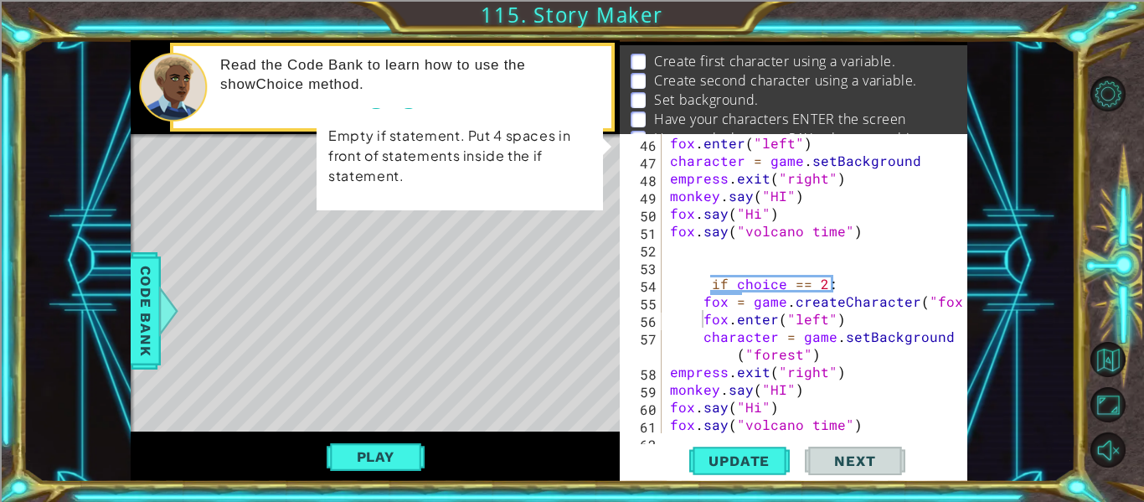
click at [1034, 188] on div "1 ההההההההההההההההההההההההההההההההההההההההההההההההההההההההההההההההההההההההההההה…" at bounding box center [549, 260] width 1053 height 441
click at [1033, 182] on div "1 ההההההההההההההההההההההההההההההההההההההההההההההההההההההההההההההההההההההההההההה…" at bounding box center [549, 260] width 1053 height 441
click at [91, 195] on div "1 ההההההההההההההההההההההההההההההההההההההההההההההההההההההההההההההההההההההההההההה…" at bounding box center [549, 260] width 1053 height 441
click at [688, 291] on div "fox . enter ( "left" ) character = game . setBackground empress . exit ( "right…" at bounding box center [820, 301] width 306 height 334
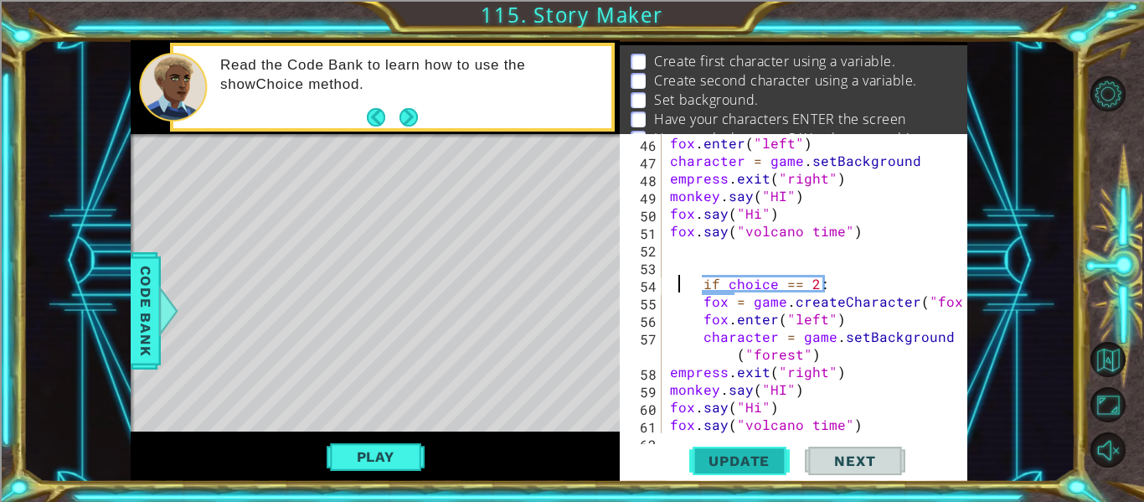
click at [751, 457] on span "Update" at bounding box center [739, 460] width 95 height 17
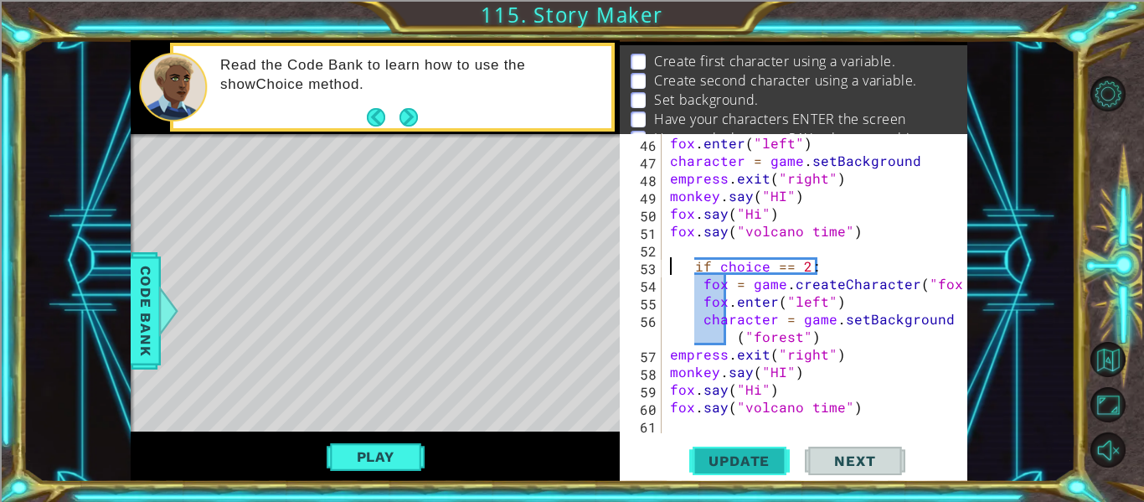
click at [765, 457] on span "Update" at bounding box center [739, 460] width 95 height 17
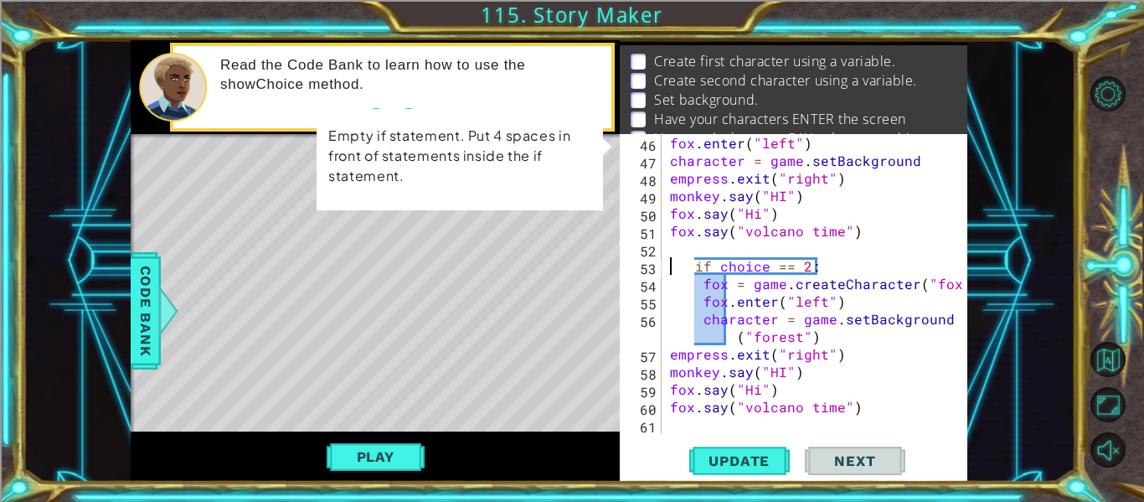
scroll to position [1108, 0]
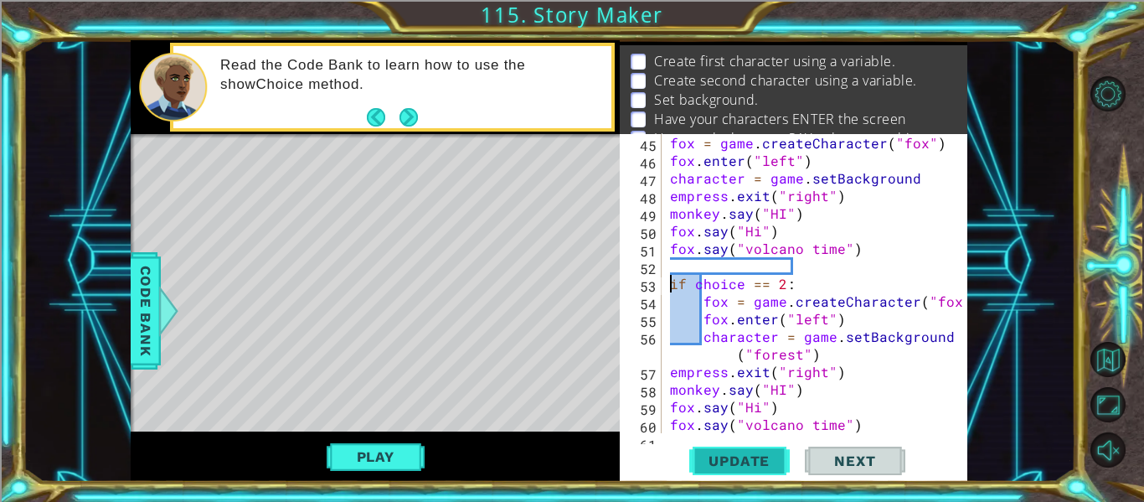
click at [716, 450] on button "Update" at bounding box center [739, 461] width 101 height 34
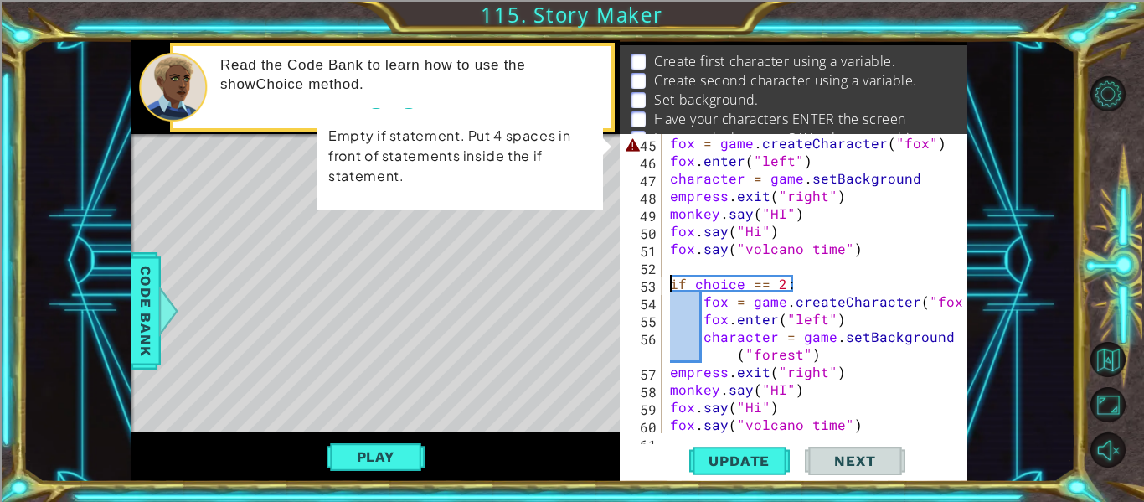
click at [668, 144] on div "fox = game . createCharacter ( "fox" ) fox . enter ( "left" ) character = game …" at bounding box center [820, 301] width 306 height 334
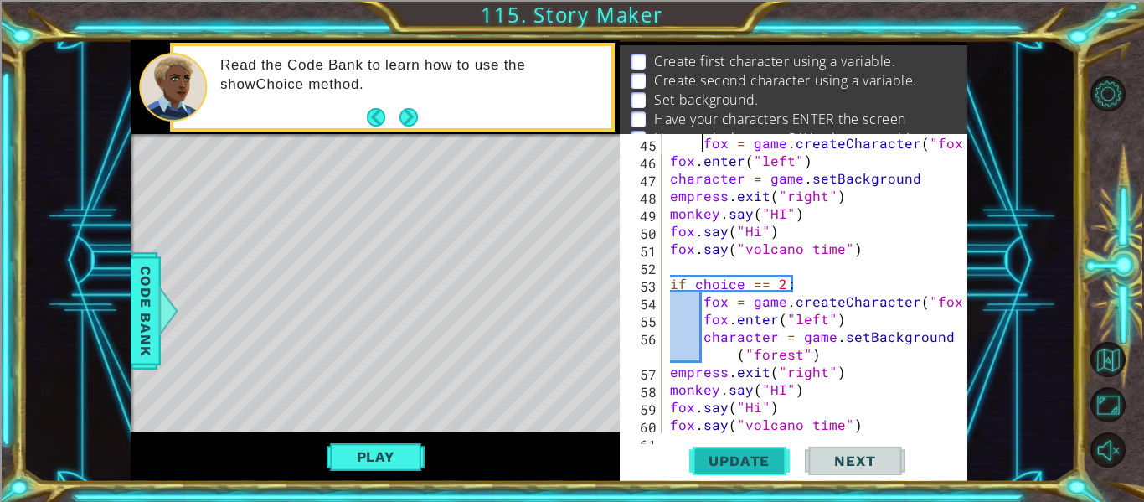
click at [731, 468] on span "Update" at bounding box center [739, 460] width 95 height 17
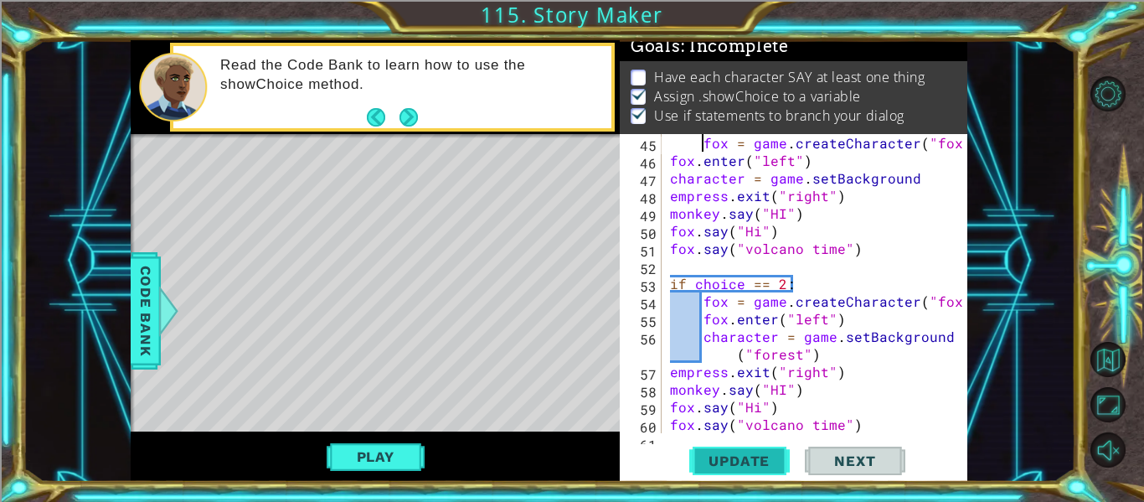
scroll to position [8, 0]
click at [399, 449] on button "Play" at bounding box center [376, 457] width 98 height 32
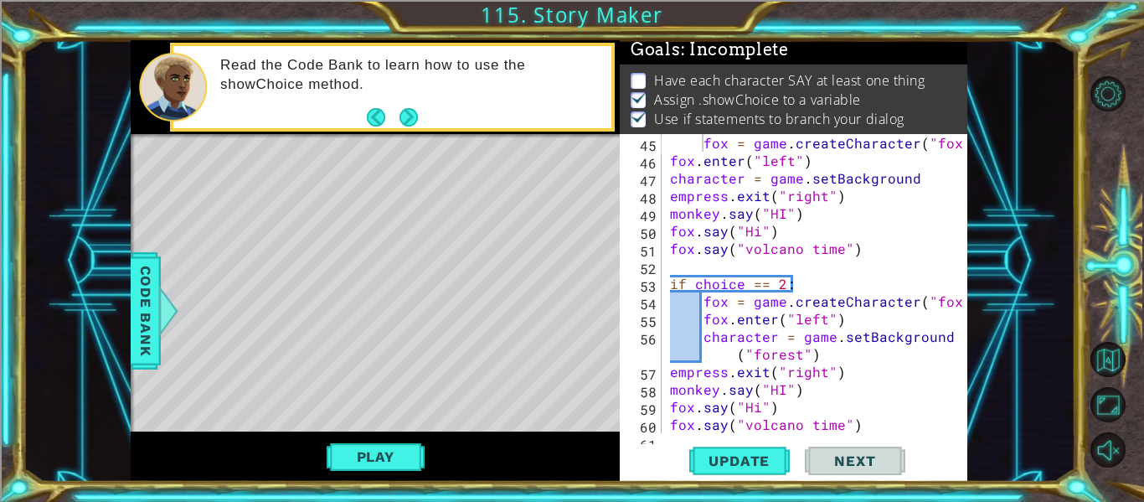
click at [853, 405] on div "fox = game . createCharacter ( "fox" ) fox . enter ( "left" ) character = game …" at bounding box center [820, 301] width 306 height 334
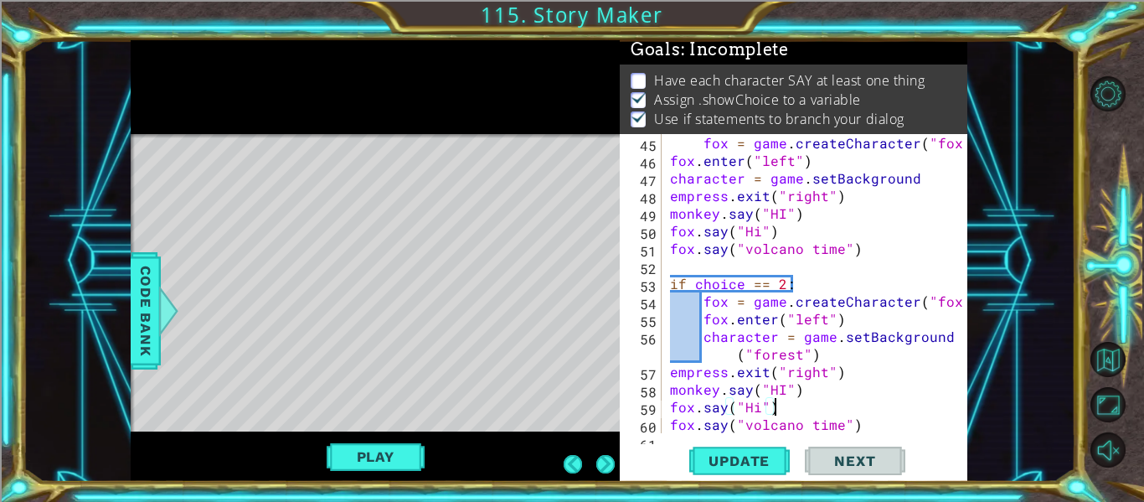
scroll to position [1126, 0]
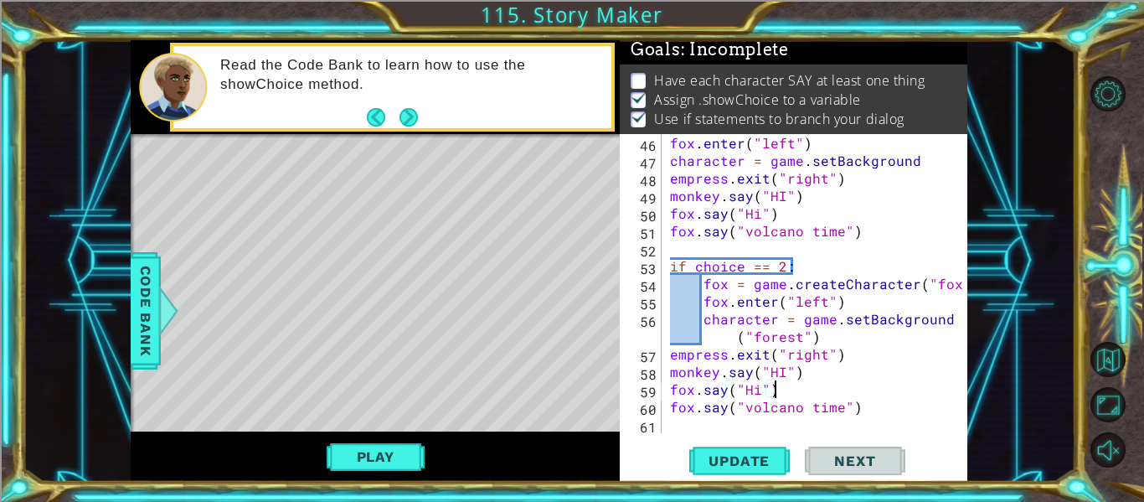
click at [878, 413] on div "fox . enter ( "left" ) character = game . setBackground empress . exit ( "right…" at bounding box center [820, 301] width 306 height 334
type textarea "fox.say("volcano time")"
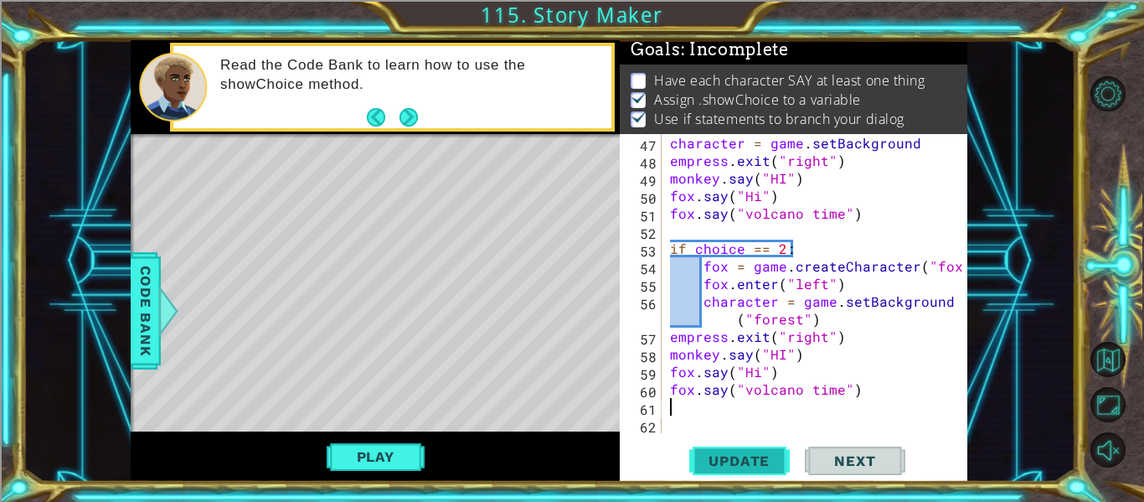
click at [724, 456] on span "Update" at bounding box center [739, 460] width 95 height 17
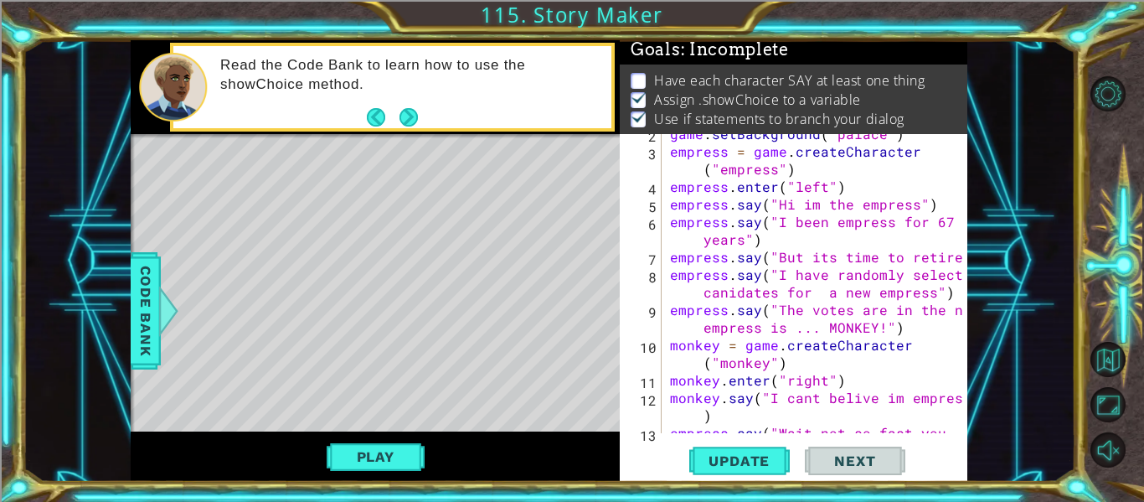
scroll to position [0, 0]
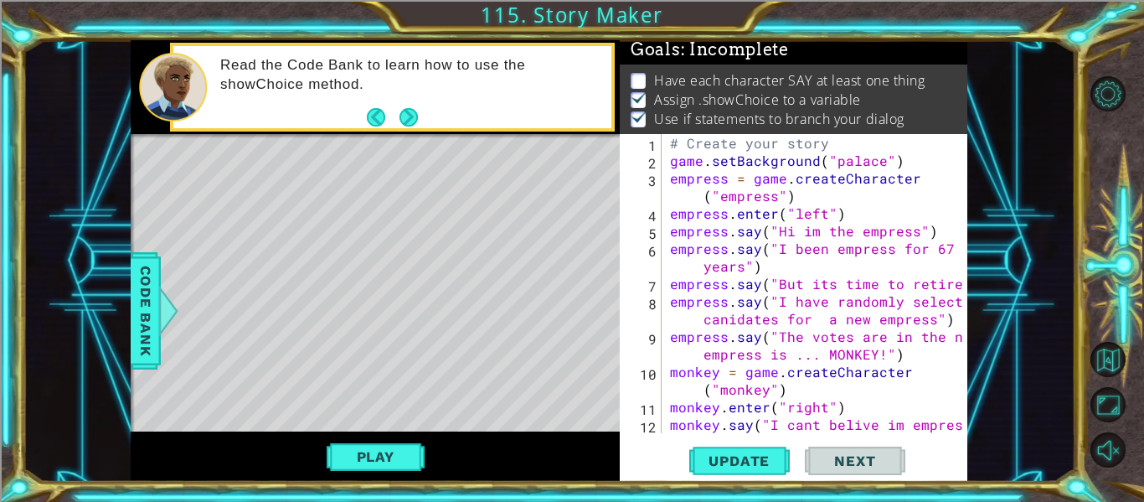
click at [795, 363] on div "# Create your story game . setBackground ( "palace" ) empress = game . createCh…" at bounding box center [820, 310] width 306 height 352
type textarea "monkey = game.createCharacter("monkey")"
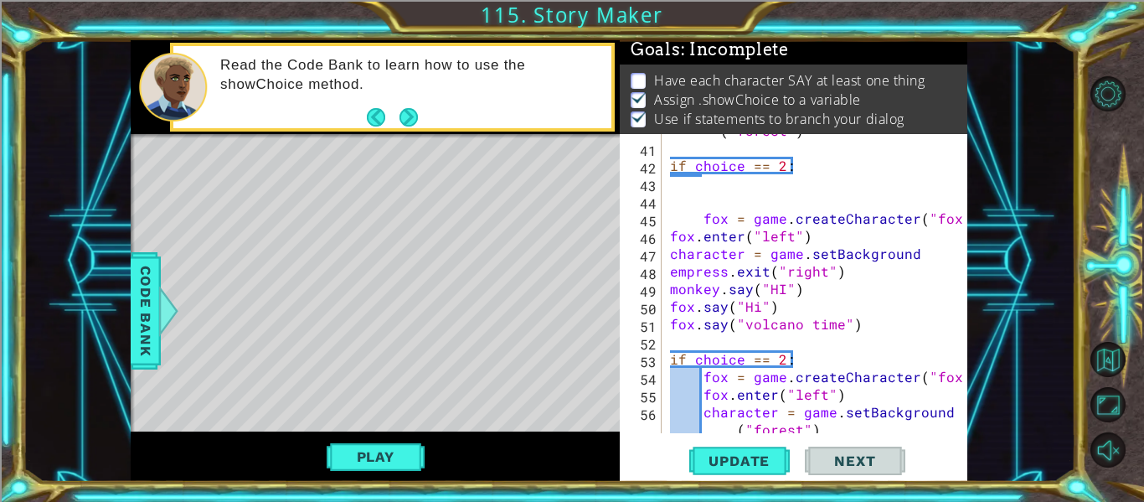
scroll to position [1143, 0]
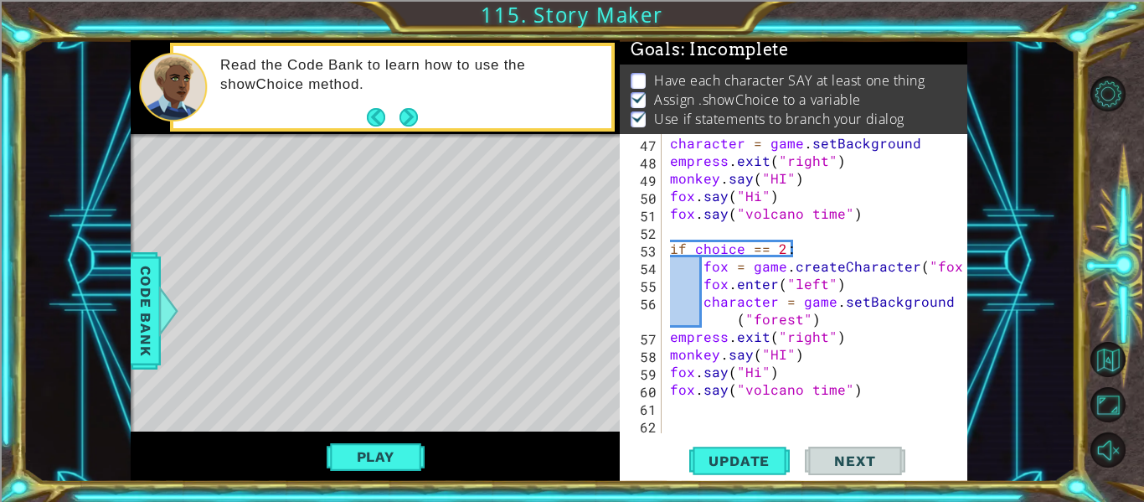
click at [869, 402] on div "character = game . setBackground empress . exit ( "right" ) monkey . say ( "HI"…" at bounding box center [820, 301] width 306 height 334
click at [869, 334] on div "character = game . setBackground empress . exit ( "right" ) monkey . say ( "HI"…" at bounding box center [820, 301] width 306 height 334
click at [847, 317] on div "character = game . setBackground empress . exit ( "right" ) monkey . say ( "HI"…" at bounding box center [820, 301] width 306 height 334
type textarea "character = game.setBackground("forest")"
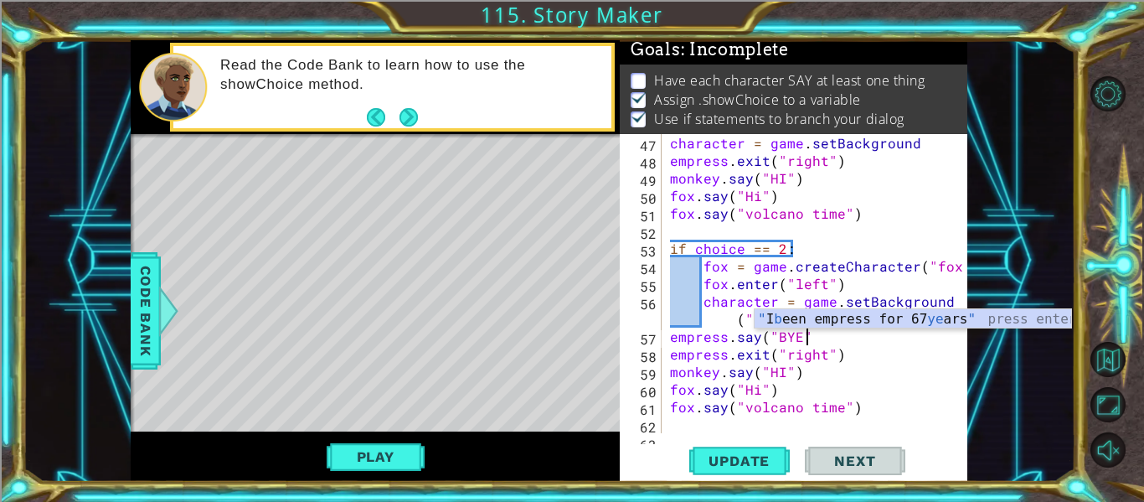
scroll to position [0, 8]
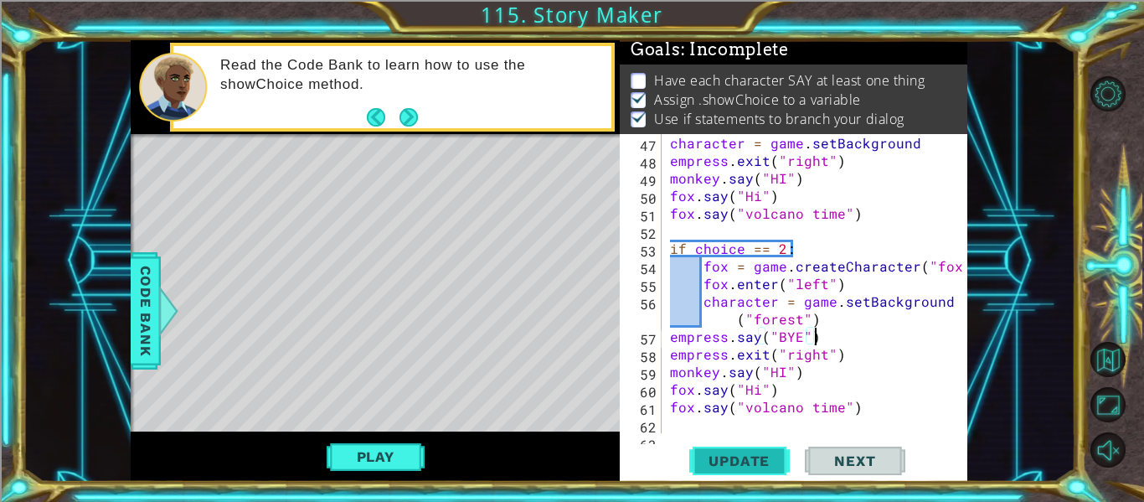
type textarea "empress.say("BYE")"
click at [765, 458] on span "Update" at bounding box center [739, 460] width 95 height 17
click at [410, 456] on button "Play" at bounding box center [376, 457] width 98 height 32
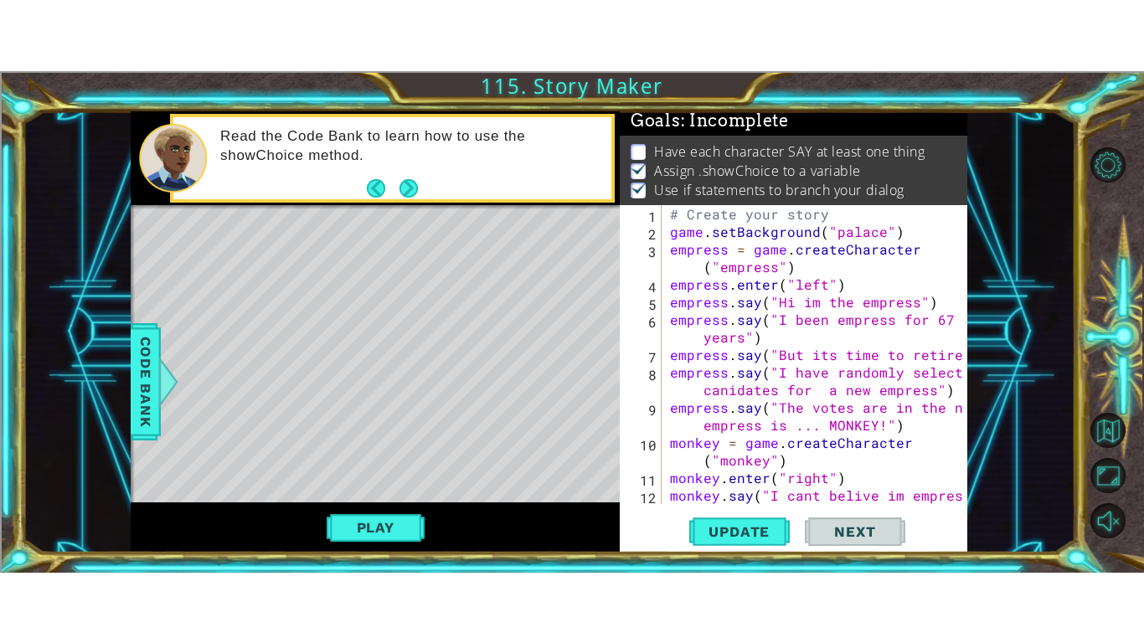
scroll to position [0, 0]
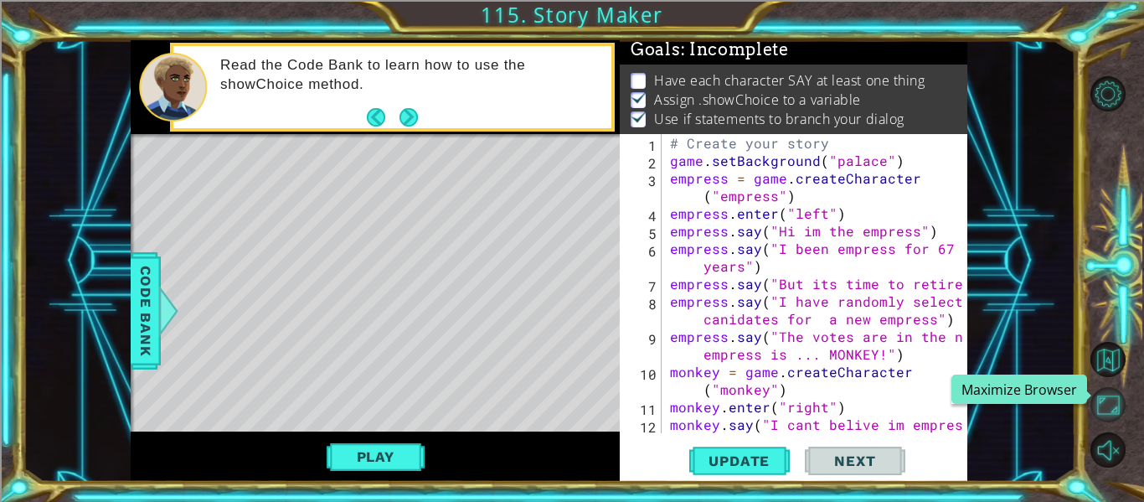
click at [1096, 406] on button "Maximize Browser" at bounding box center [1107, 404] width 35 height 35
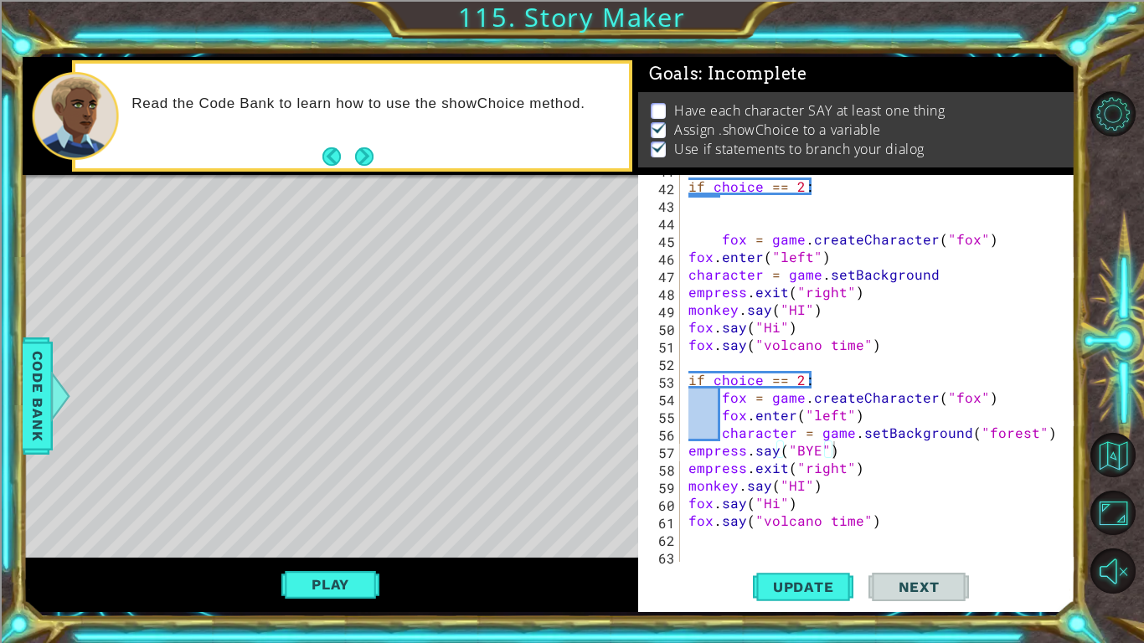
scroll to position [827, 0]
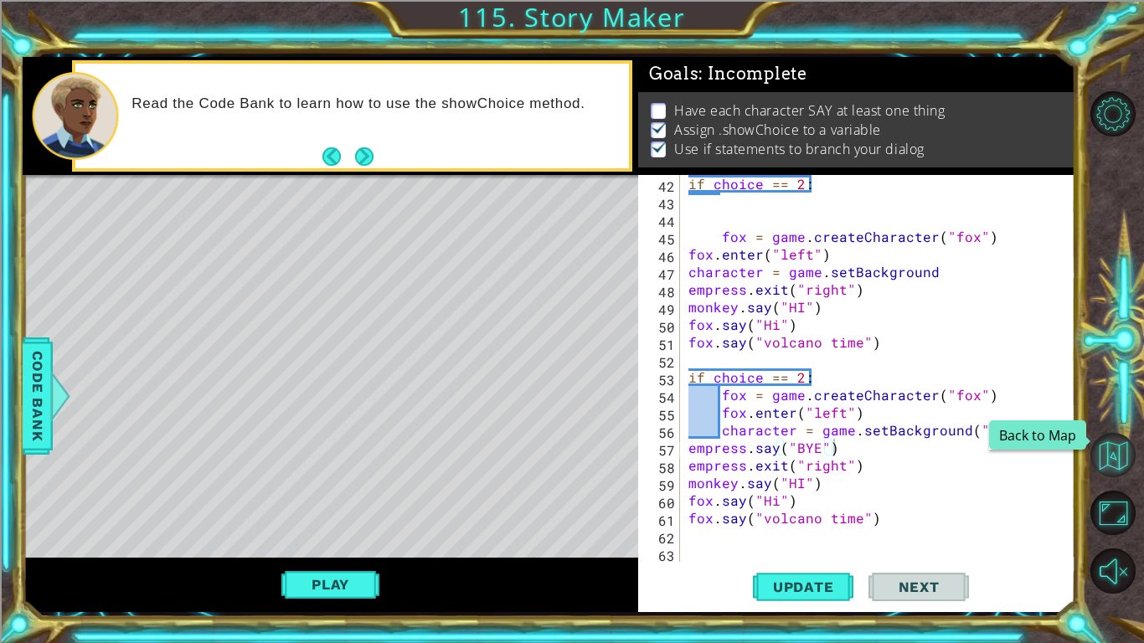
click at [1126, 465] on button "Back to Map" at bounding box center [1112, 455] width 45 height 45
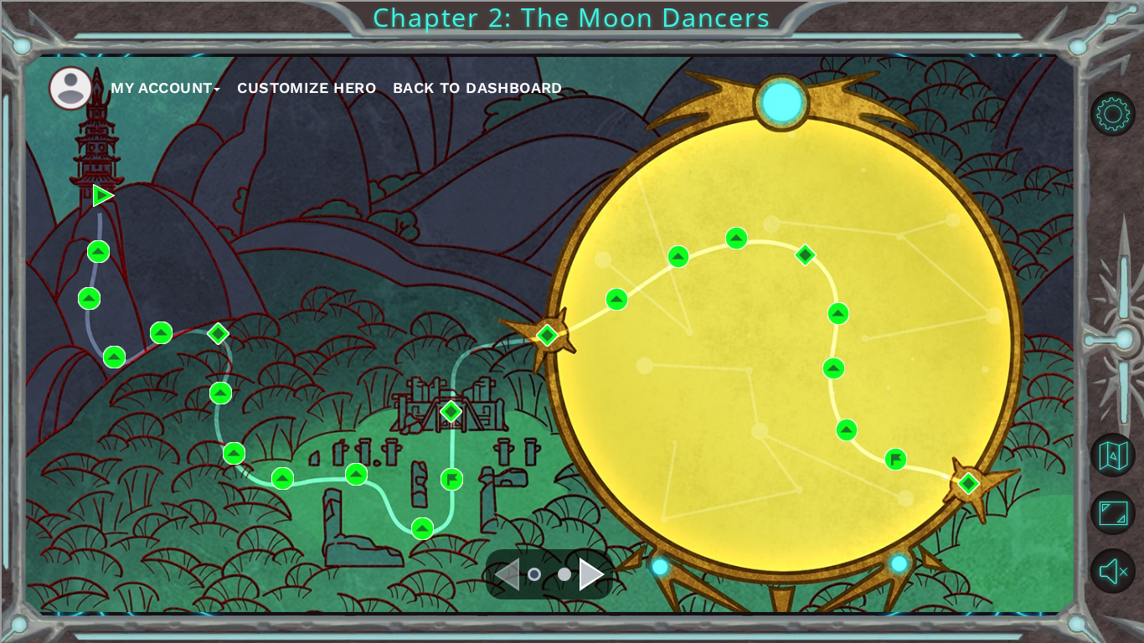
click at [593, 501] on div "Navigate to the next page" at bounding box center [592, 575] width 25 height 34
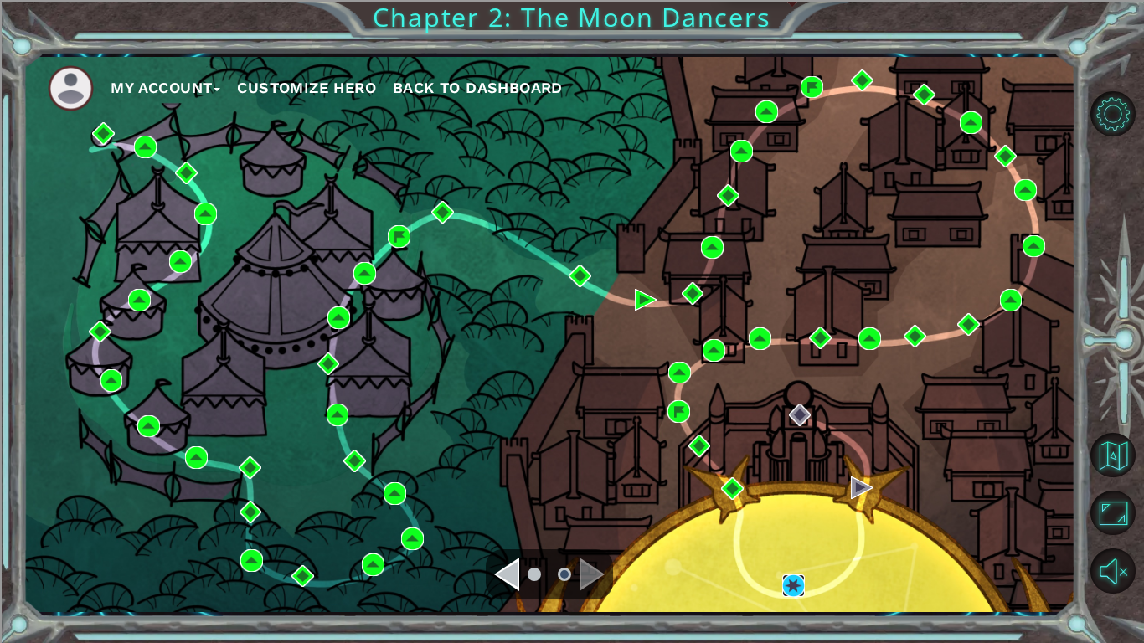
click at [797, 501] on img at bounding box center [793, 586] width 23 height 23
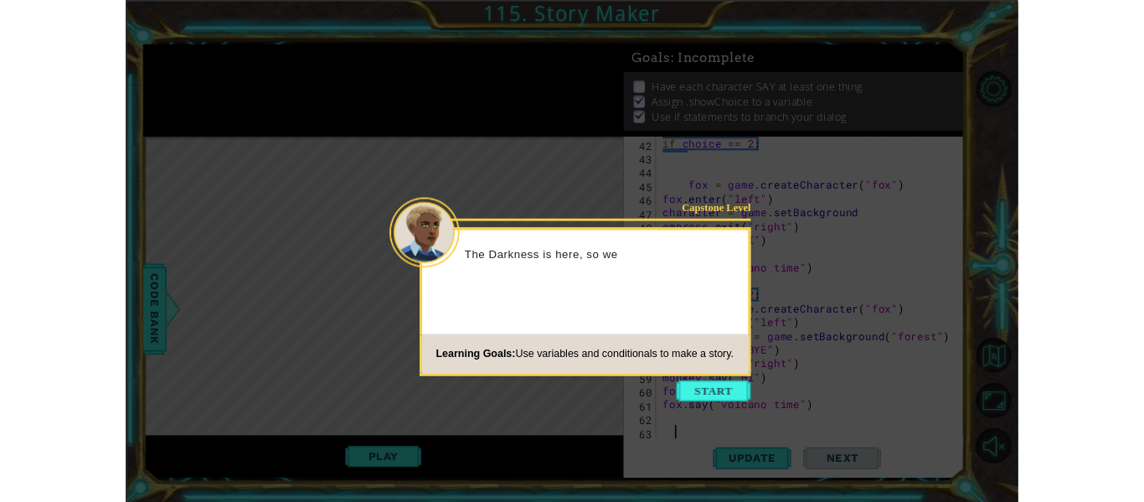
scroll to position [827, 0]
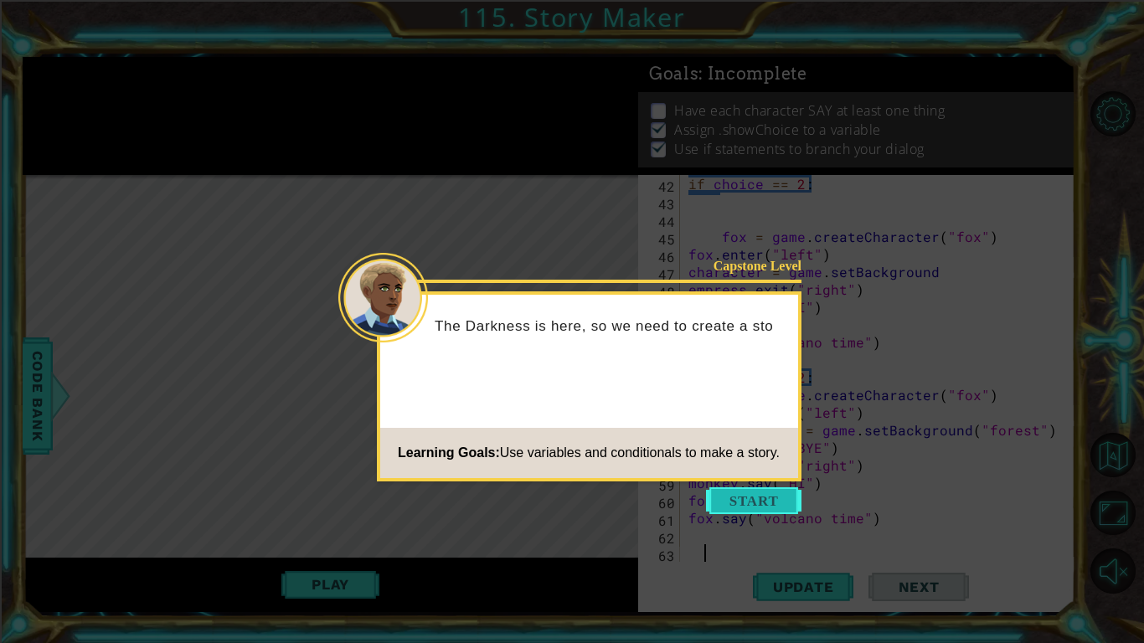
click at [755, 500] on button "Start" at bounding box center [753, 500] width 95 height 27
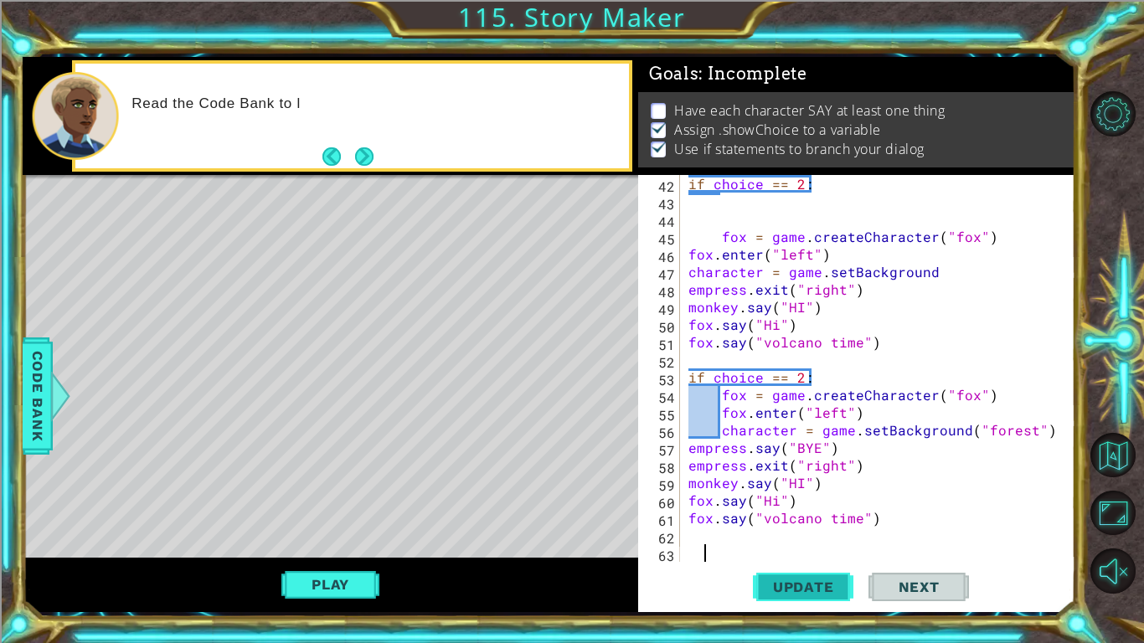
click at [788, 501] on button "Update" at bounding box center [803, 587] width 101 height 44
click at [787, 501] on span "Update" at bounding box center [803, 587] width 95 height 17
click at [796, 501] on button "Update" at bounding box center [803, 587] width 101 height 44
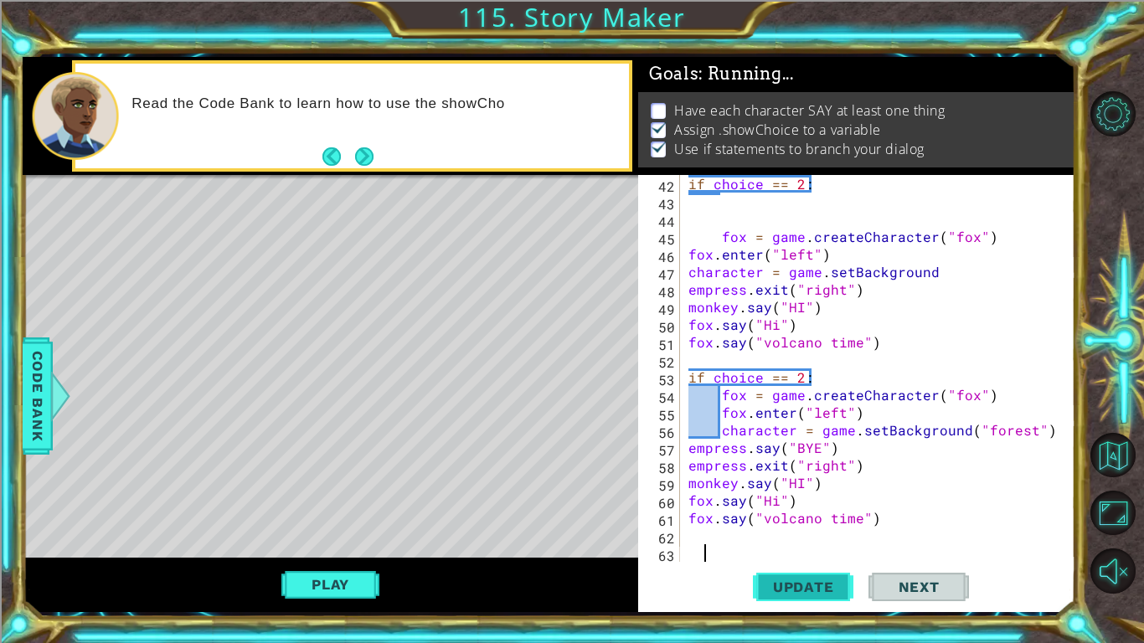
click at [796, 501] on button "Update" at bounding box center [803, 587] width 101 height 44
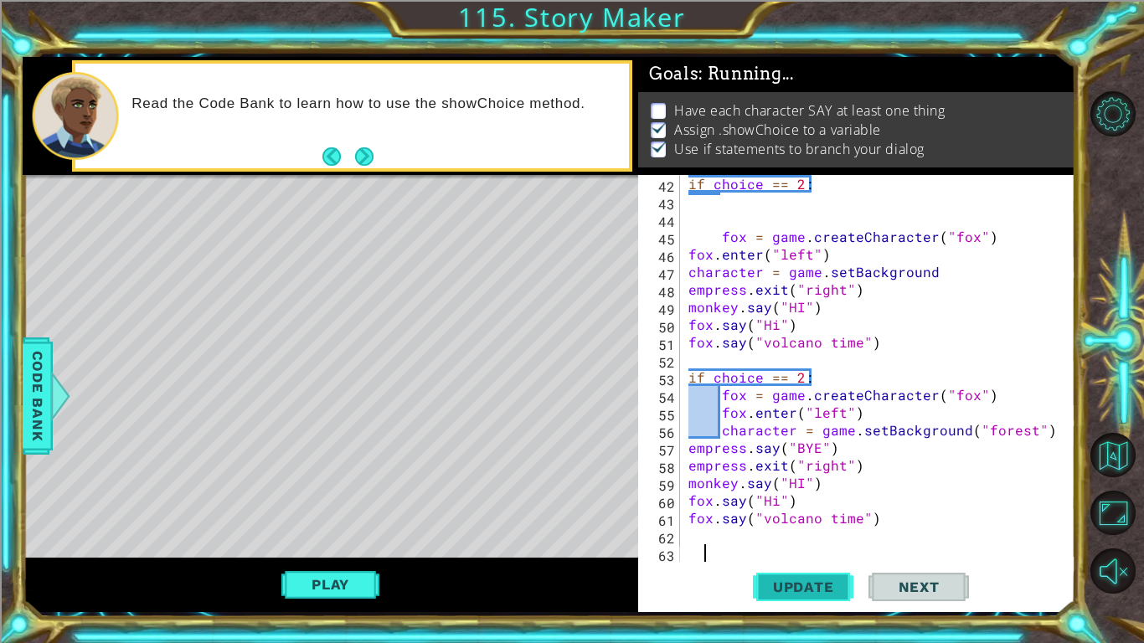
click at [796, 501] on button "Update" at bounding box center [803, 587] width 101 height 44
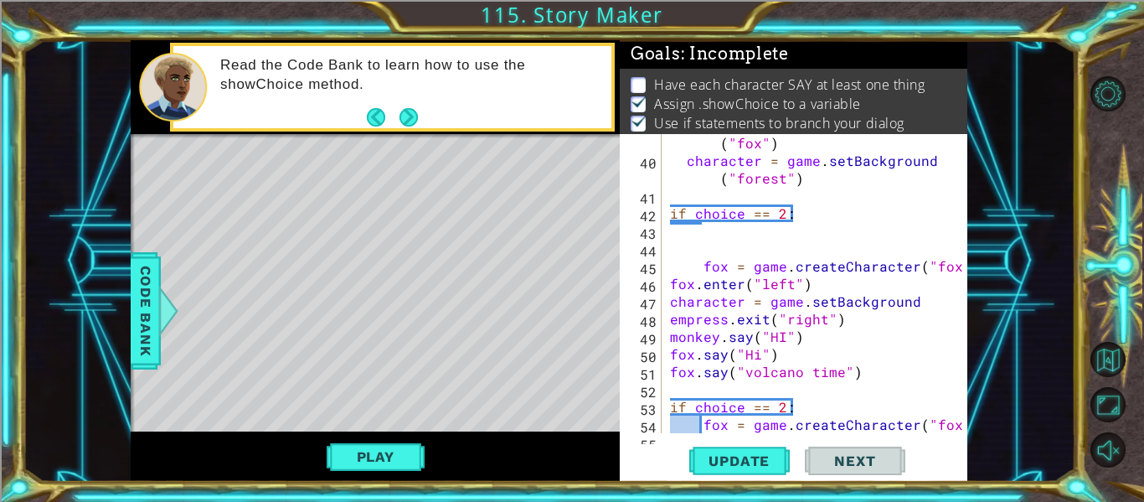
scroll to position [1093, 0]
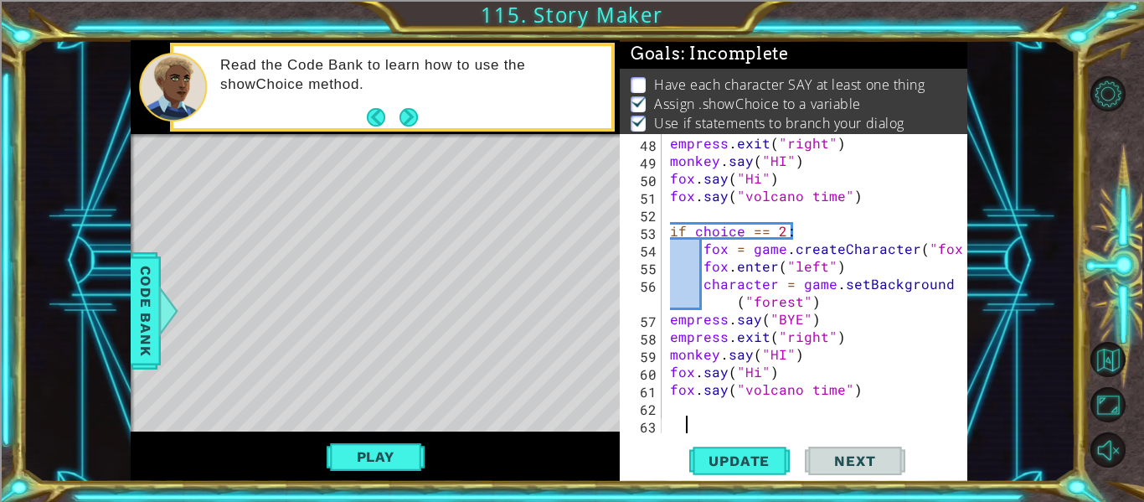
click at [33, 469] on div "1 ההההההההההההההההההההההההההההההההההההההההההההההההההההההההההההההההההההההההההההה…" at bounding box center [549, 260] width 1053 height 441
click at [679, 410] on div "empress . exit ( "right" ) monkey . say ( "HI" ) fox . say ( "Hi" ) fox . say (…" at bounding box center [820, 301] width 306 height 334
type textarea "monkey.say("????")"
